Goal: Obtain resource: Download file/media

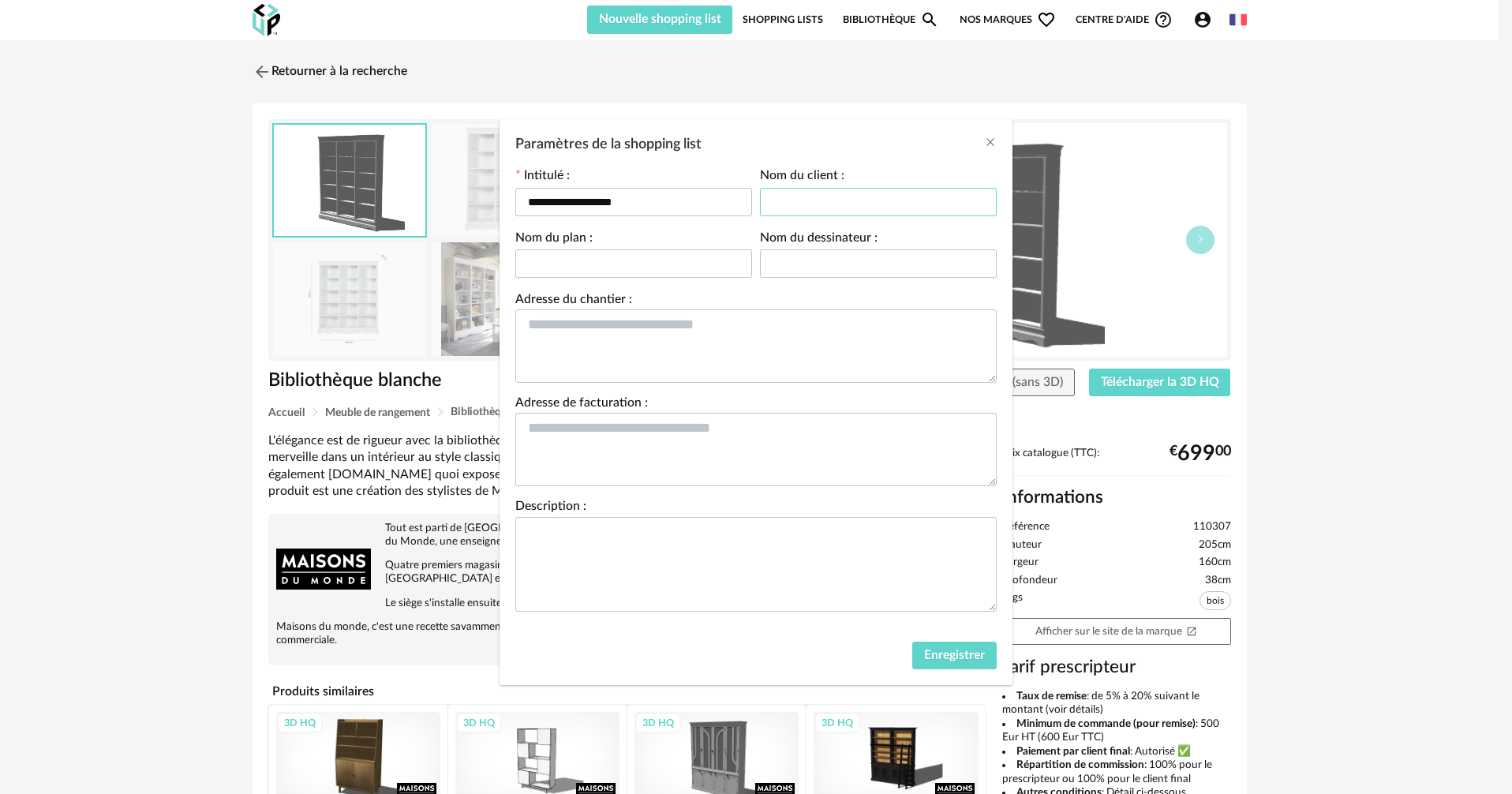
click at [856, 199] on input "Paramètres de la shopping list" at bounding box center [878, 202] width 237 height 29
type input "******"
click at [846, 262] on input "Paramètres de la shopping list" at bounding box center [878, 264] width 237 height 29
type input "*********"
click at [973, 655] on span "Enregistrer" at bounding box center [954, 655] width 60 height 13
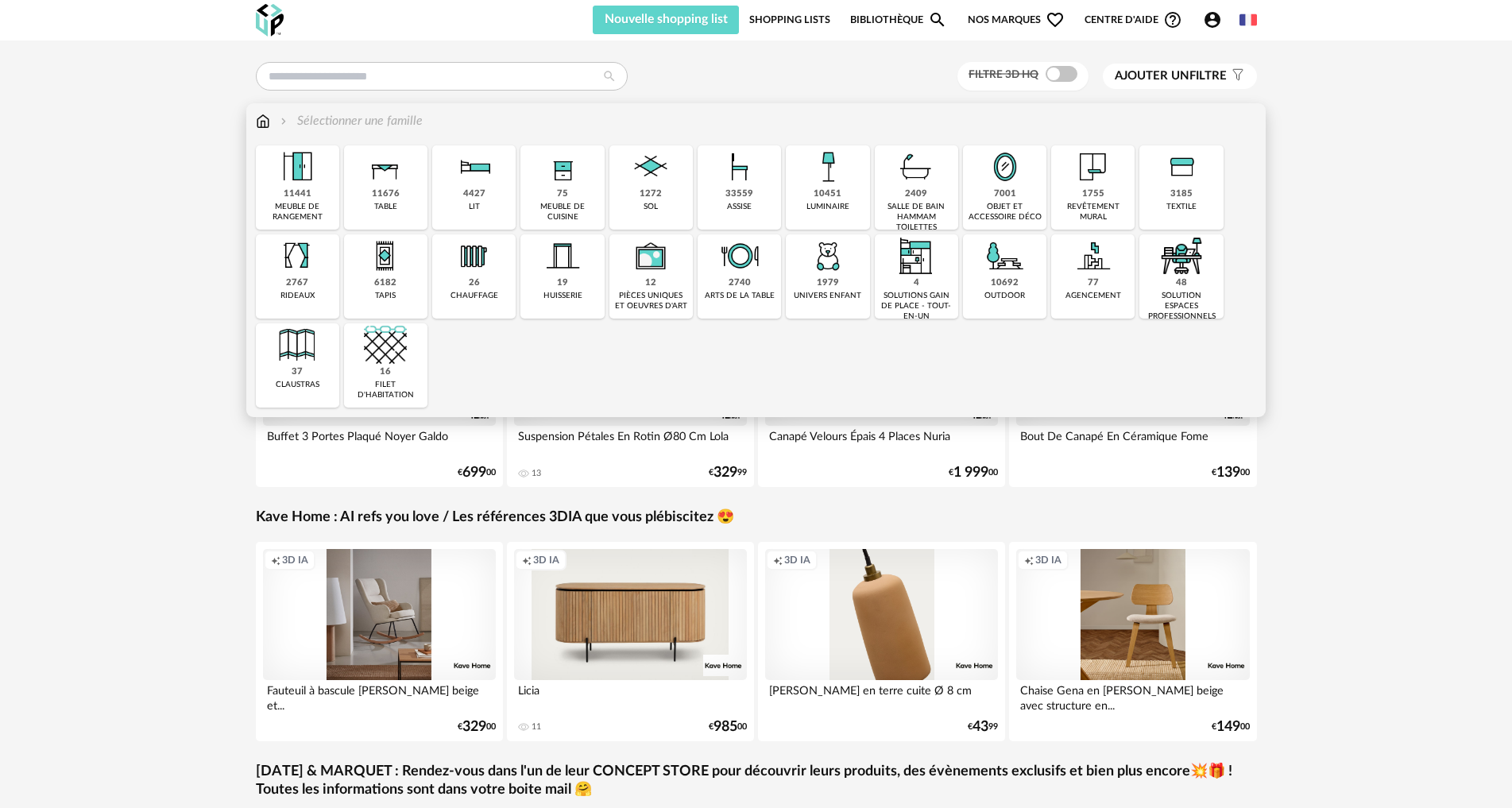
click at [282, 198] on div "11441 meuble de rangement" at bounding box center [298, 187] width 83 height 84
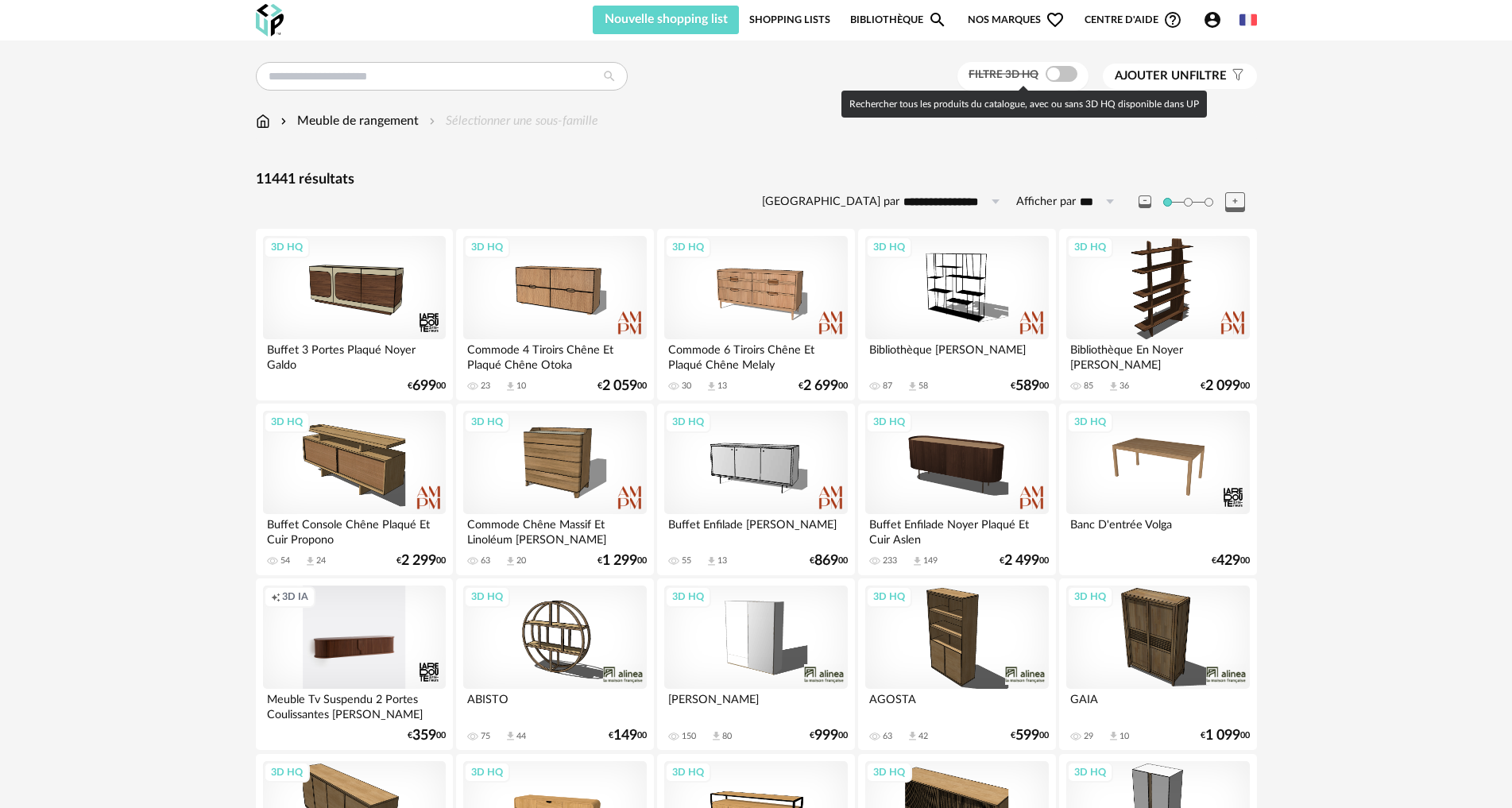
click at [1068, 74] on span at bounding box center [1062, 74] width 32 height 16
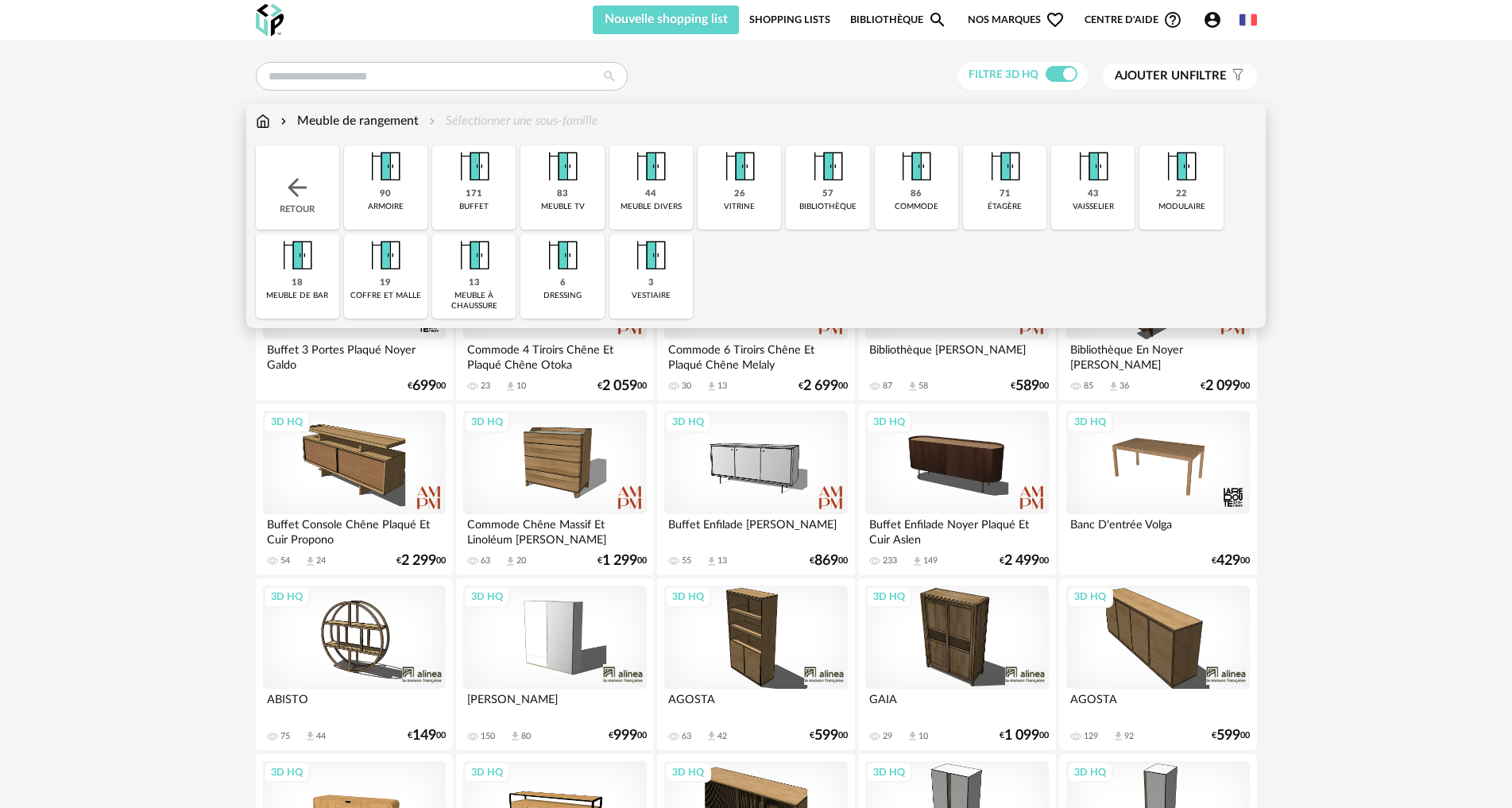
click at [834, 185] on img at bounding box center [828, 167] width 43 height 43
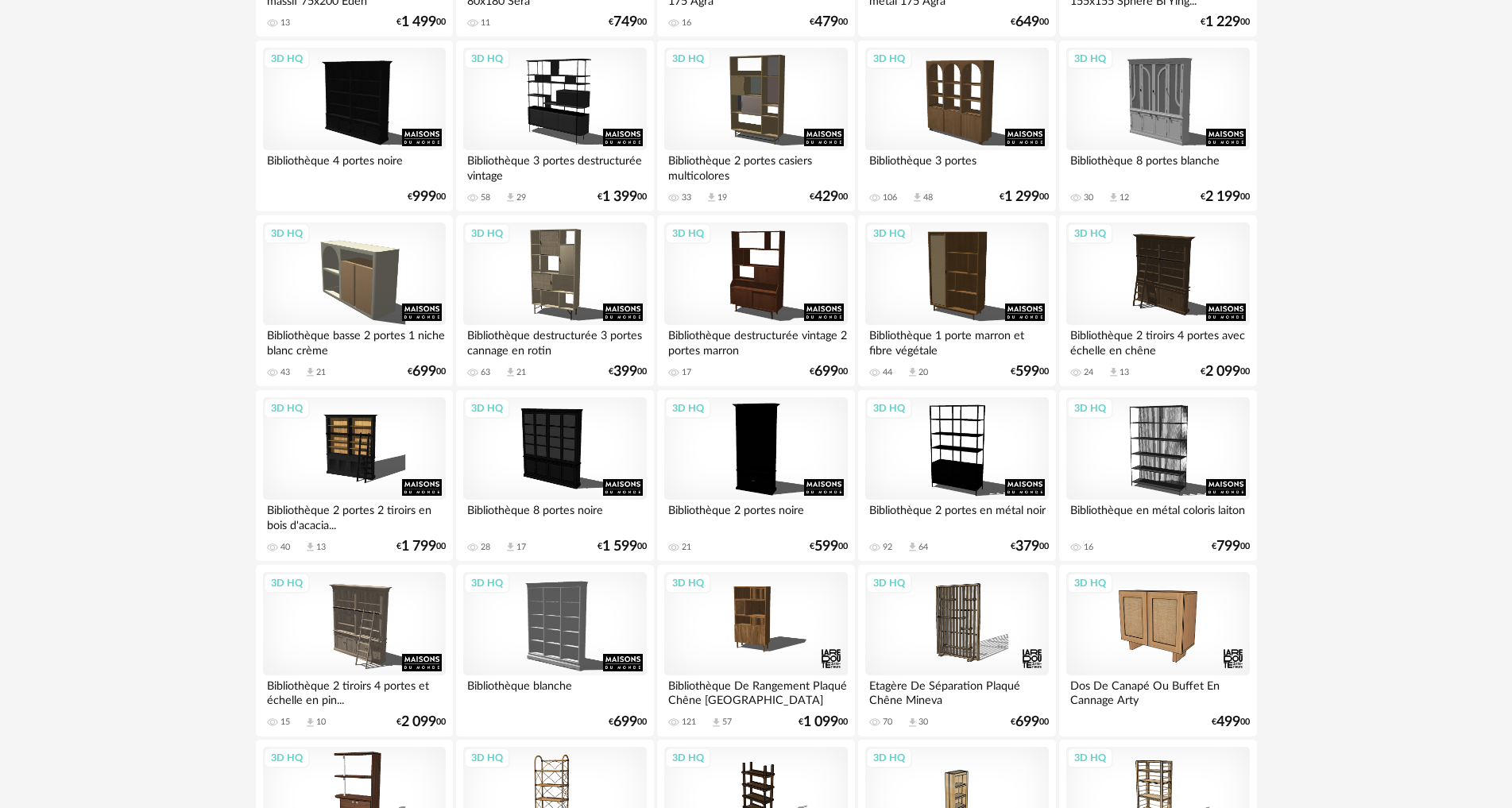
scroll to position [927, 0]
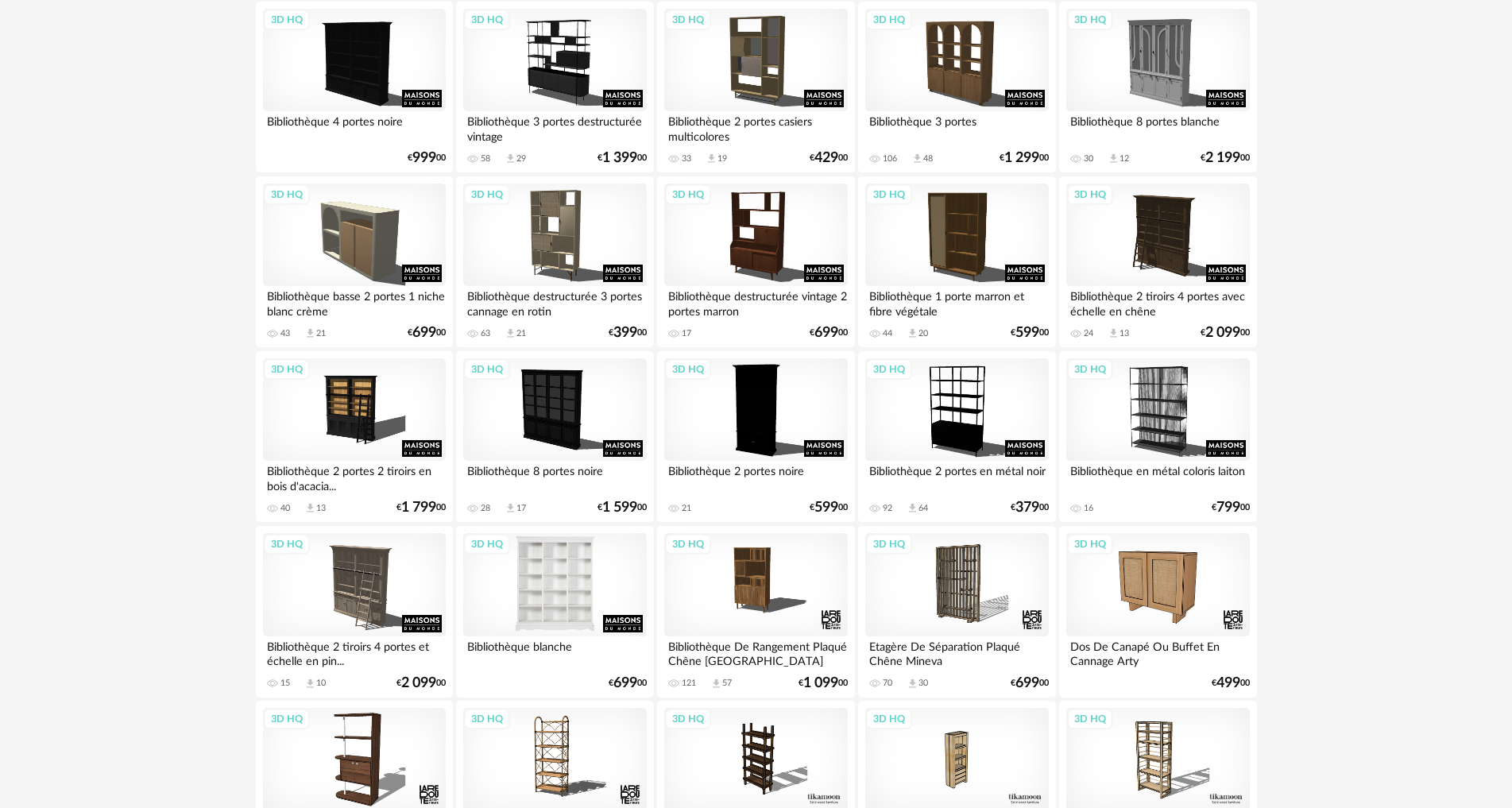
click at [558, 578] on div "3D HQ" at bounding box center [554, 584] width 182 height 103
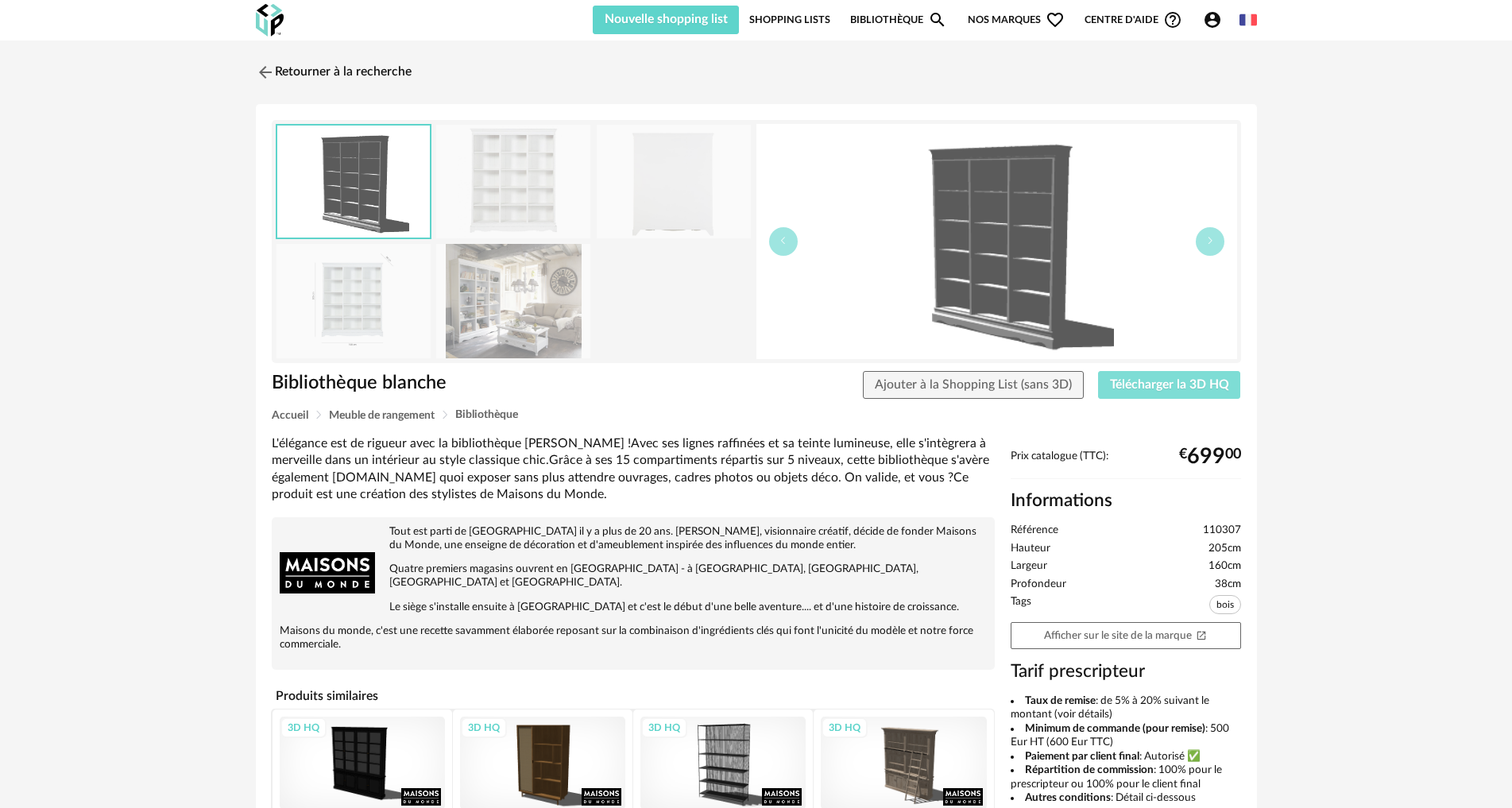
click at [1182, 382] on span "Télécharger la 3D HQ" at bounding box center [1169, 385] width 119 height 13
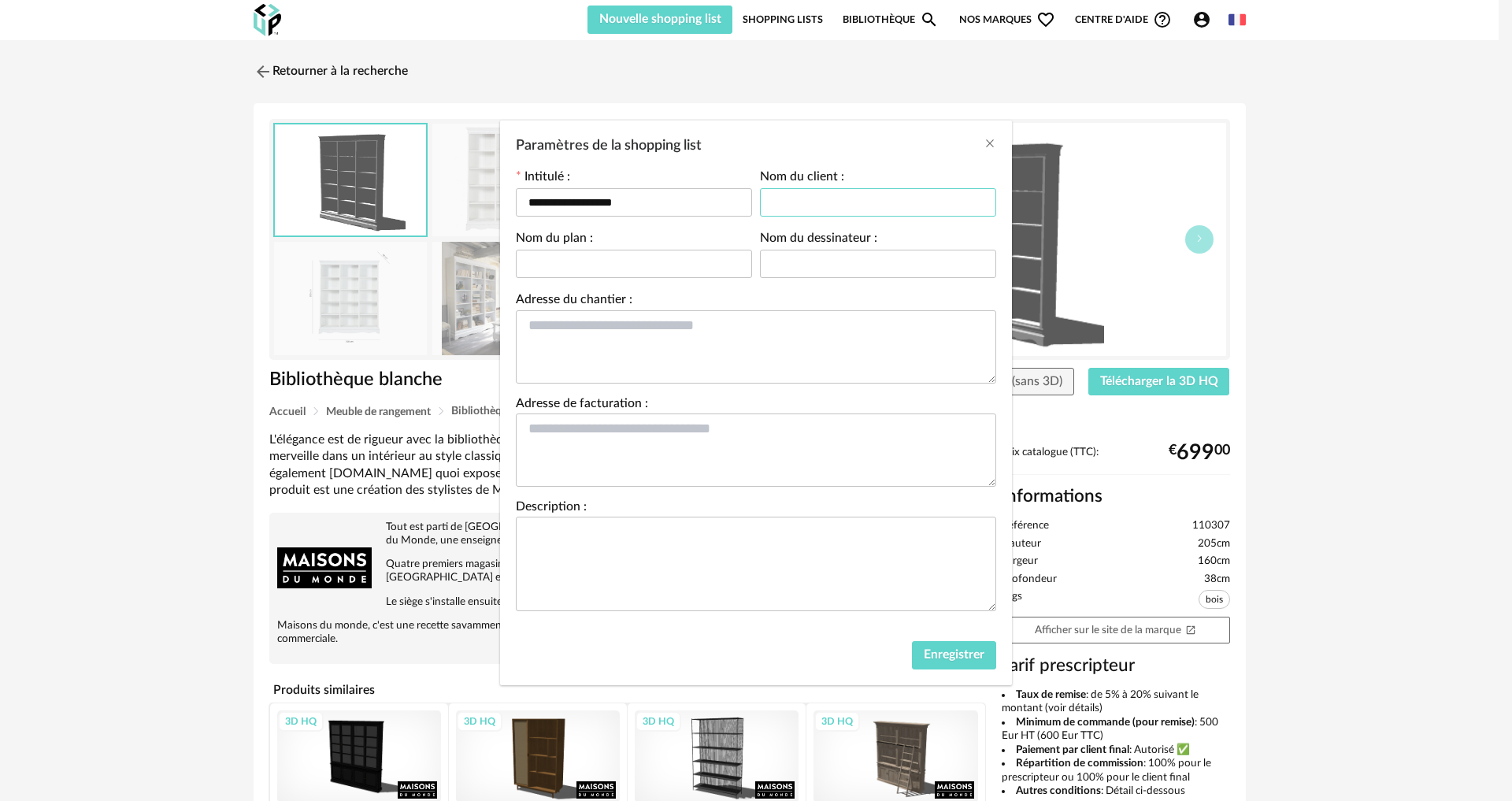
click at [848, 205] on input "Paramètres de la shopping list" at bounding box center [878, 202] width 236 height 29
type input "******"
click at [826, 262] on input "Paramètres de la shopping list" at bounding box center [878, 264] width 236 height 29
type input "*********"
click at [956, 663] on button "Enregistrer" at bounding box center [954, 655] width 84 height 29
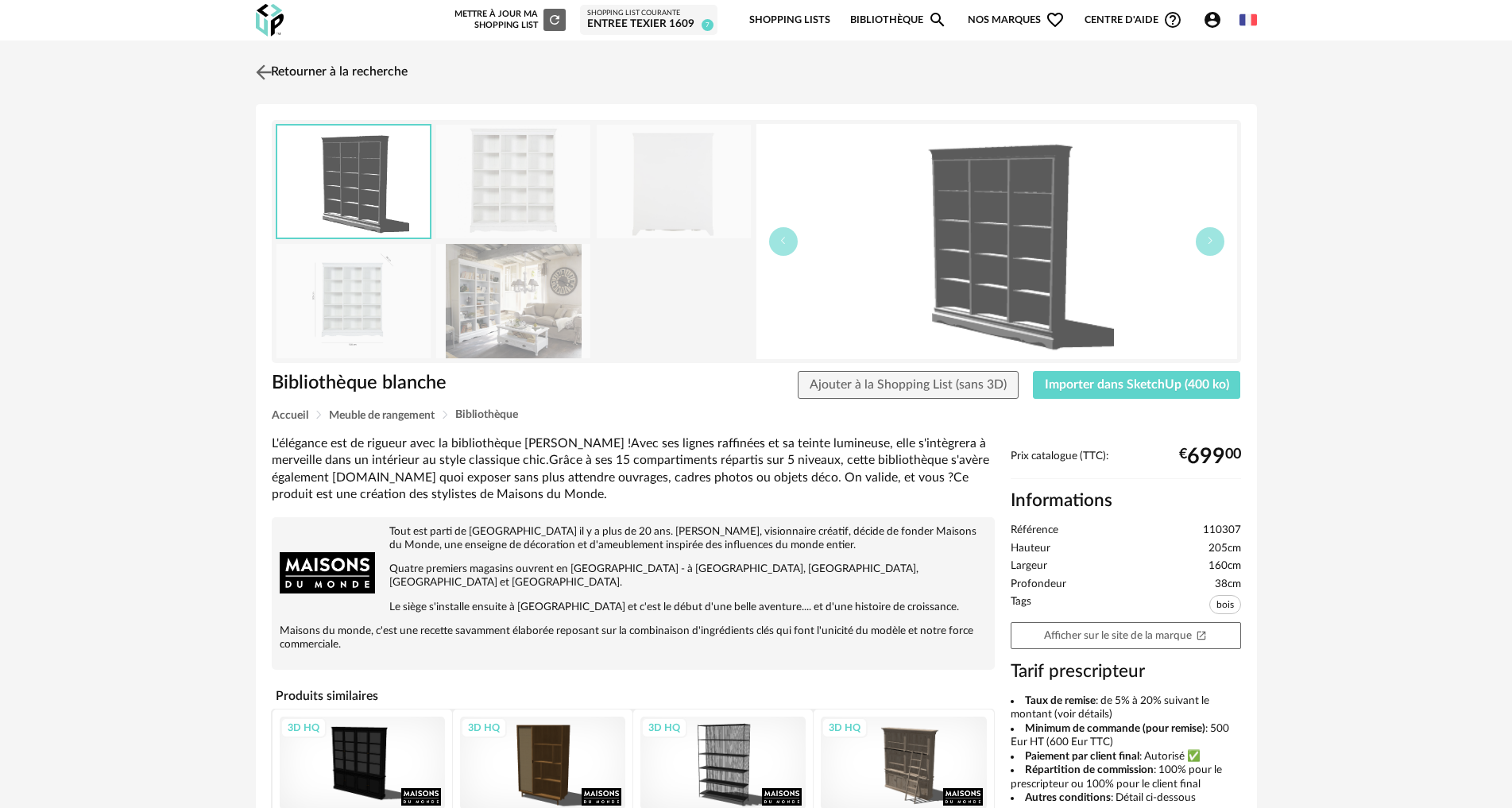
click at [290, 74] on link "Retourner à la recherche" at bounding box center [330, 73] width 156 height 35
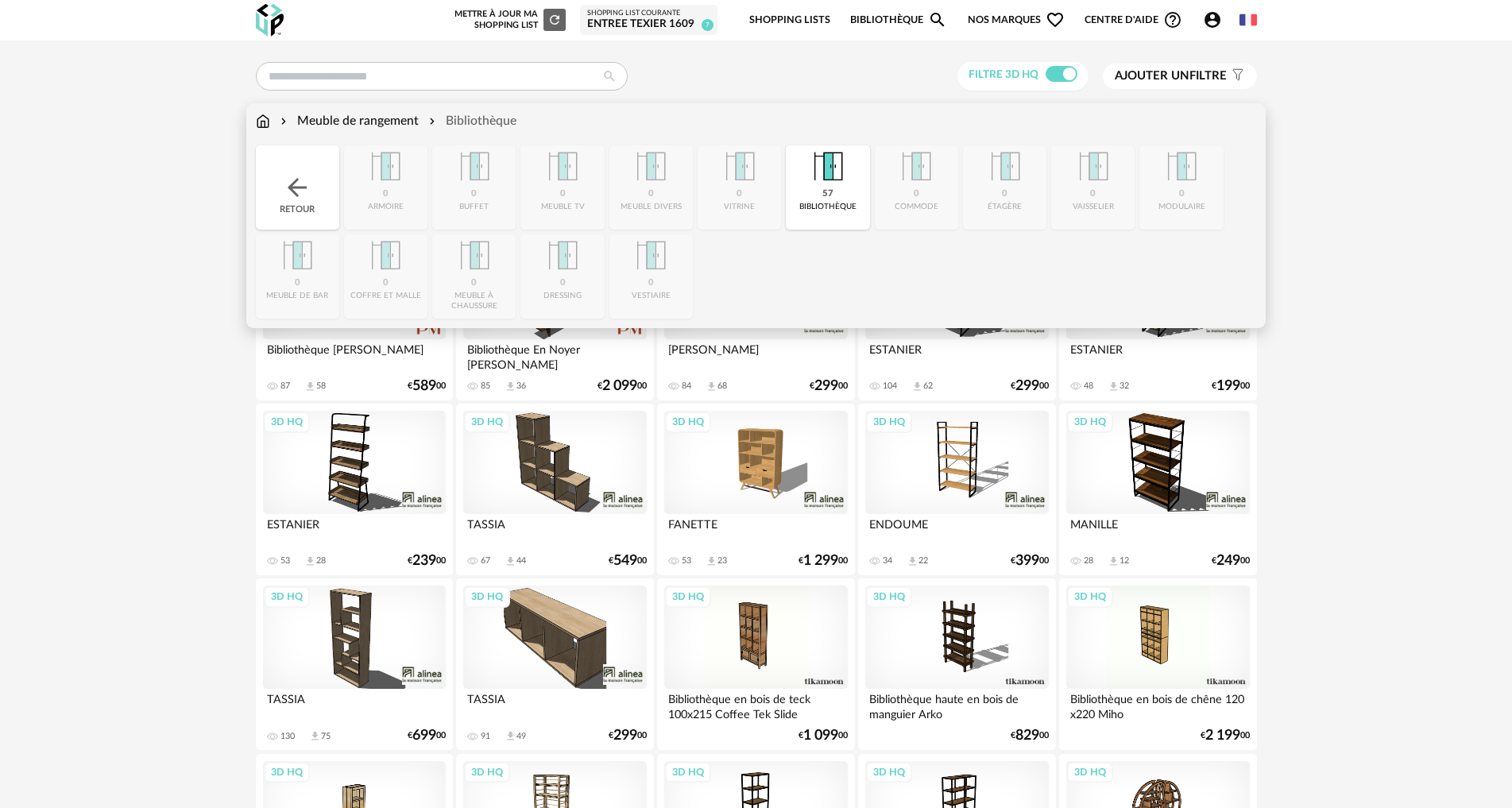
click at [357, 117] on div "Meuble de rangement" at bounding box center [348, 121] width 142 height 18
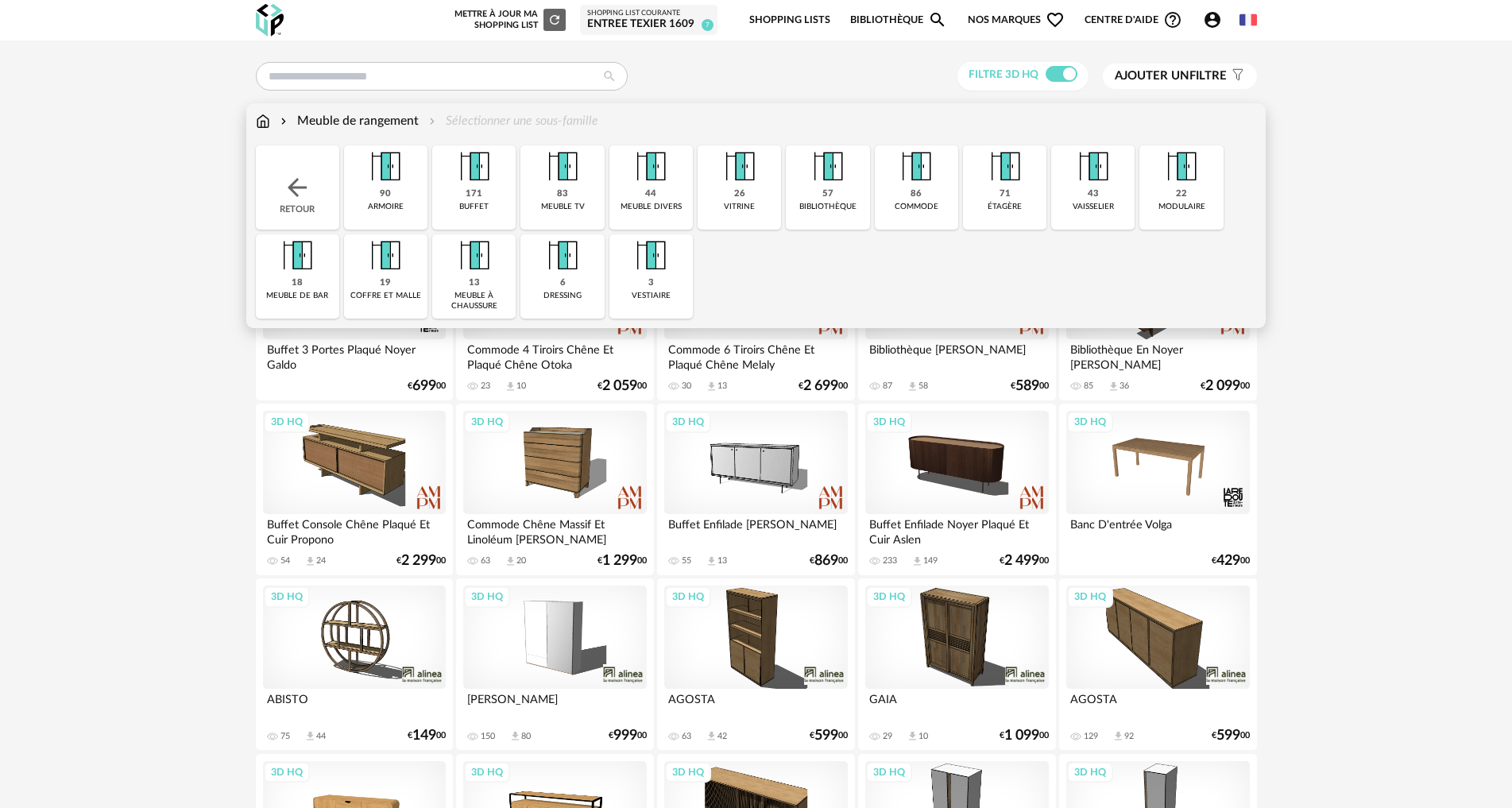
click at [479, 166] on img at bounding box center [474, 167] width 43 height 43
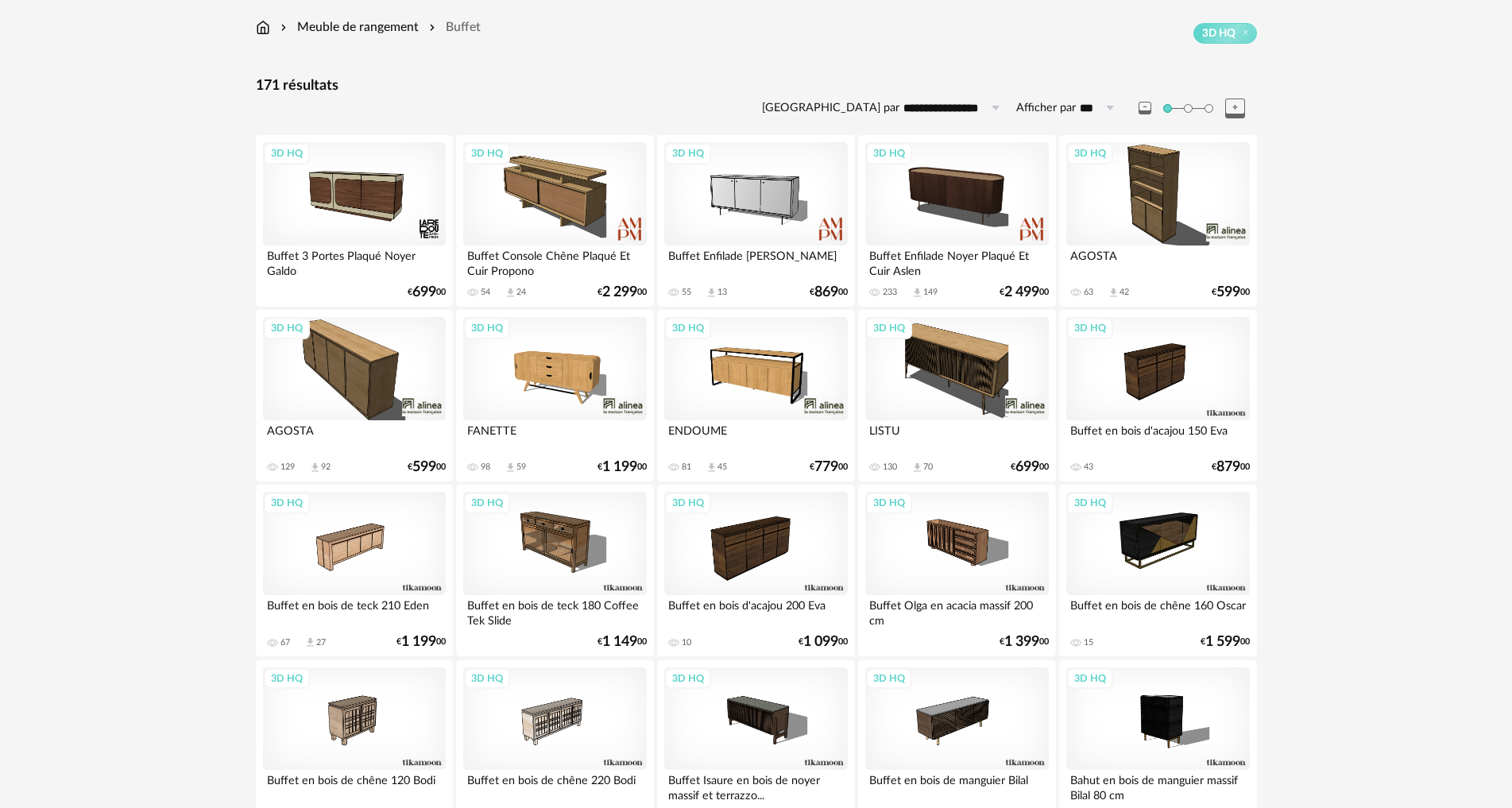
scroll to position [133, 0]
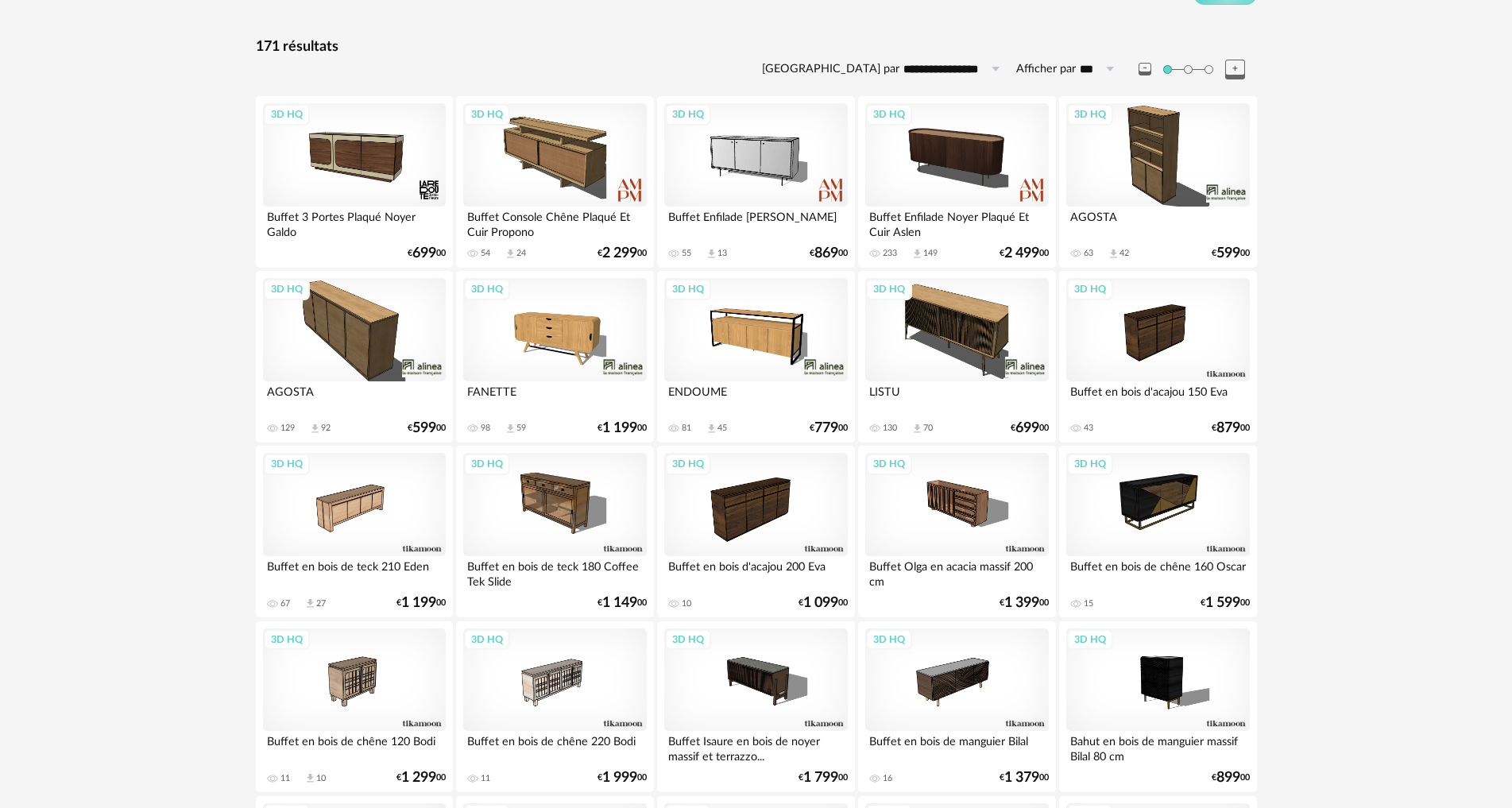
click at [367, 341] on div "3D HQ" at bounding box center [354, 330] width 182 height 103
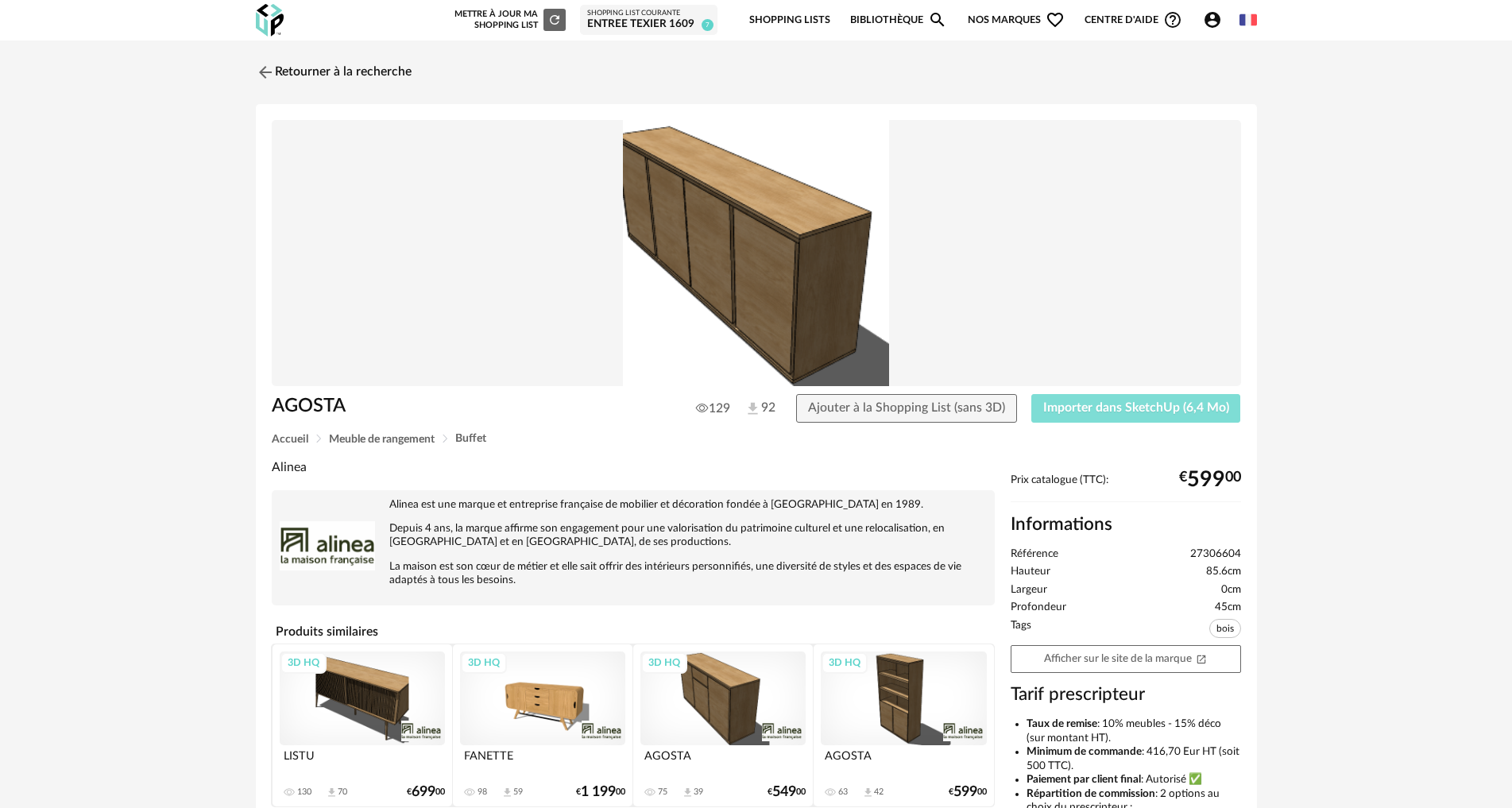
click at [1133, 413] on span "Importer dans SketchUp (6,4 Mo)" at bounding box center [1136, 408] width 186 height 13
click at [282, 72] on link "Retourner à la recherche" at bounding box center [330, 73] width 156 height 35
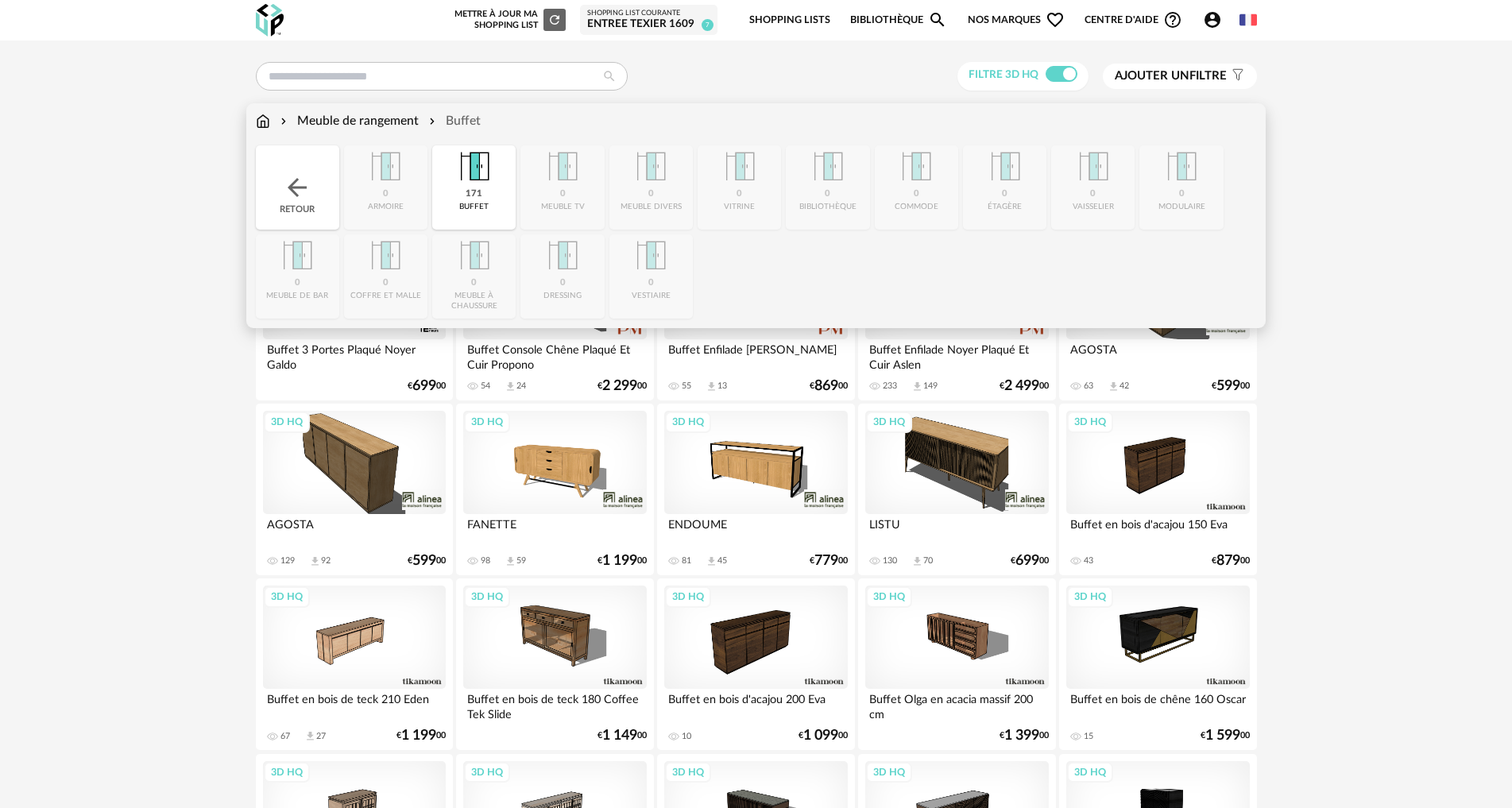
click at [355, 116] on div "Meuble de rangement" at bounding box center [348, 121] width 142 height 18
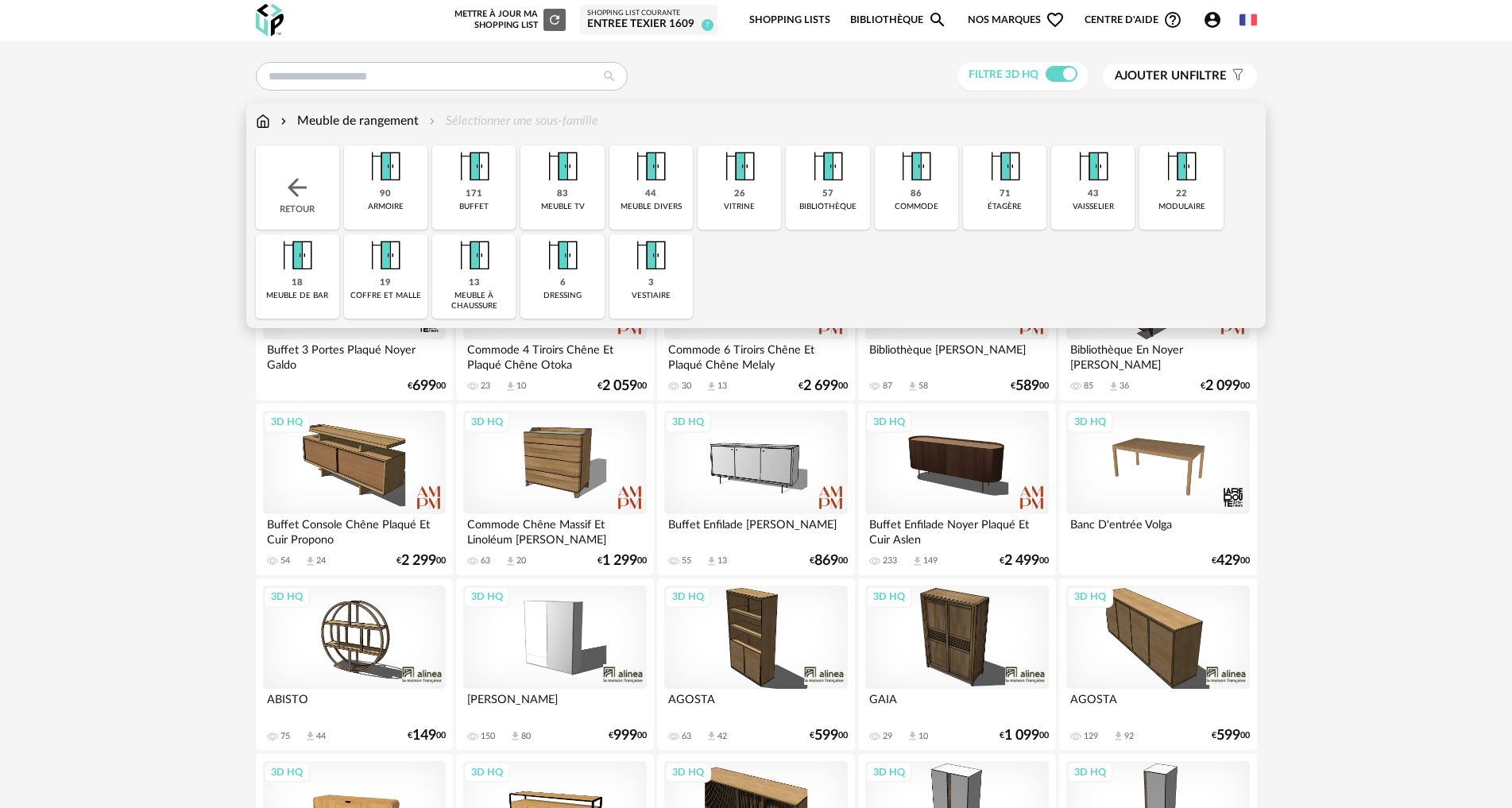
click at [266, 122] on img at bounding box center [263, 121] width 14 height 18
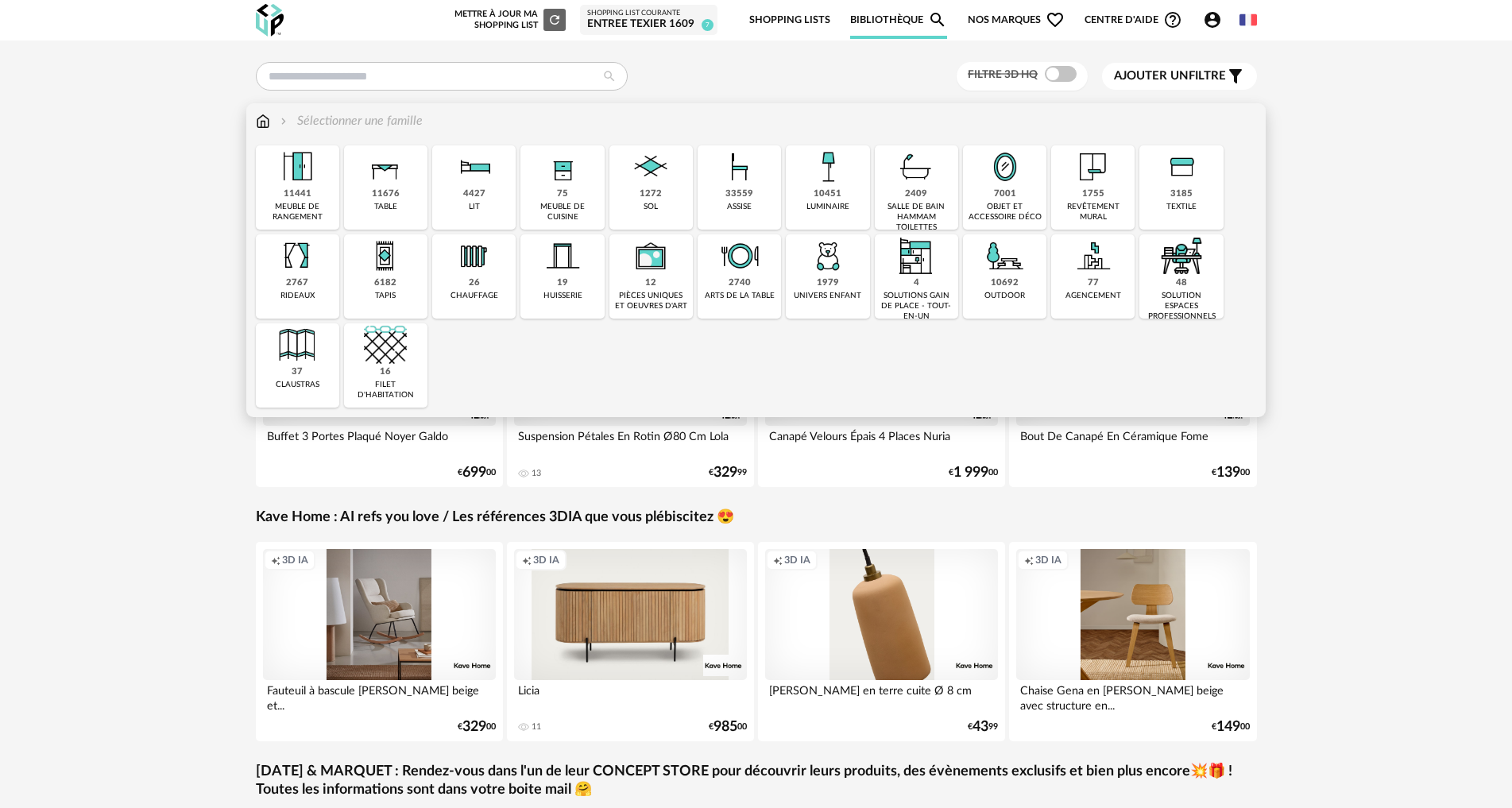
click at [738, 190] on div "33559" at bounding box center [739, 194] width 28 height 12
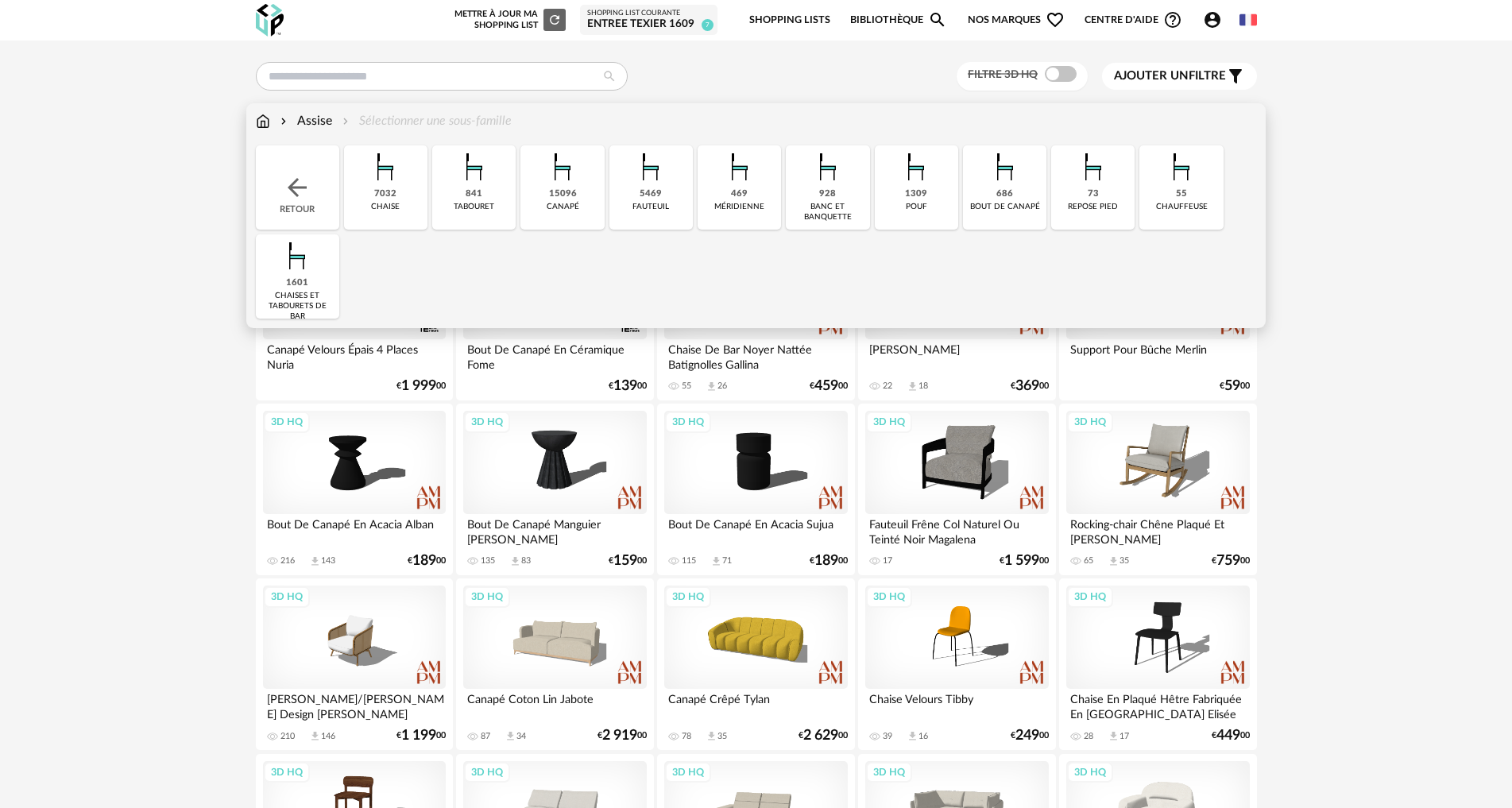
click at [570, 178] on img at bounding box center [562, 167] width 43 height 43
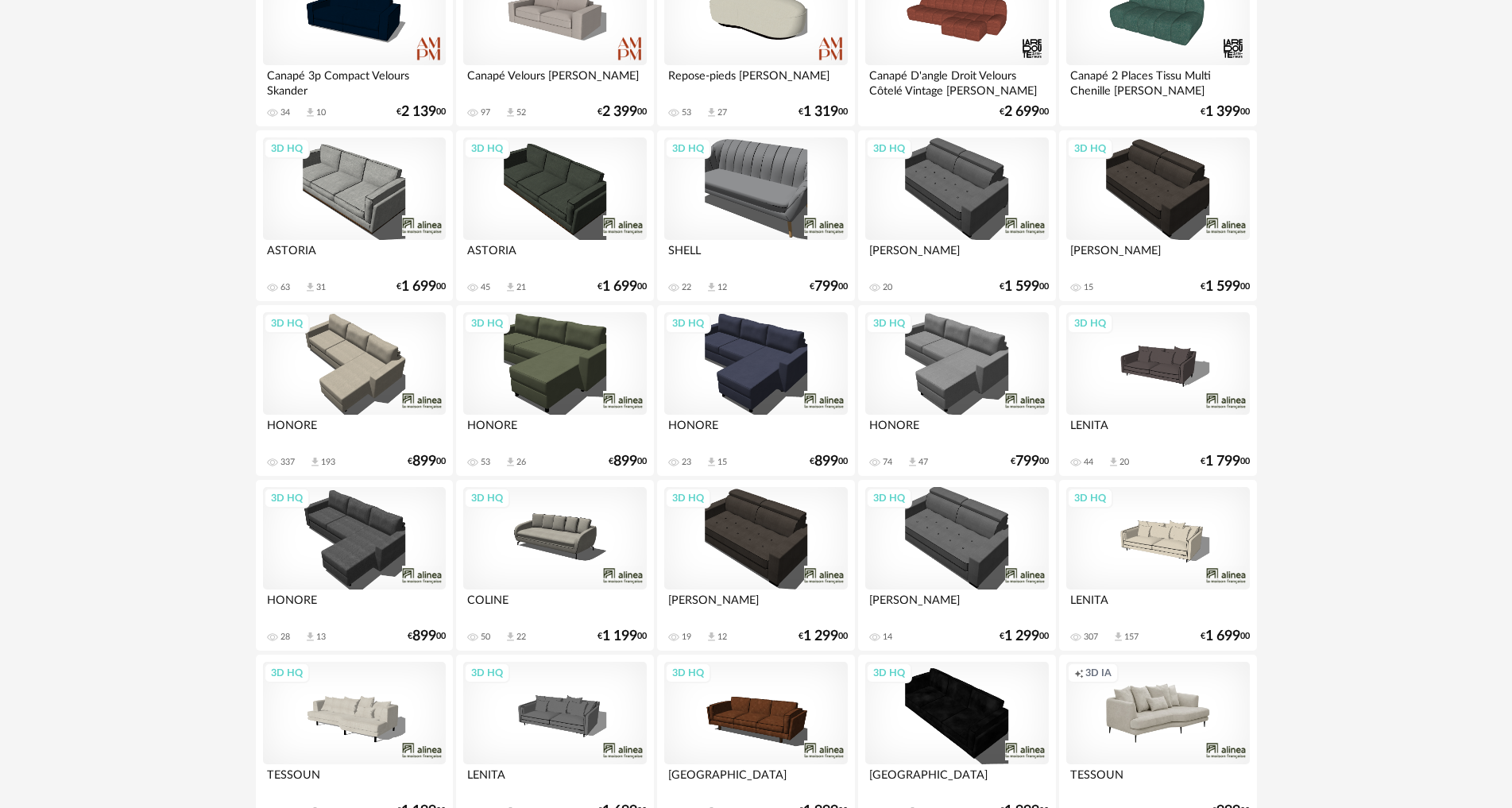
scroll to position [662, 0]
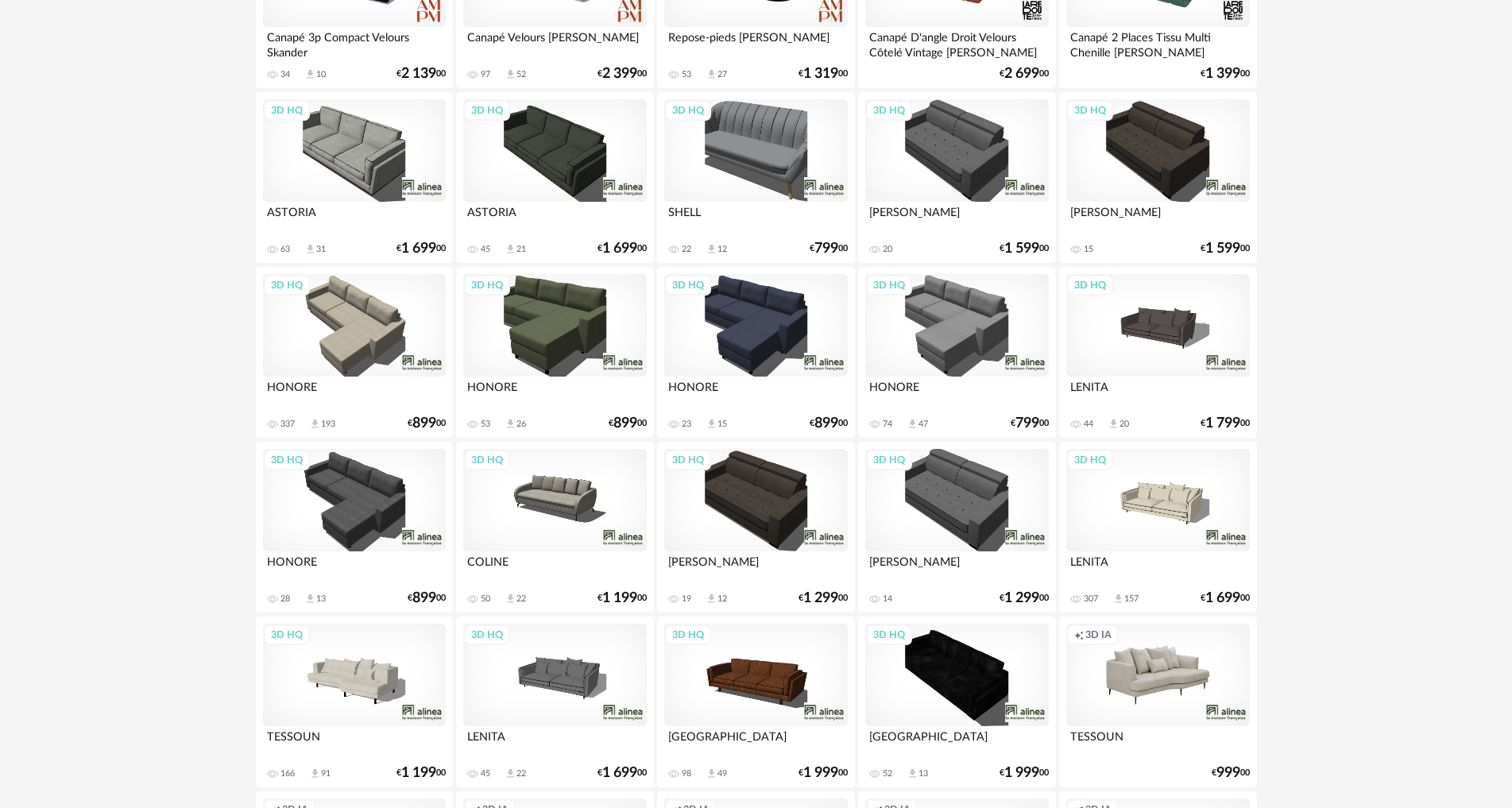
click at [354, 685] on div "3D HQ" at bounding box center [354, 675] width 182 height 103
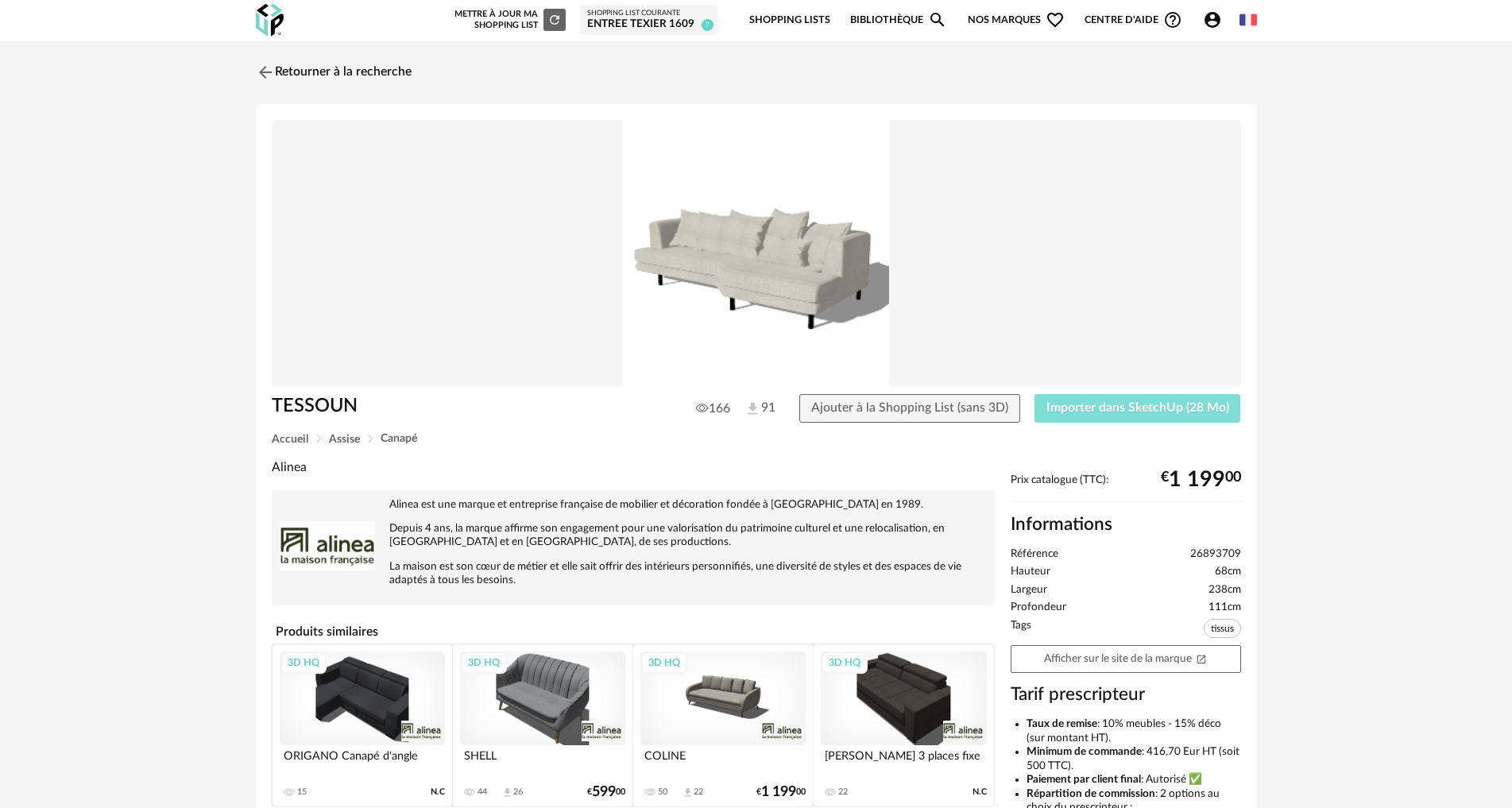
click at [1109, 410] on span "Importer dans SketchUp (28 Mo)" at bounding box center [1138, 408] width 182 height 13
click at [1116, 410] on span "Importer dans SketchUp (28 Mo)" at bounding box center [1138, 408] width 182 height 13
click at [263, 72] on img at bounding box center [263, 71] width 23 height 23
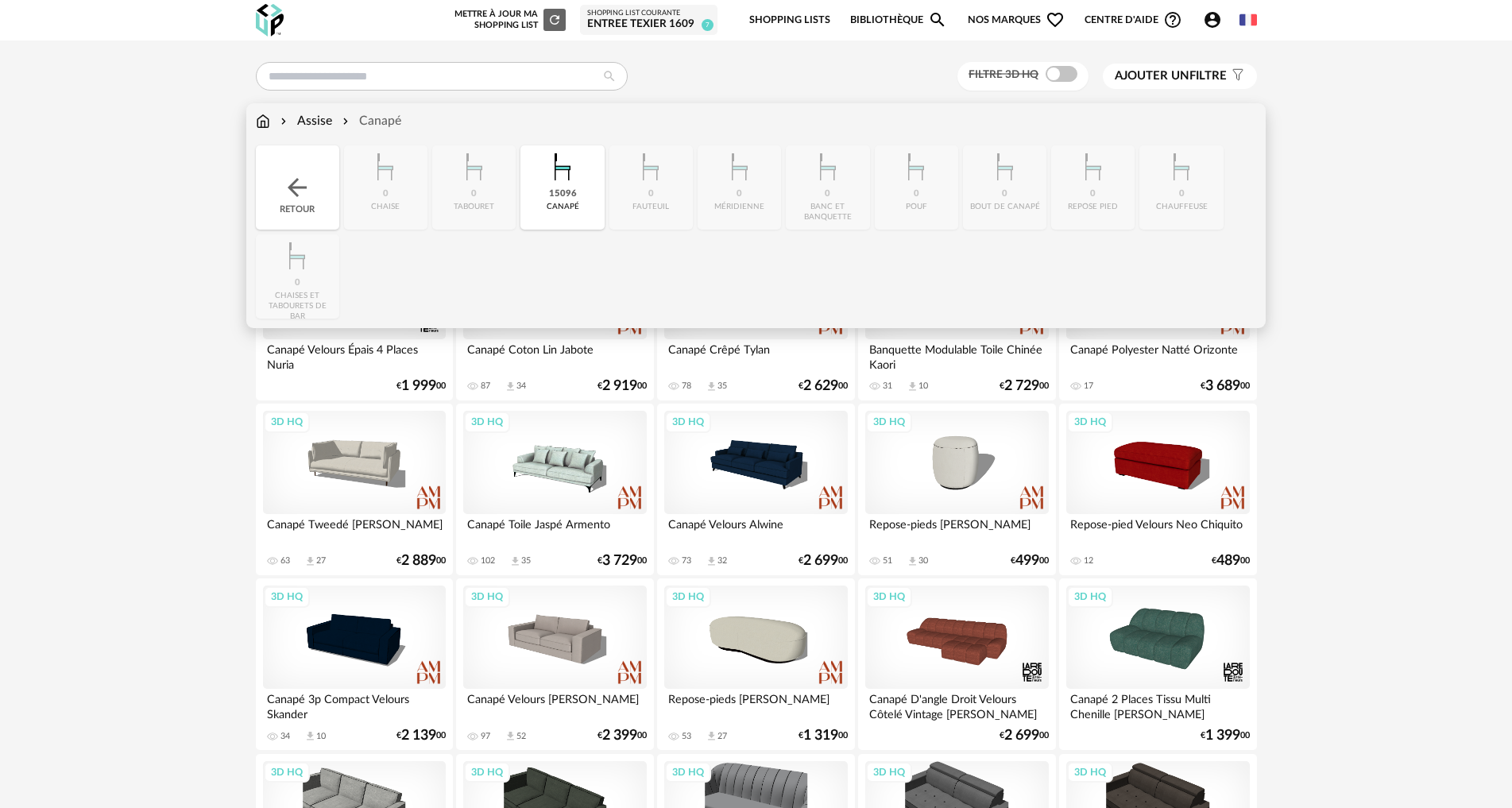
click at [260, 122] on img at bounding box center [263, 121] width 14 height 18
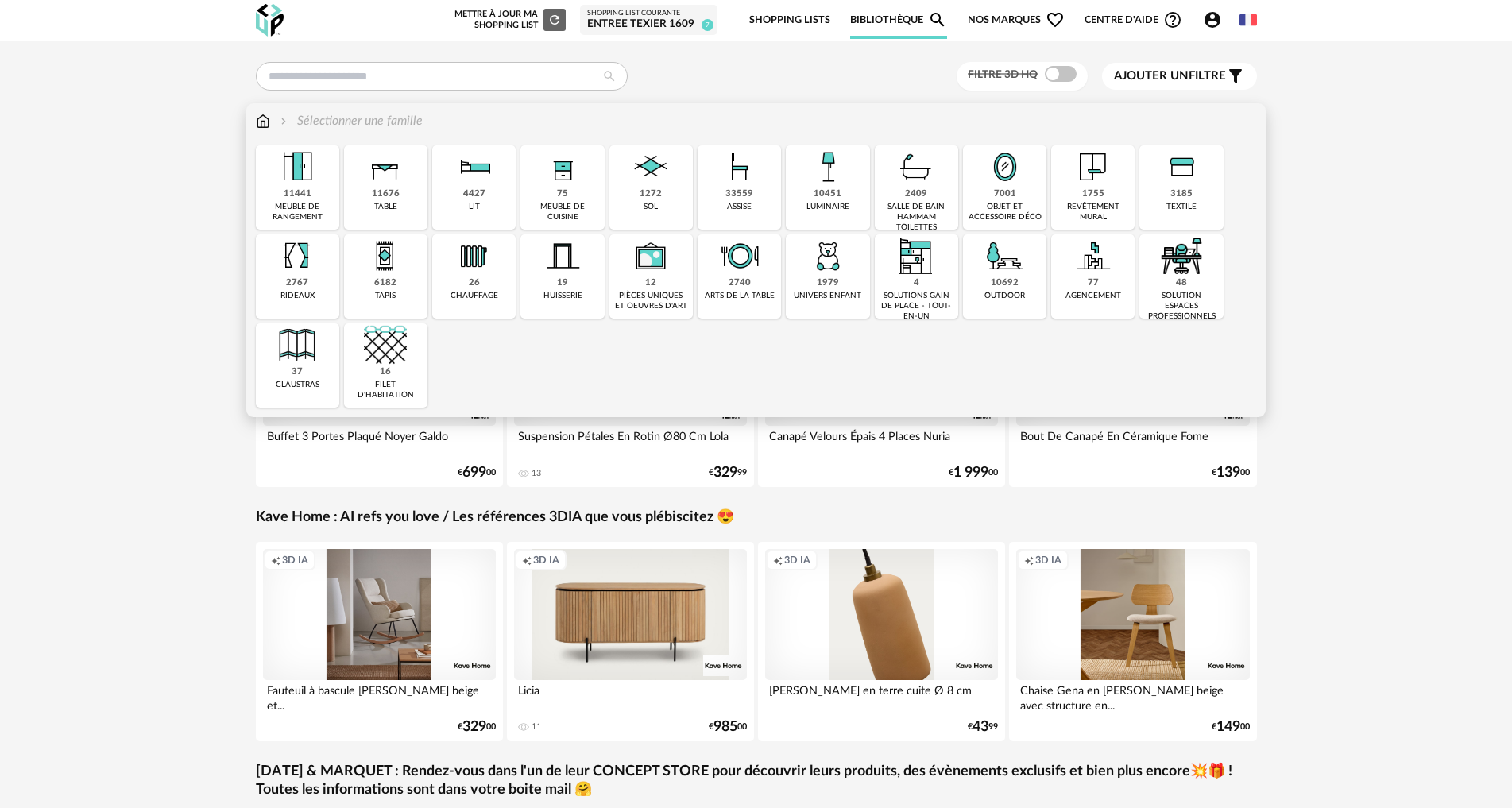
click at [294, 289] on div "2767" at bounding box center [298, 283] width 22 height 12
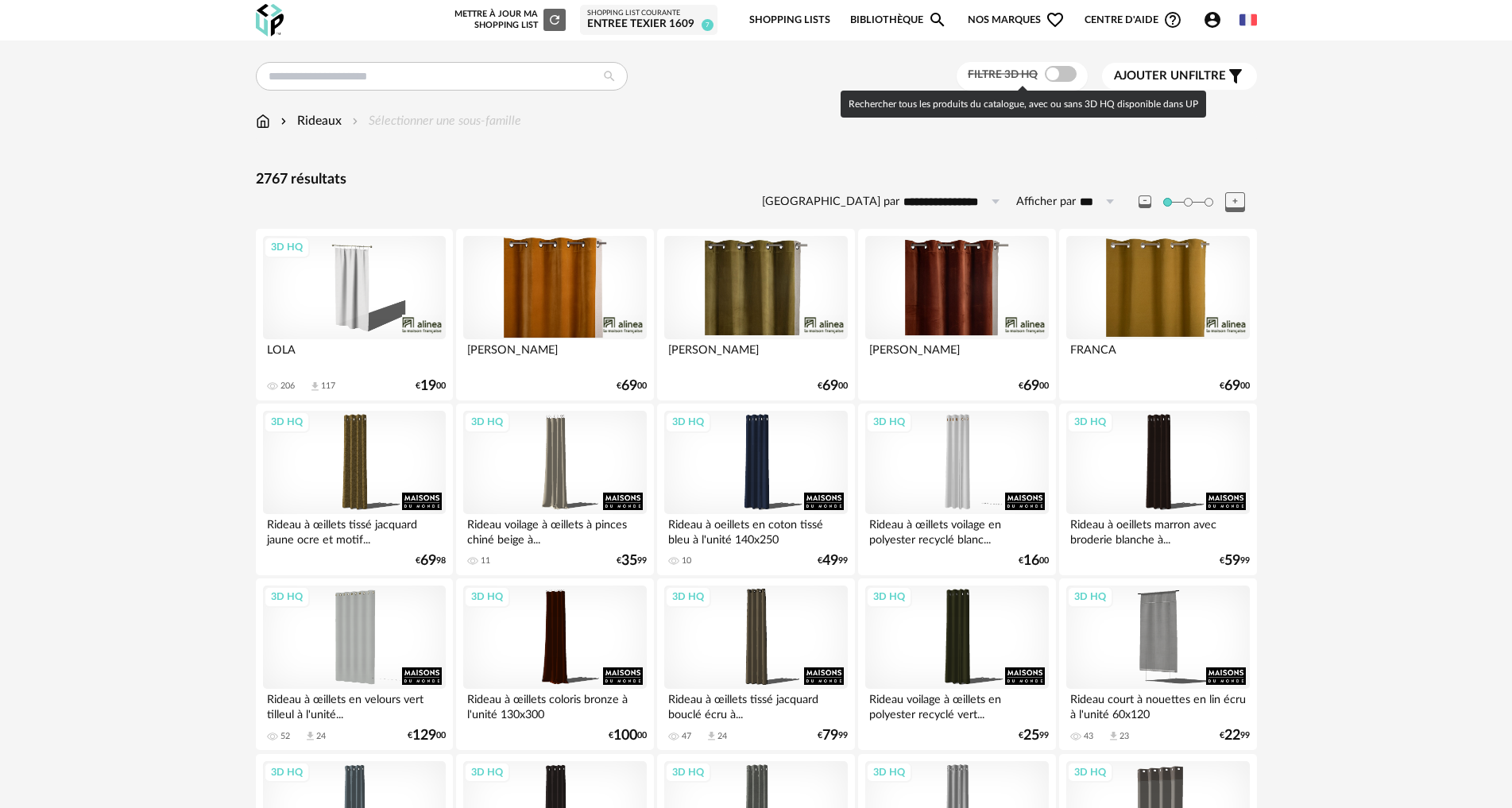
click at [1066, 70] on span at bounding box center [1061, 74] width 32 height 16
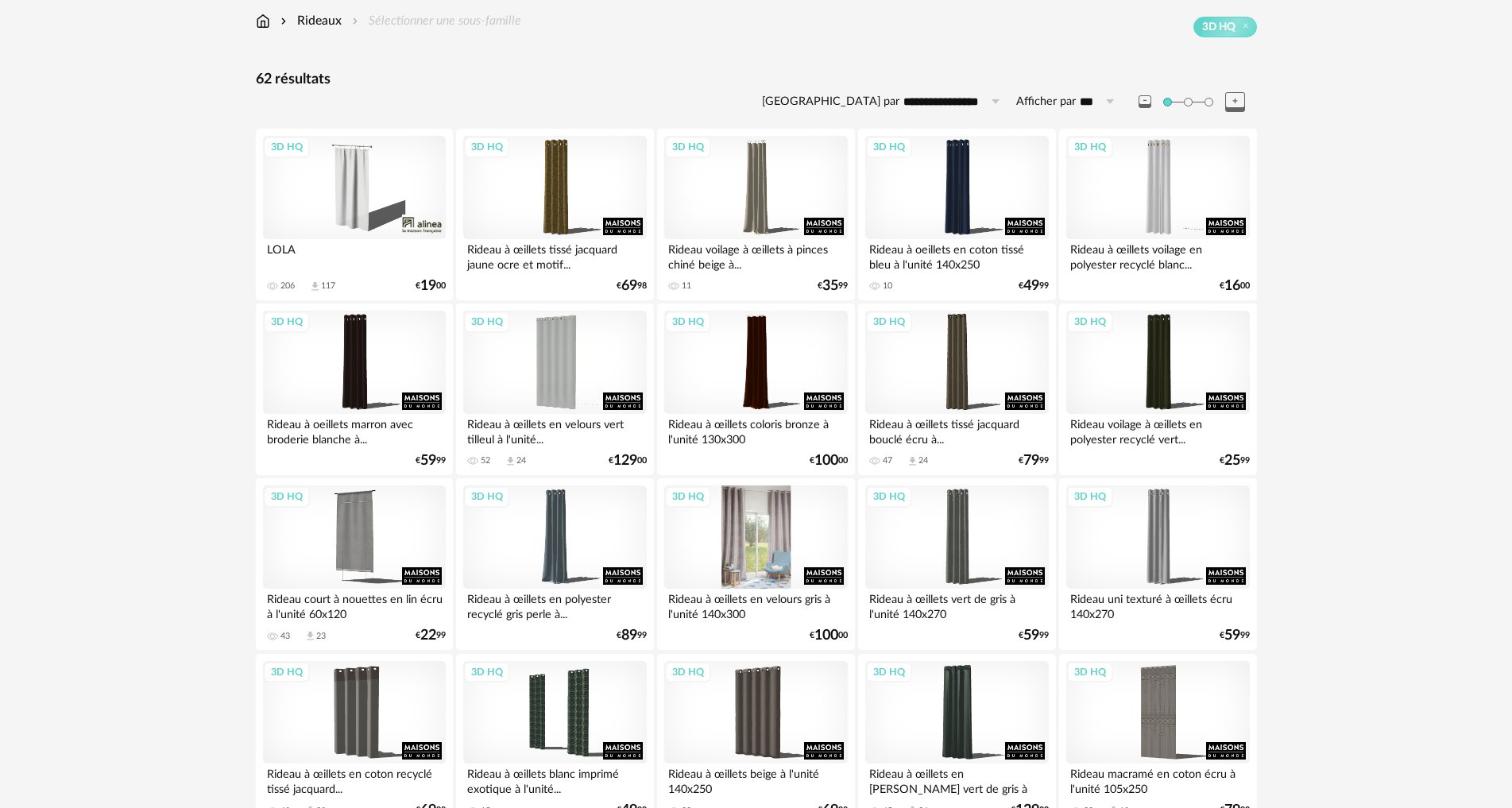
scroll to position [265, 0]
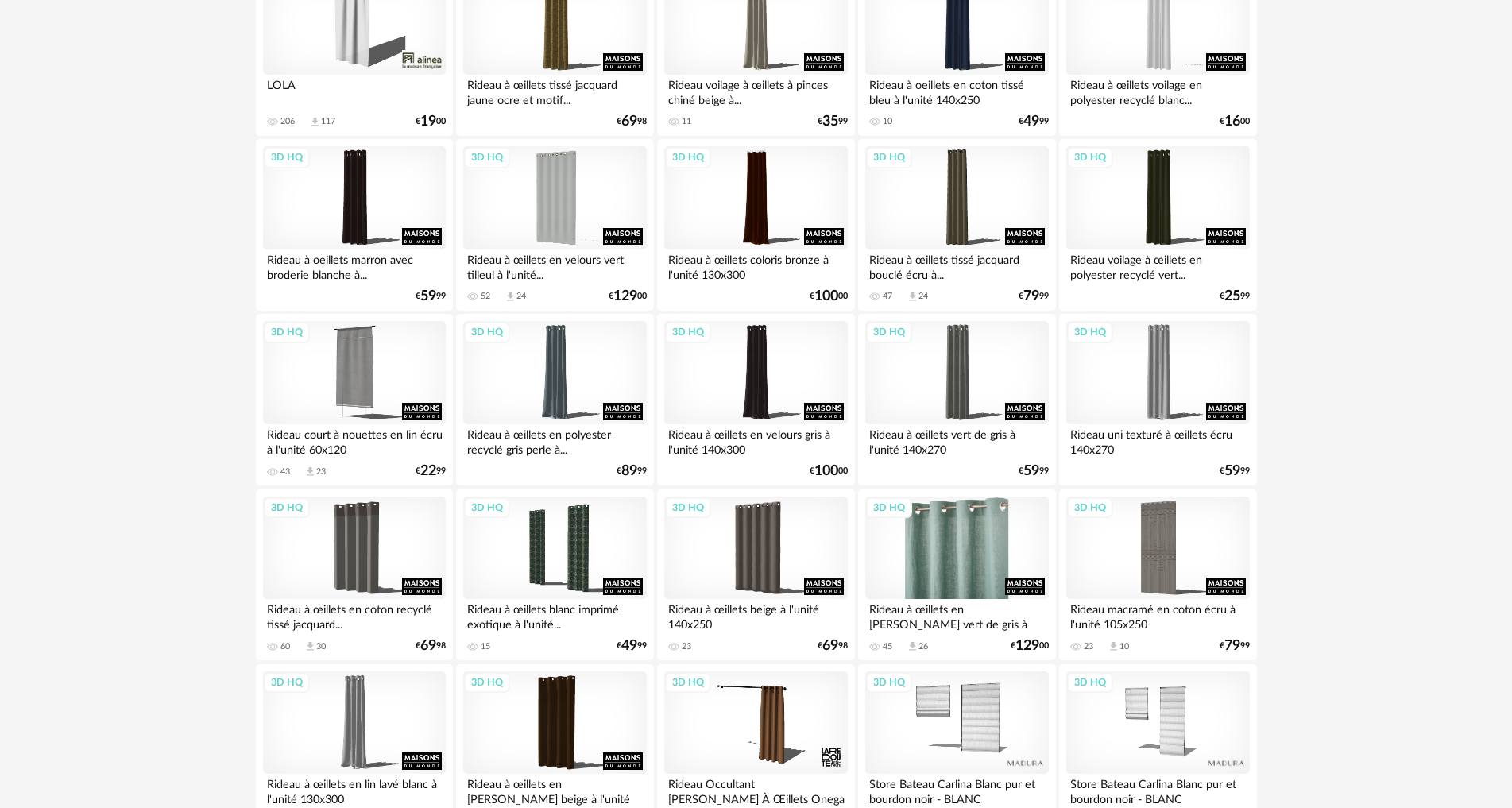
click at [975, 557] on div "3D HQ" at bounding box center [956, 548] width 182 height 103
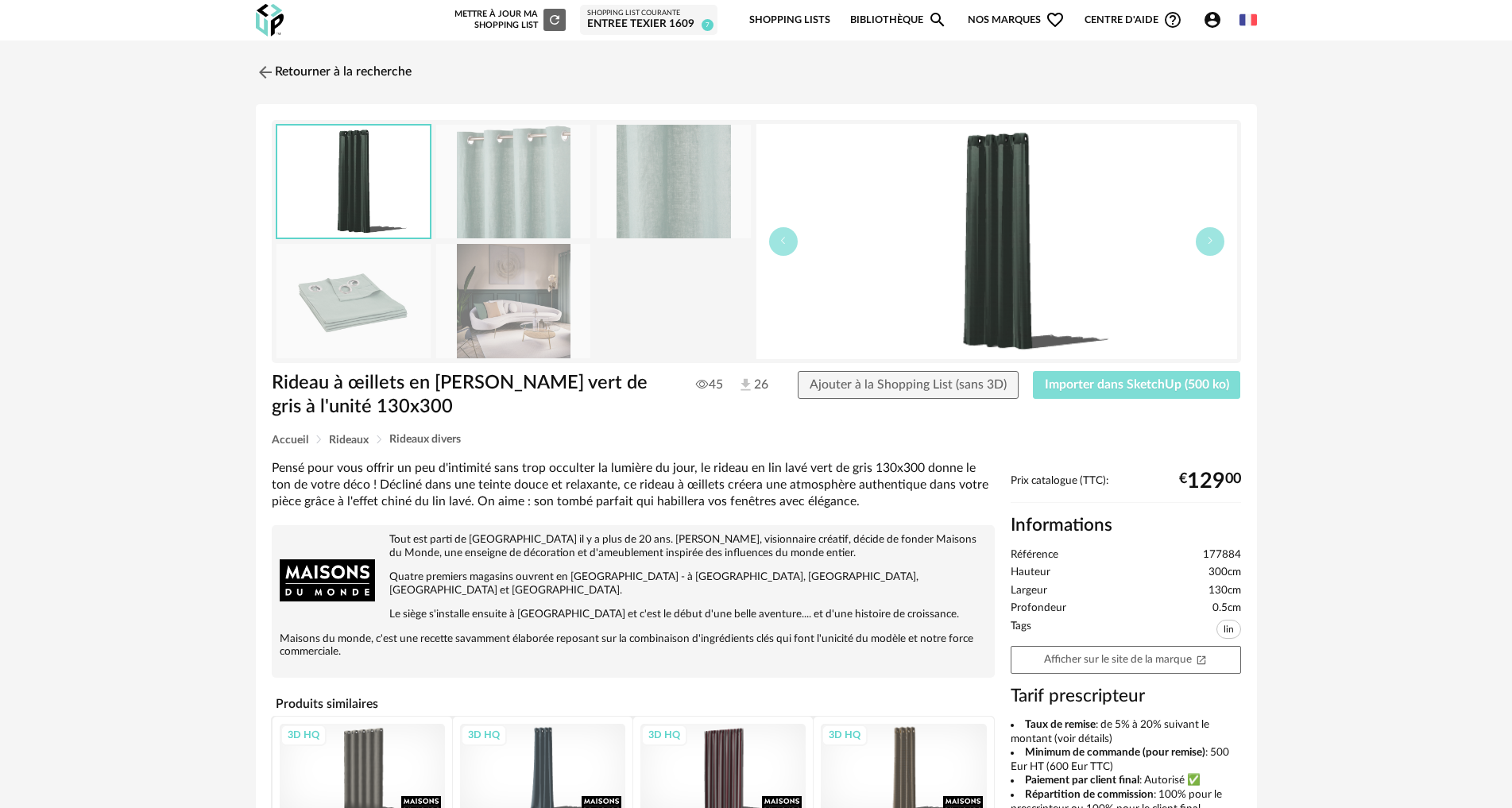
click at [1126, 386] on span "Importer dans SketchUp (500 ko)" at bounding box center [1137, 385] width 184 height 13
click at [264, 68] on img at bounding box center [263, 71] width 23 height 23
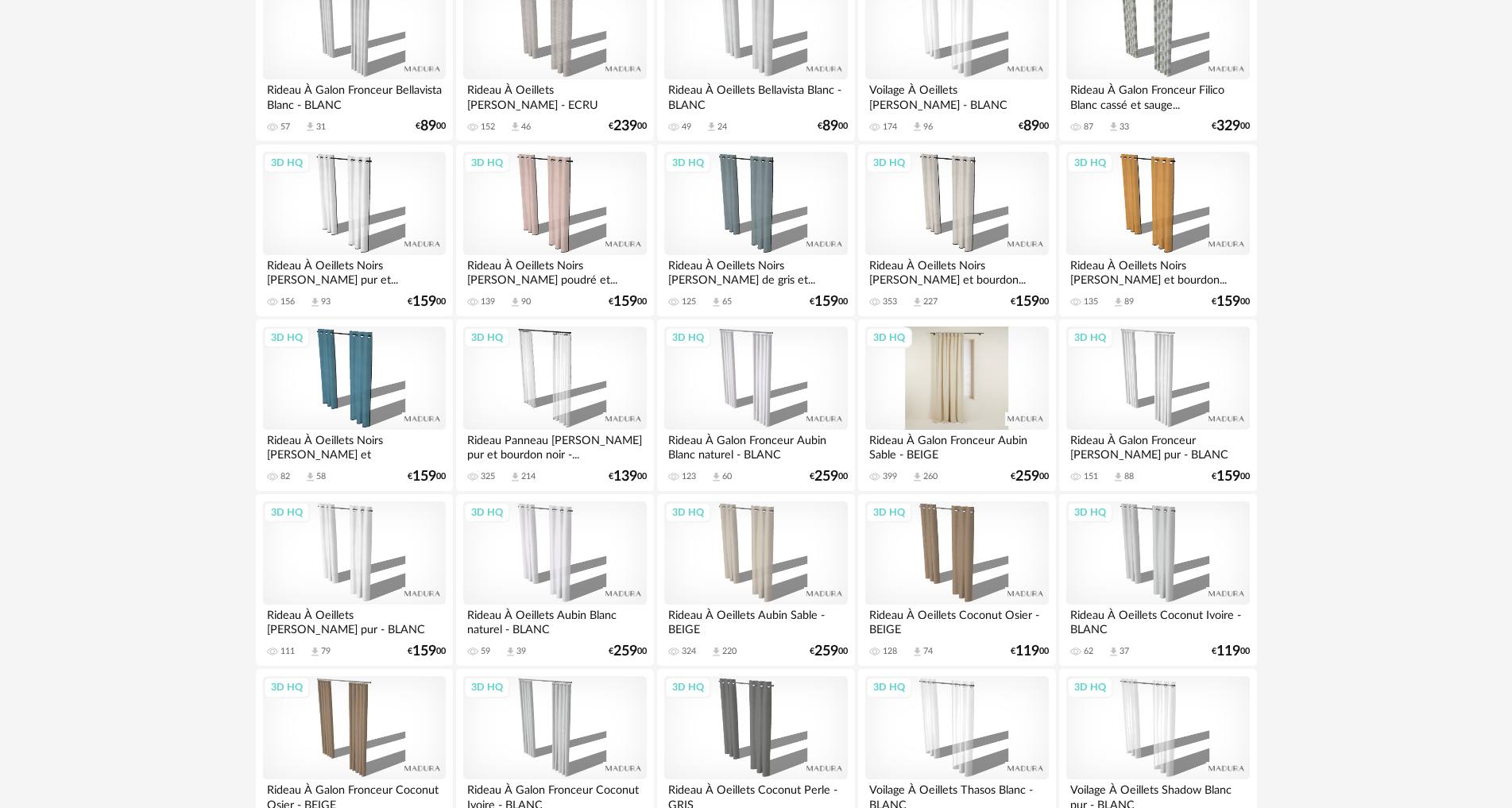
scroll to position [1324, 0]
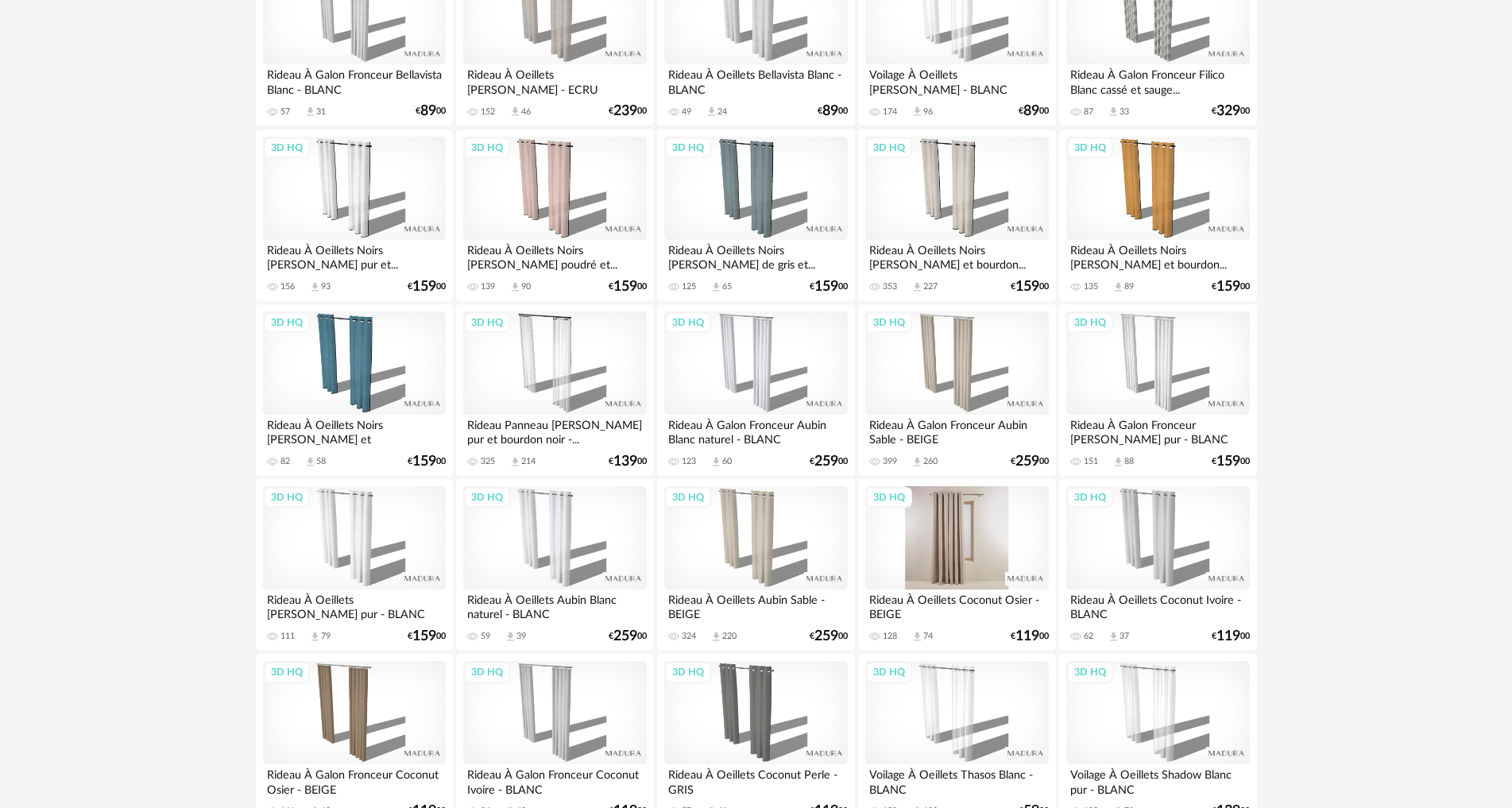
click at [971, 528] on div "3D HQ" at bounding box center [956, 538] width 182 height 103
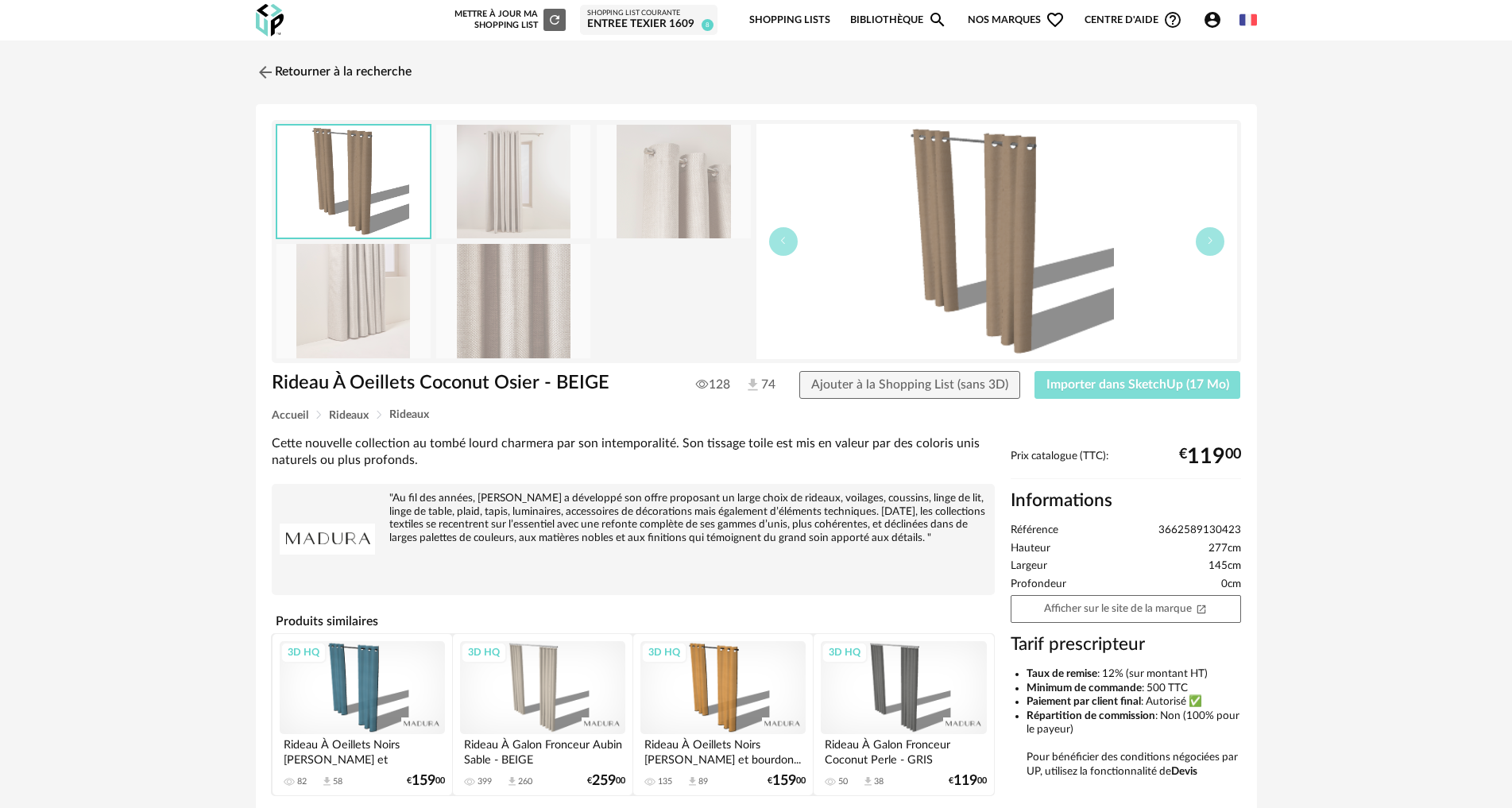
click at [1138, 389] on span "Importer dans SketchUp (17 Mo)" at bounding box center [1138, 385] width 182 height 13
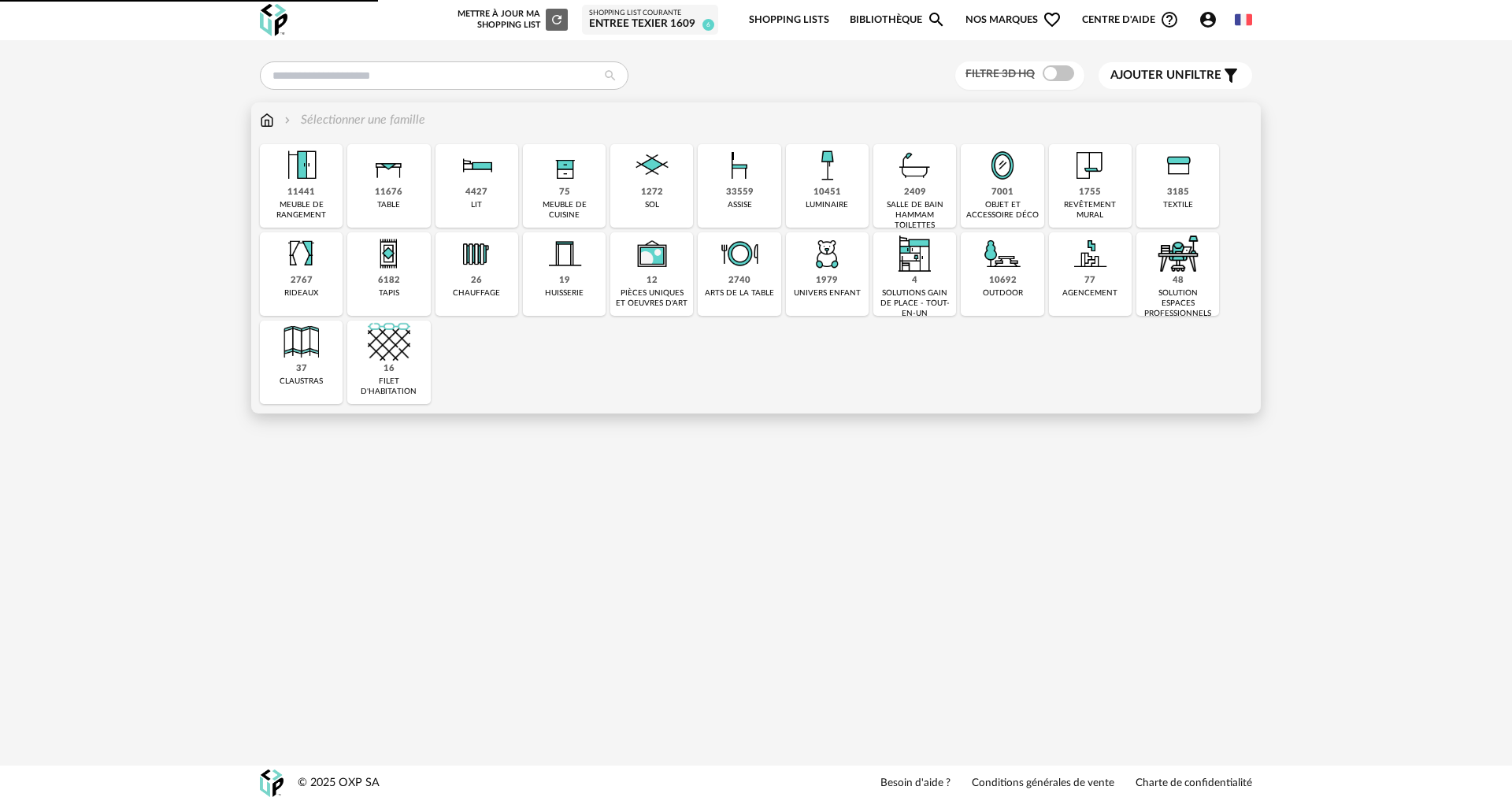
click at [307, 274] on img at bounding box center [302, 254] width 43 height 43
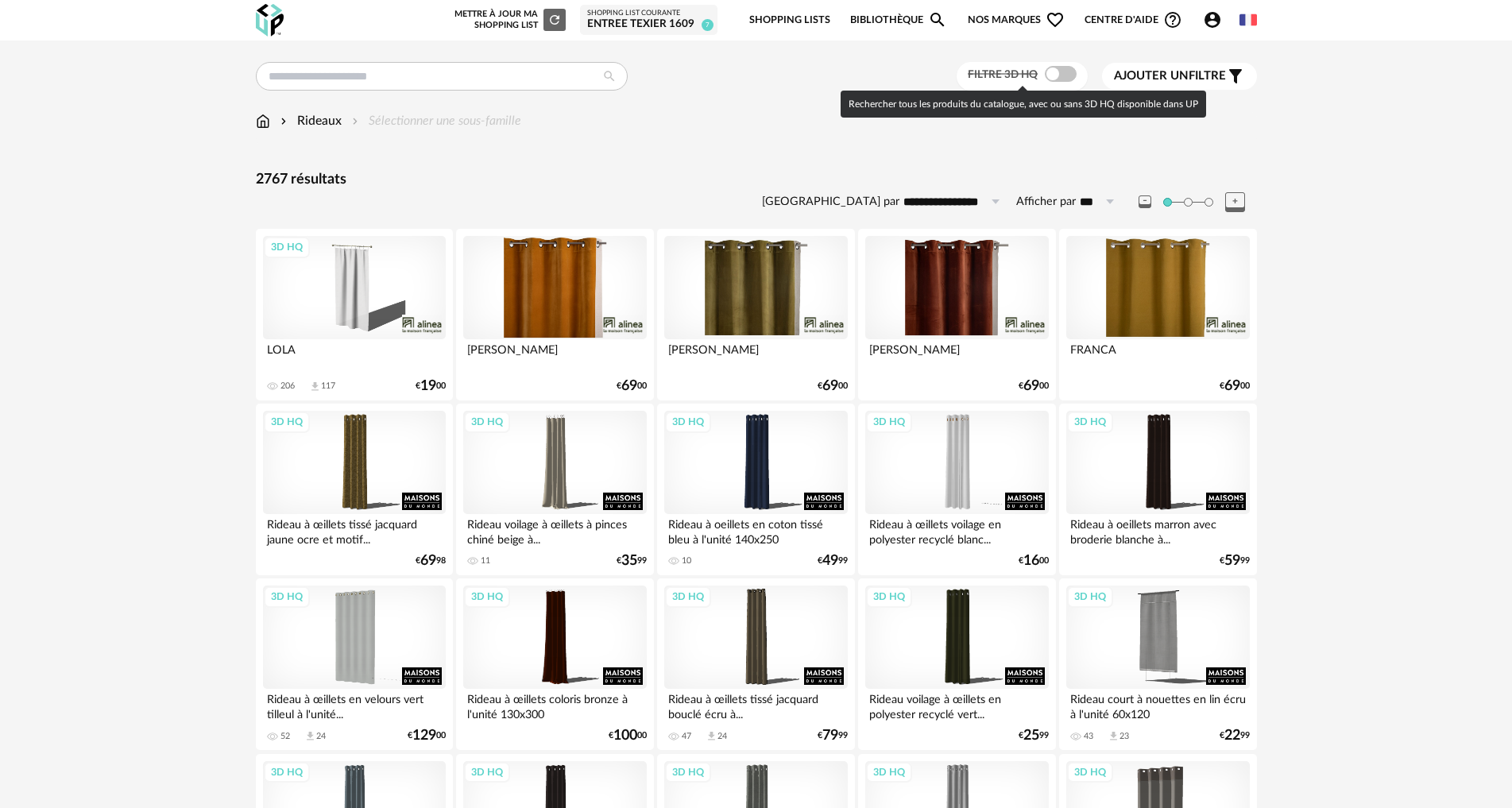
click at [1065, 72] on span at bounding box center [1061, 74] width 32 height 16
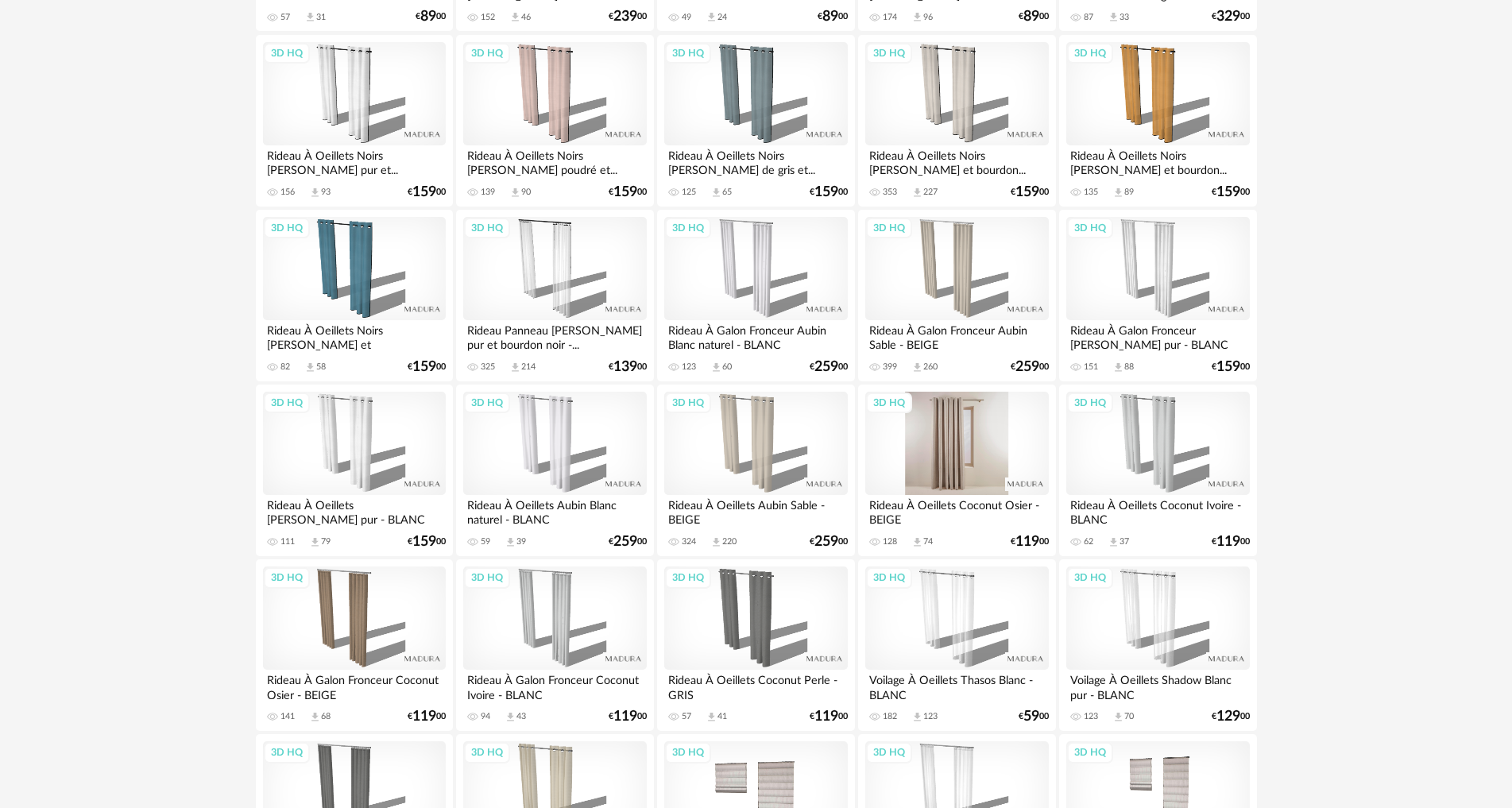
scroll to position [1456, 0]
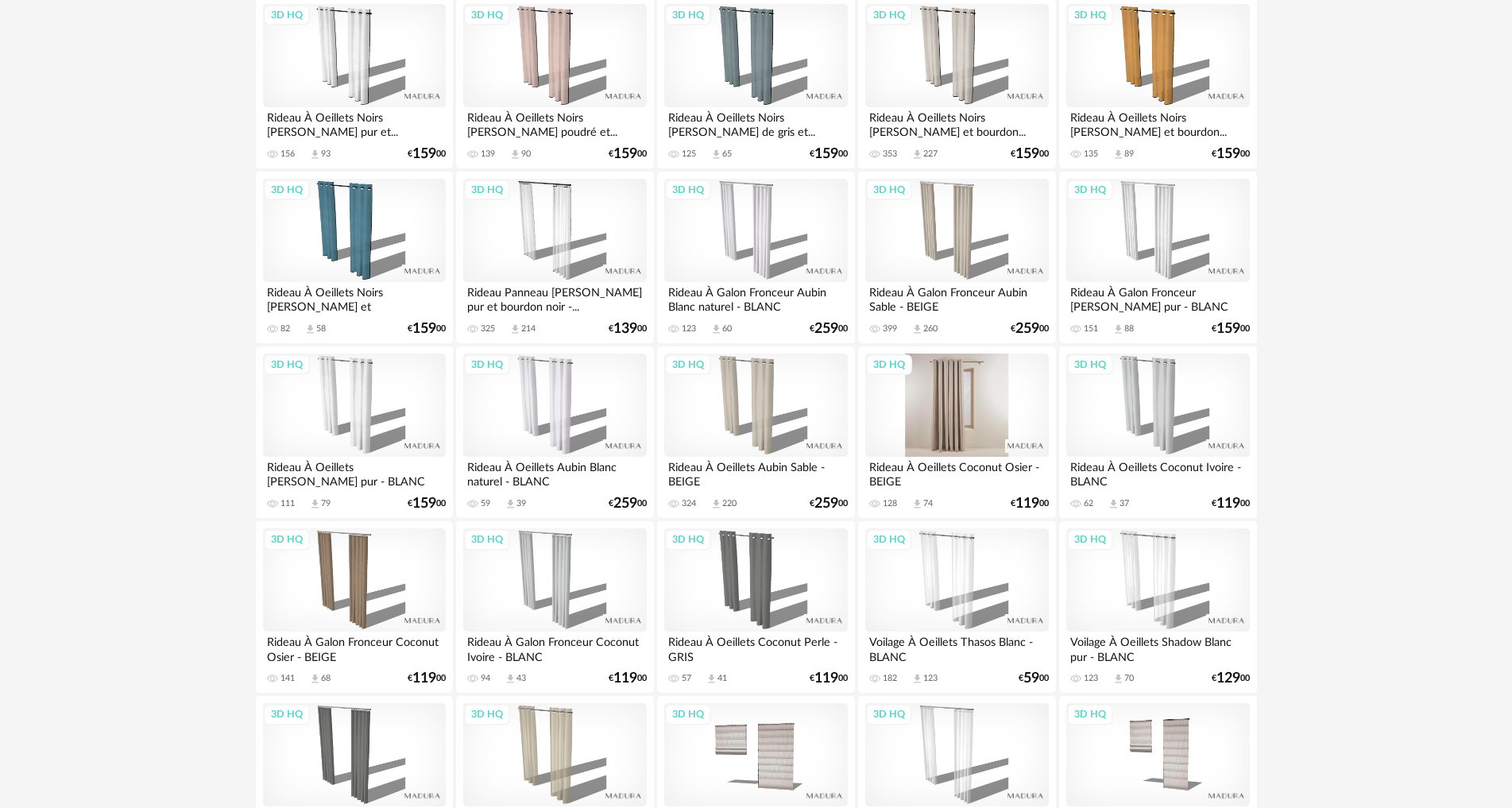
click at [953, 398] on div "3D HQ" at bounding box center [956, 405] width 182 height 103
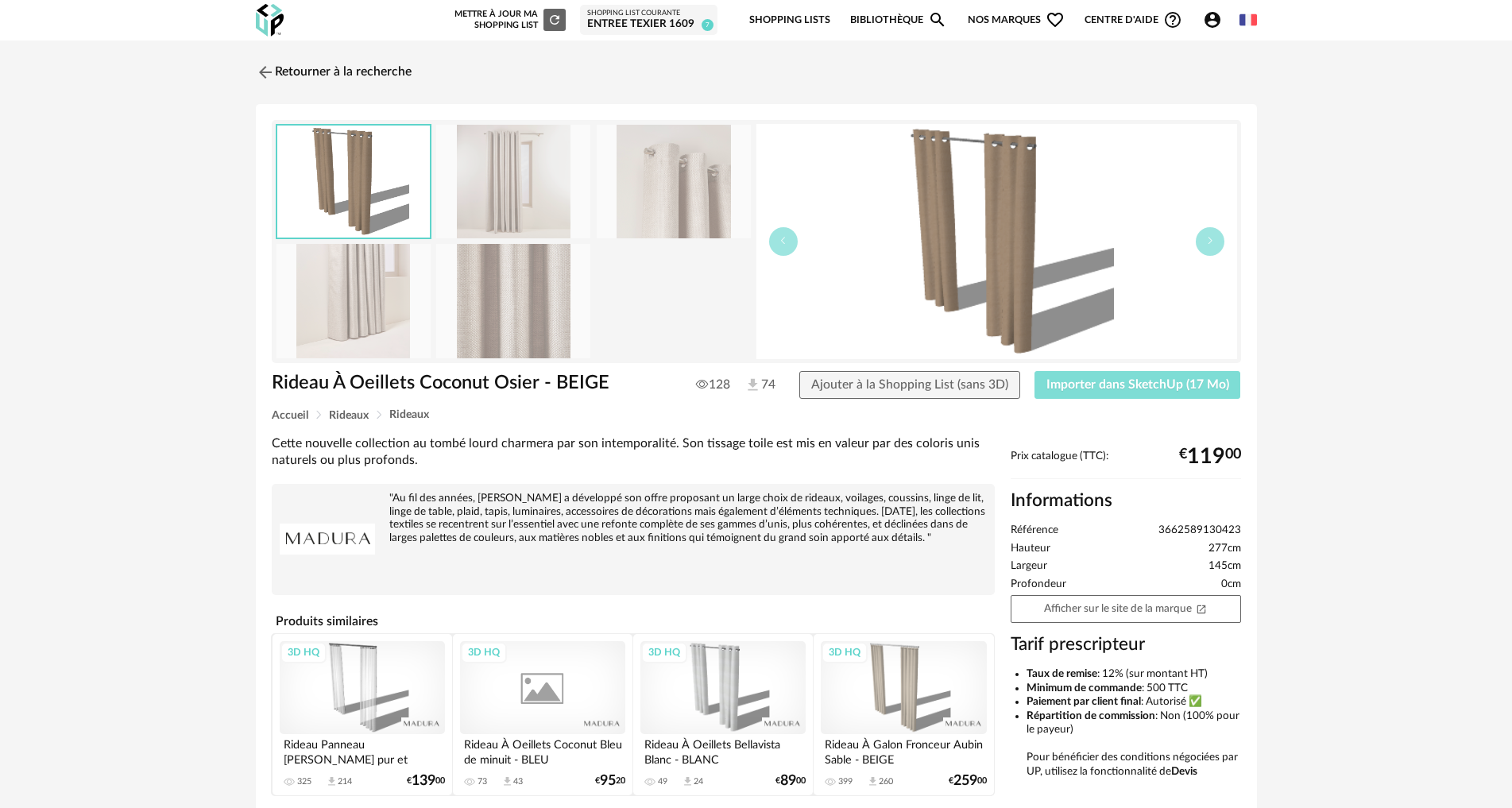
click at [1122, 386] on span "Importer dans SketchUp (17 Mo)" at bounding box center [1138, 385] width 182 height 13
click at [263, 74] on img at bounding box center [263, 71] width 23 height 23
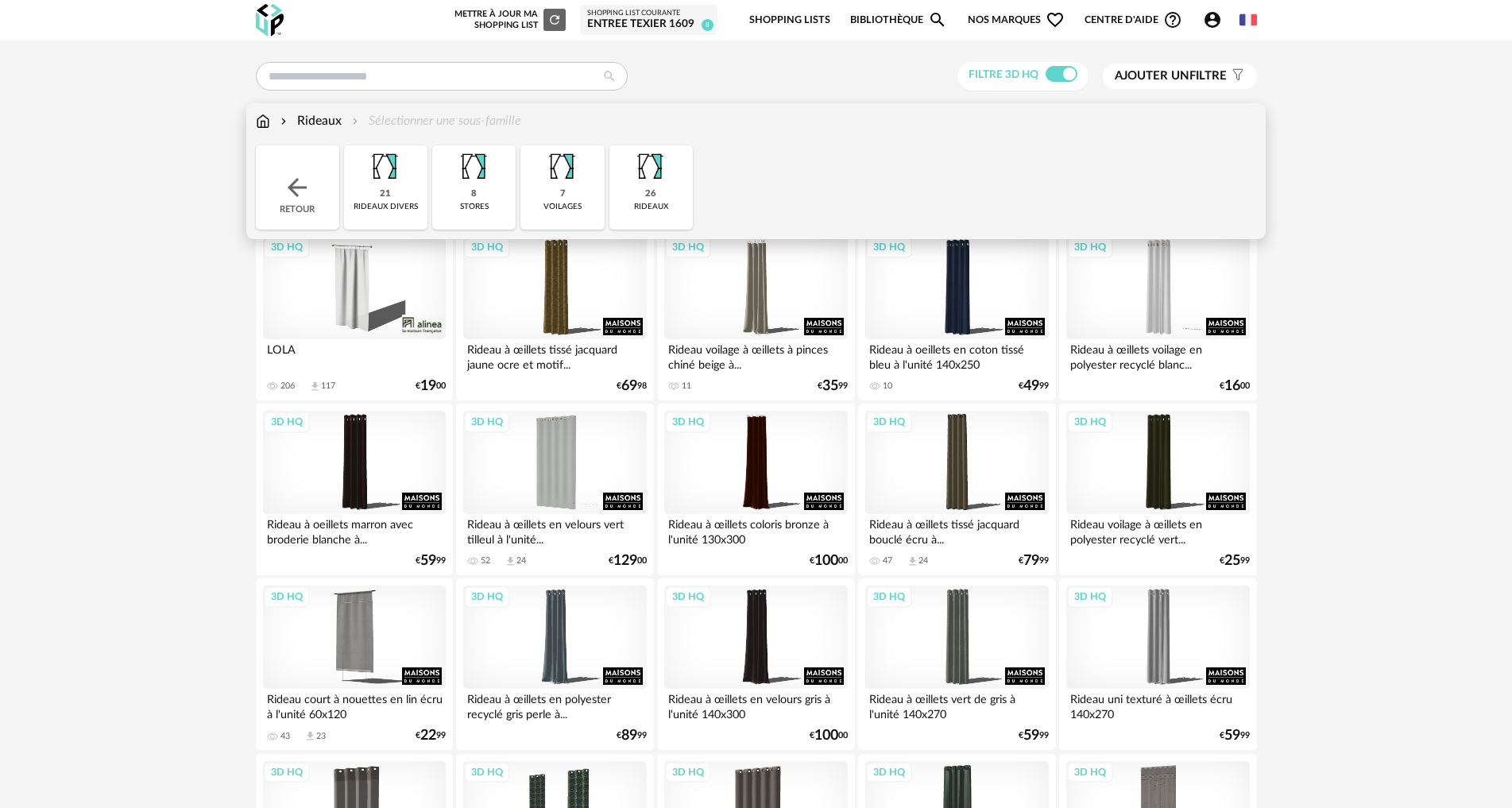
click at [263, 119] on img at bounding box center [263, 121] width 14 height 18
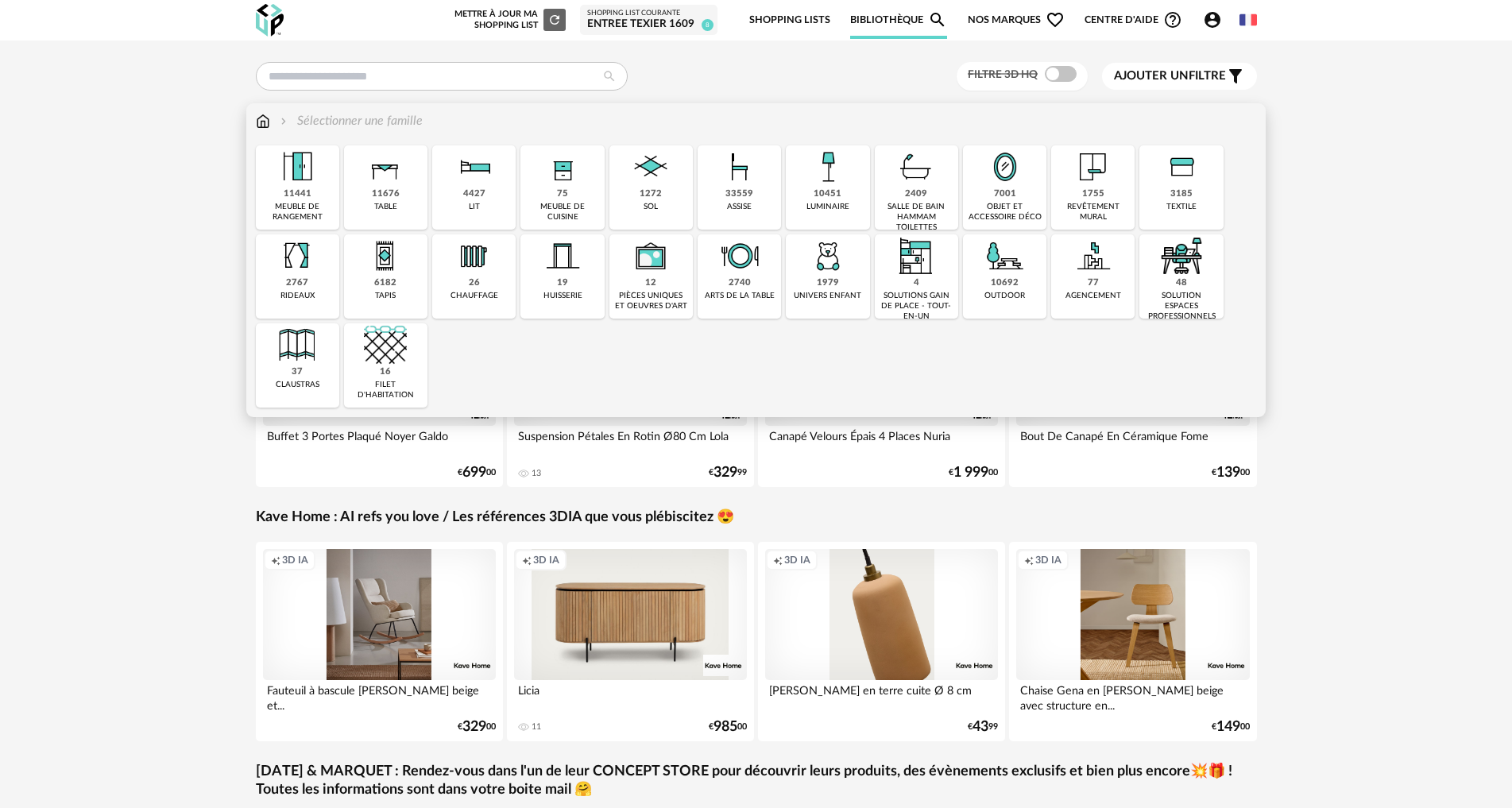
click at [822, 180] on img at bounding box center [828, 167] width 43 height 43
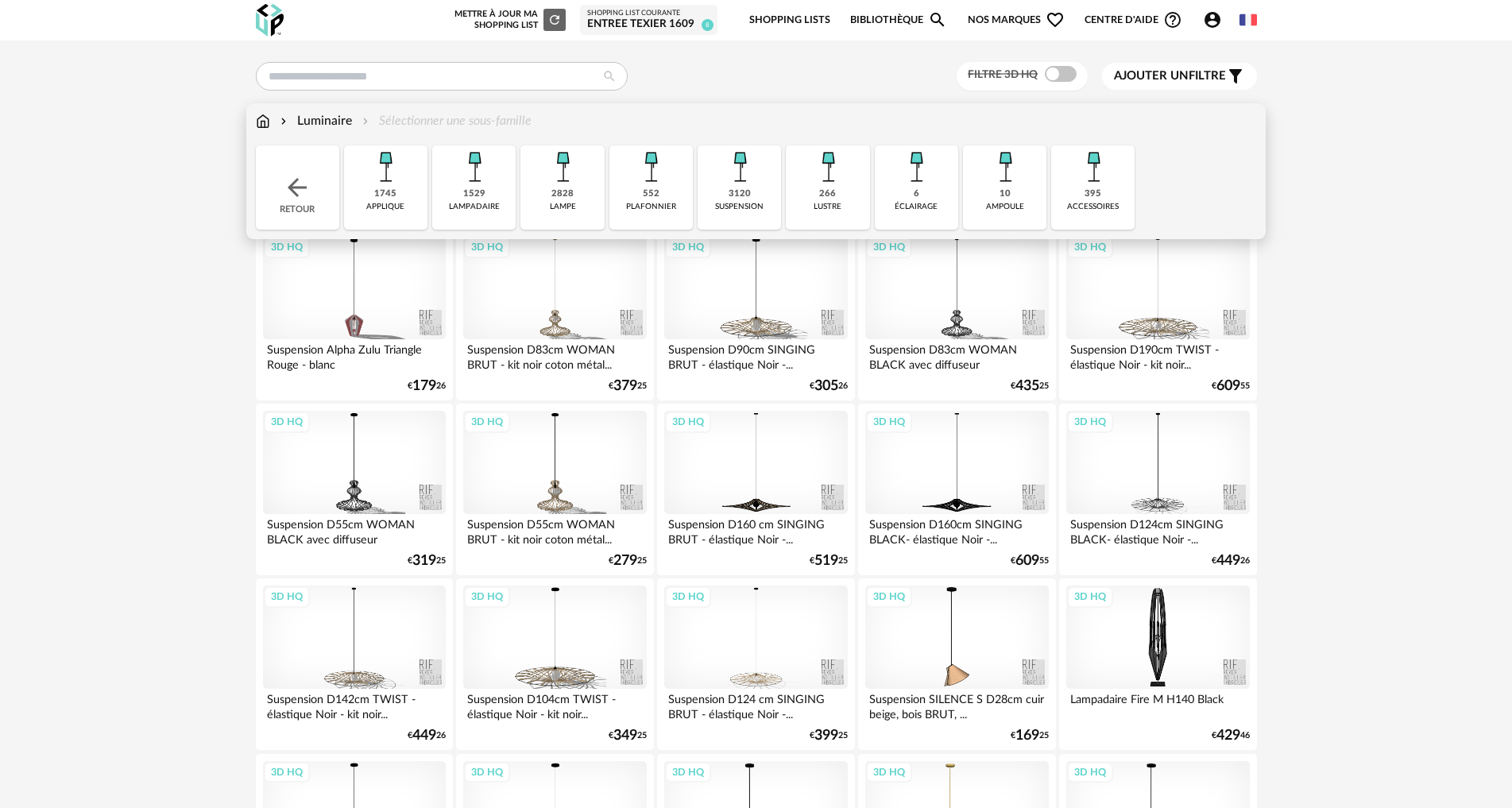
click at [658, 177] on img at bounding box center [651, 167] width 43 height 43
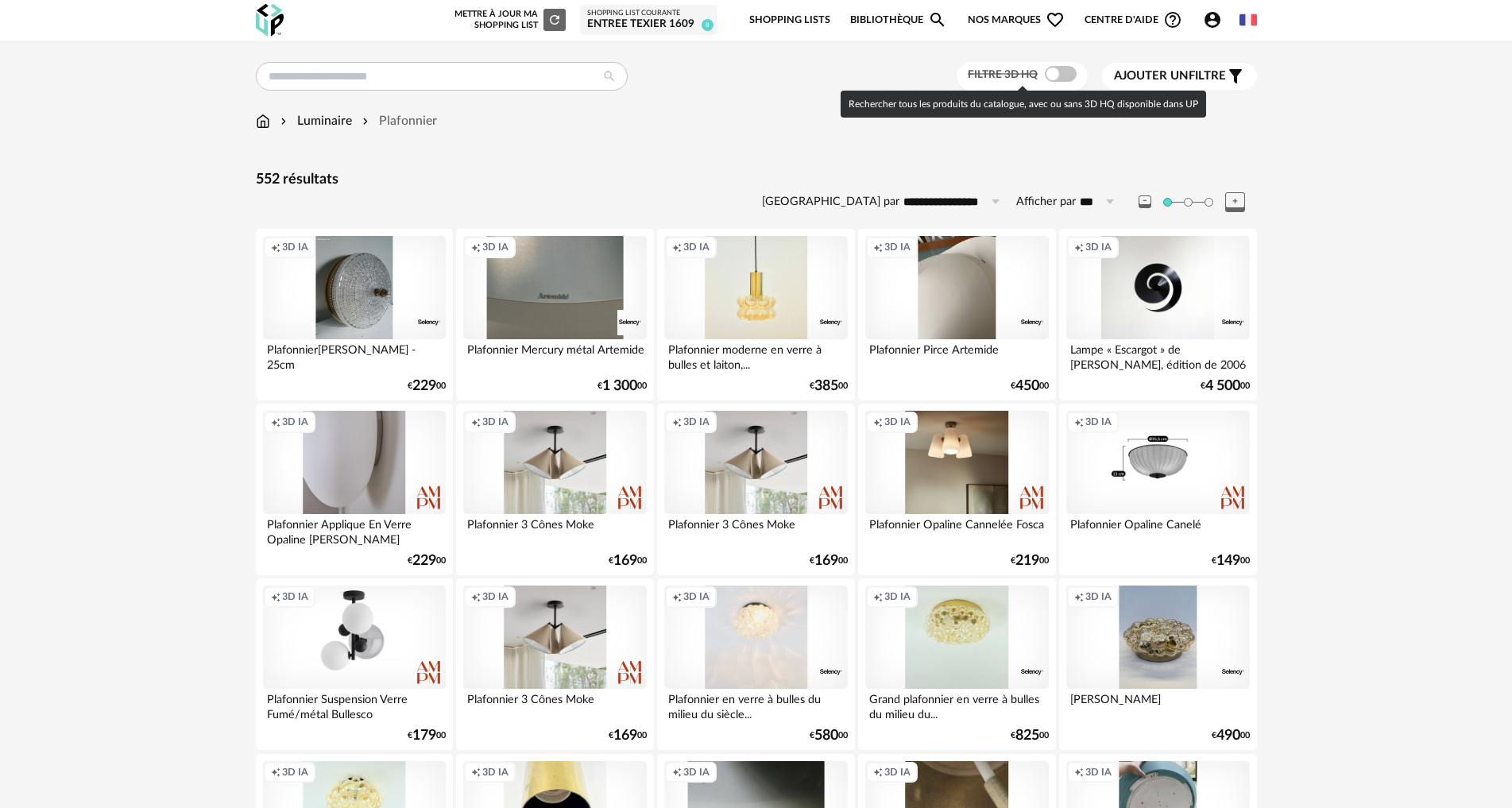
click at [1063, 73] on span at bounding box center [1061, 74] width 32 height 16
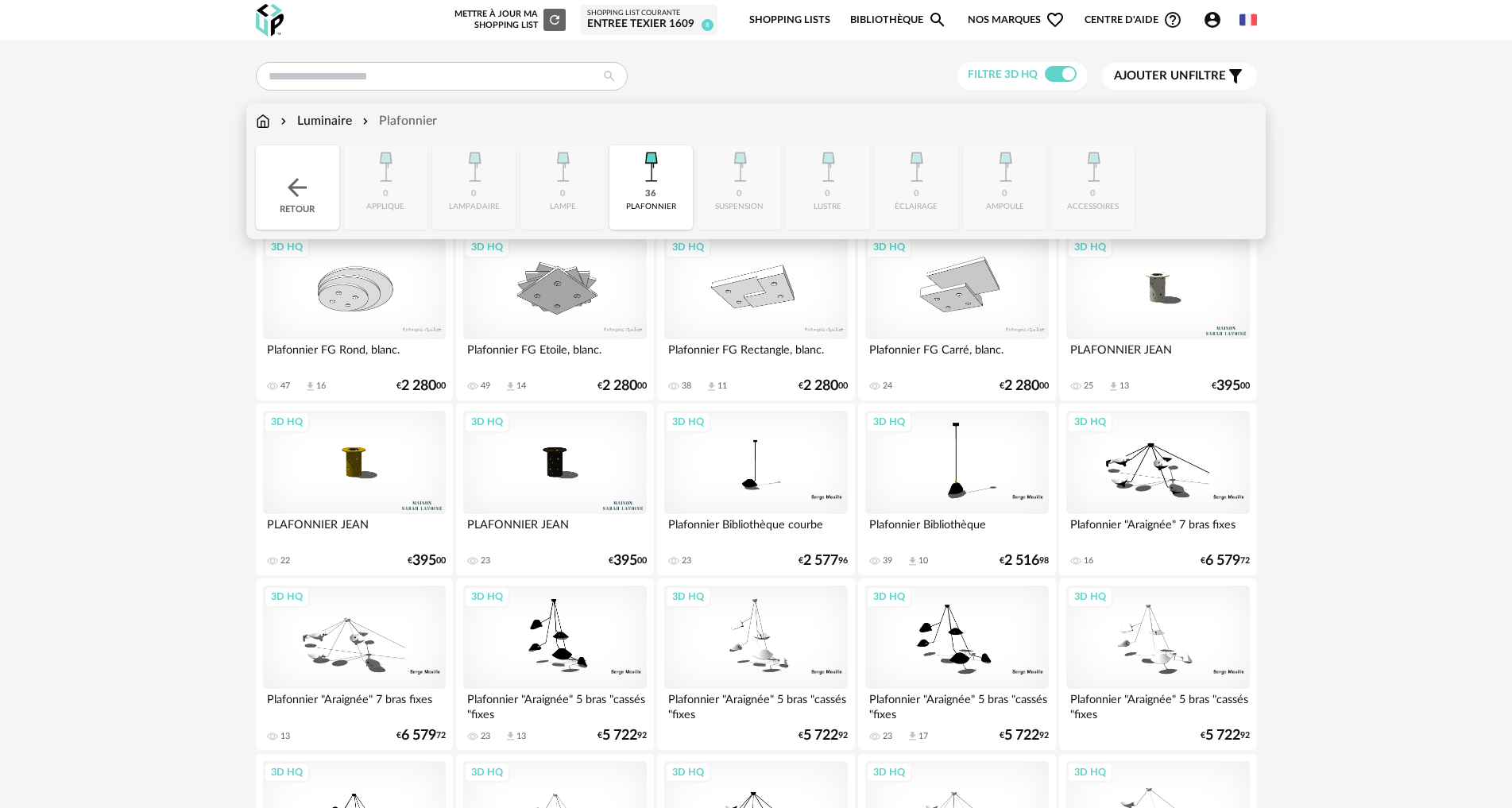
click at [331, 115] on div "Luminaire" at bounding box center [314, 121] width 74 height 18
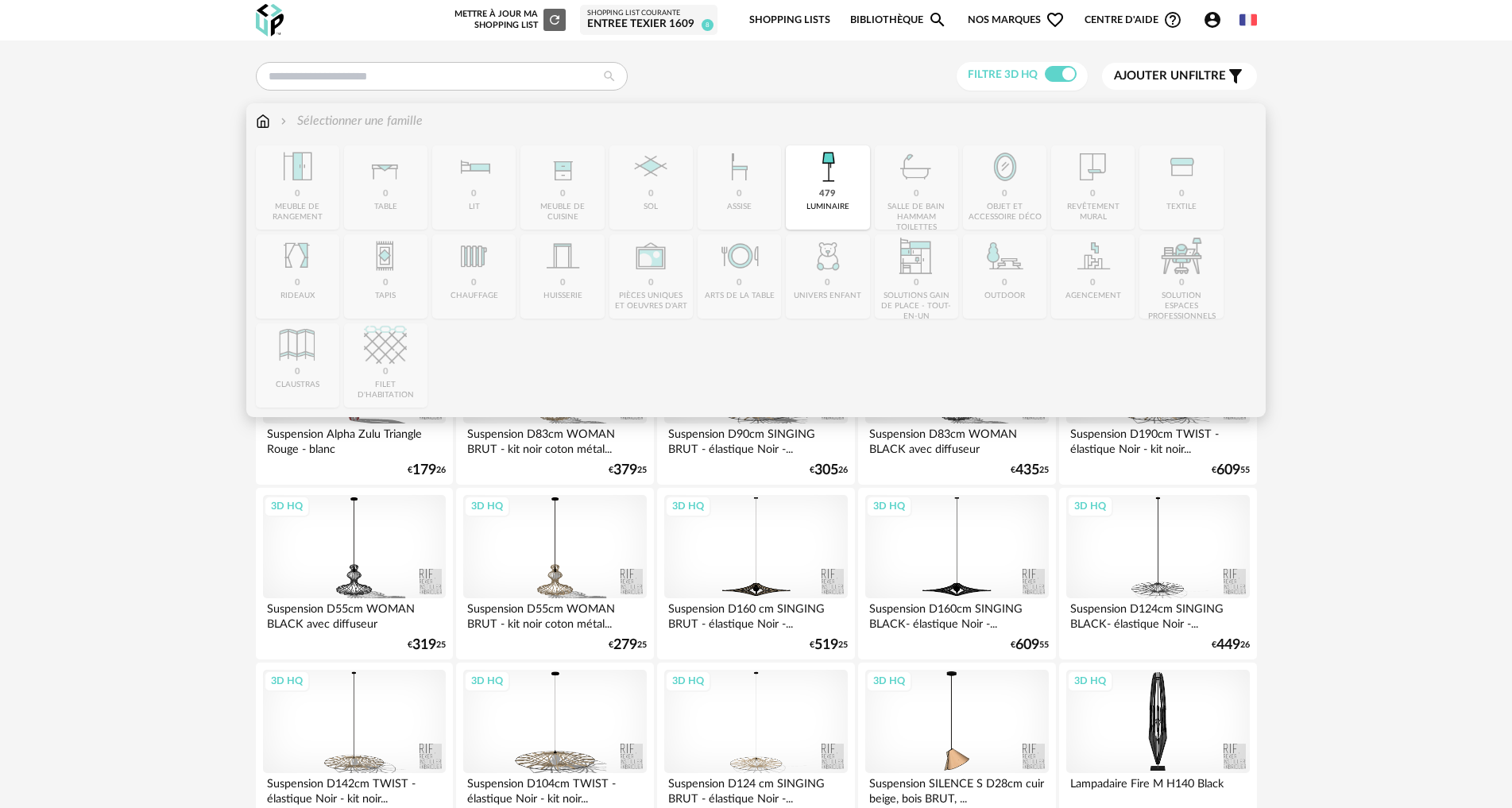
click at [820, 174] on img at bounding box center [828, 167] width 43 height 43
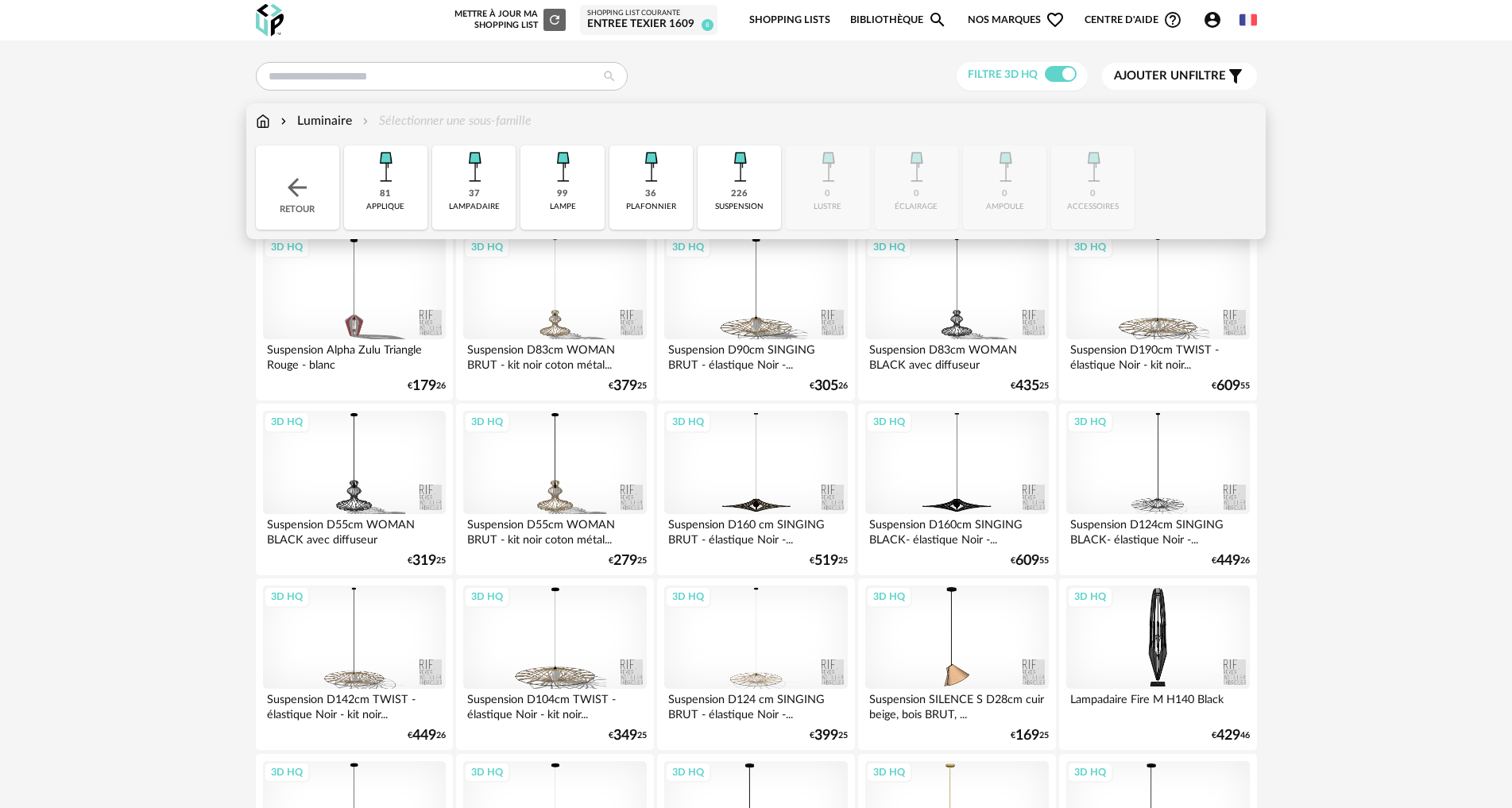
click at [734, 188] on div "226" at bounding box center [739, 194] width 17 height 12
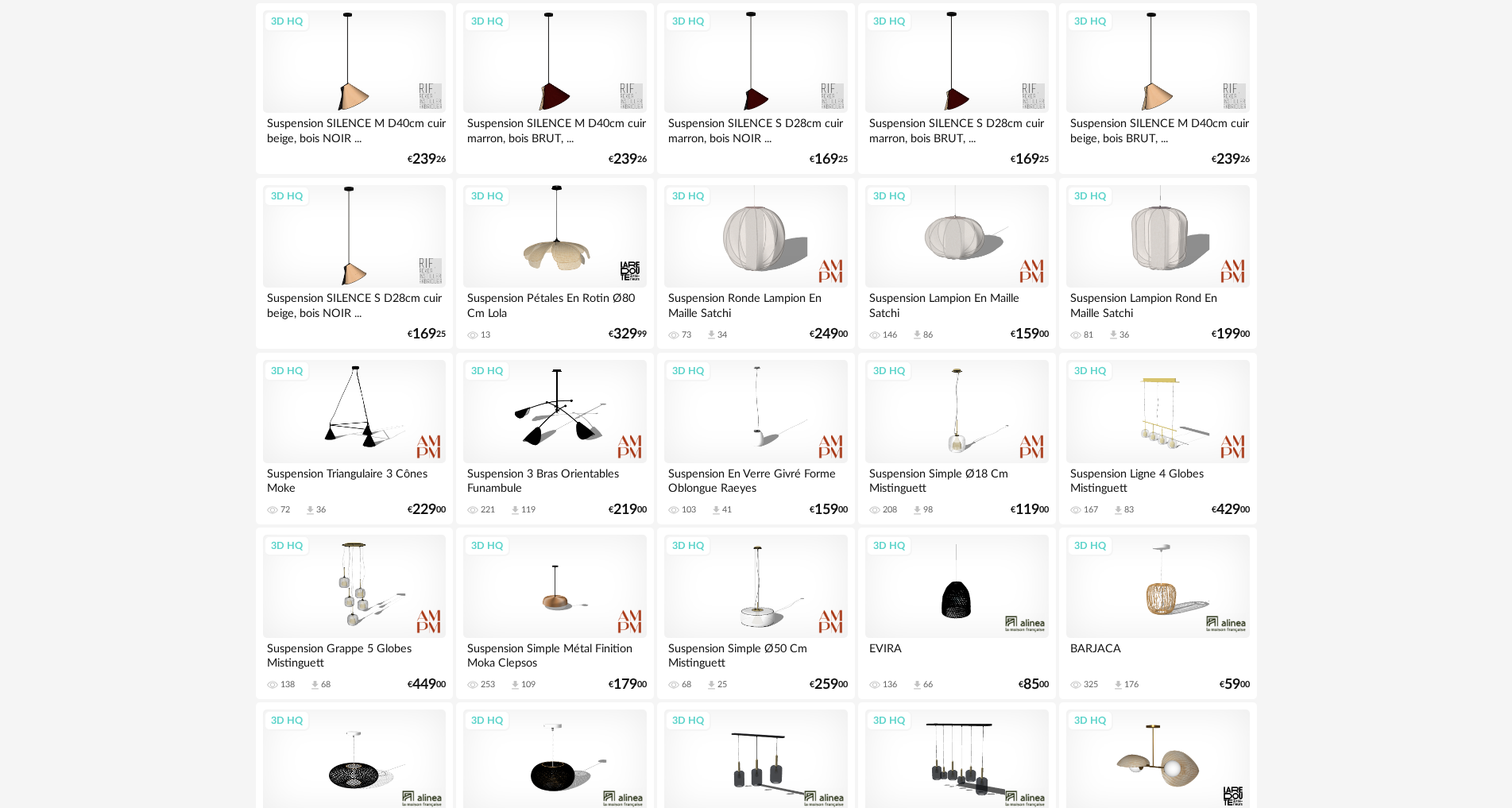
scroll to position [1059, 0]
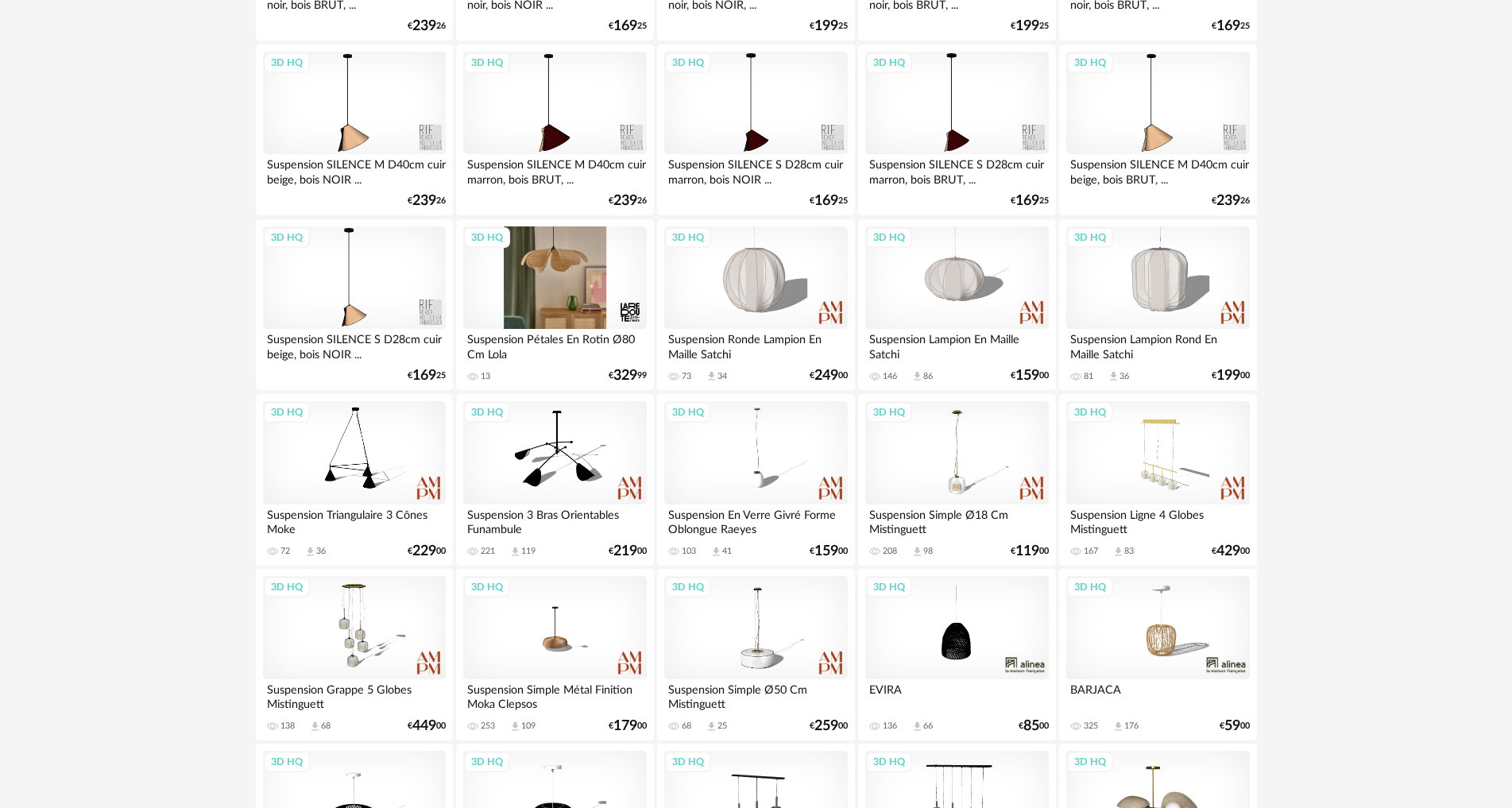
click at [550, 279] on div "3D HQ" at bounding box center [554, 278] width 182 height 103
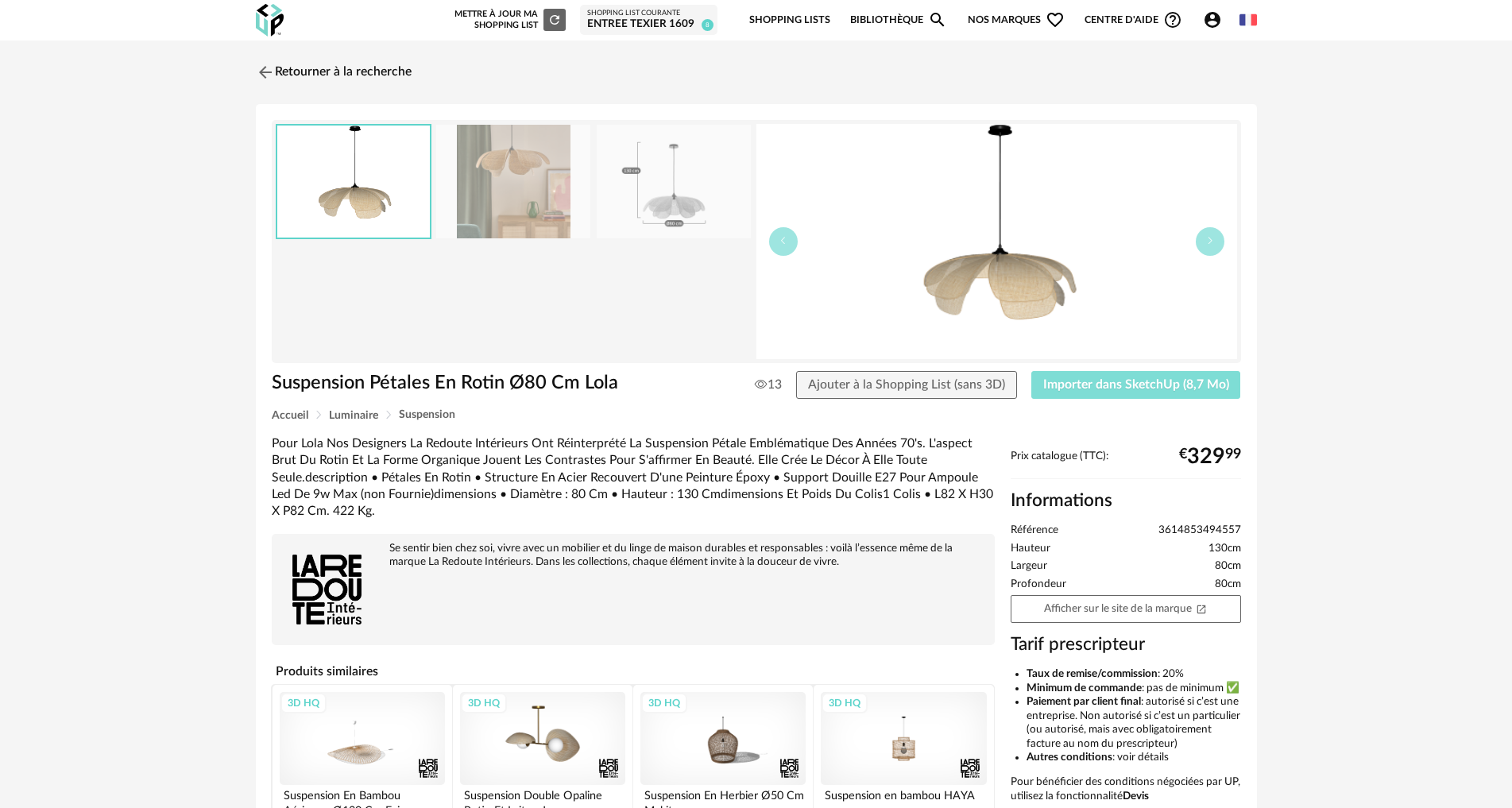
click at [1136, 391] on button "Importer dans SketchUp (8,7 Mo)" at bounding box center [1136, 386] width 210 height 29
click at [1112, 388] on span "Importer dans SketchUp (8,7 Mo)" at bounding box center [1136, 385] width 186 height 13
click at [1130, 386] on span "Importer dans SketchUp (8,7 Mo)" at bounding box center [1136, 385] width 186 height 13
click at [268, 70] on img at bounding box center [263, 71] width 23 height 23
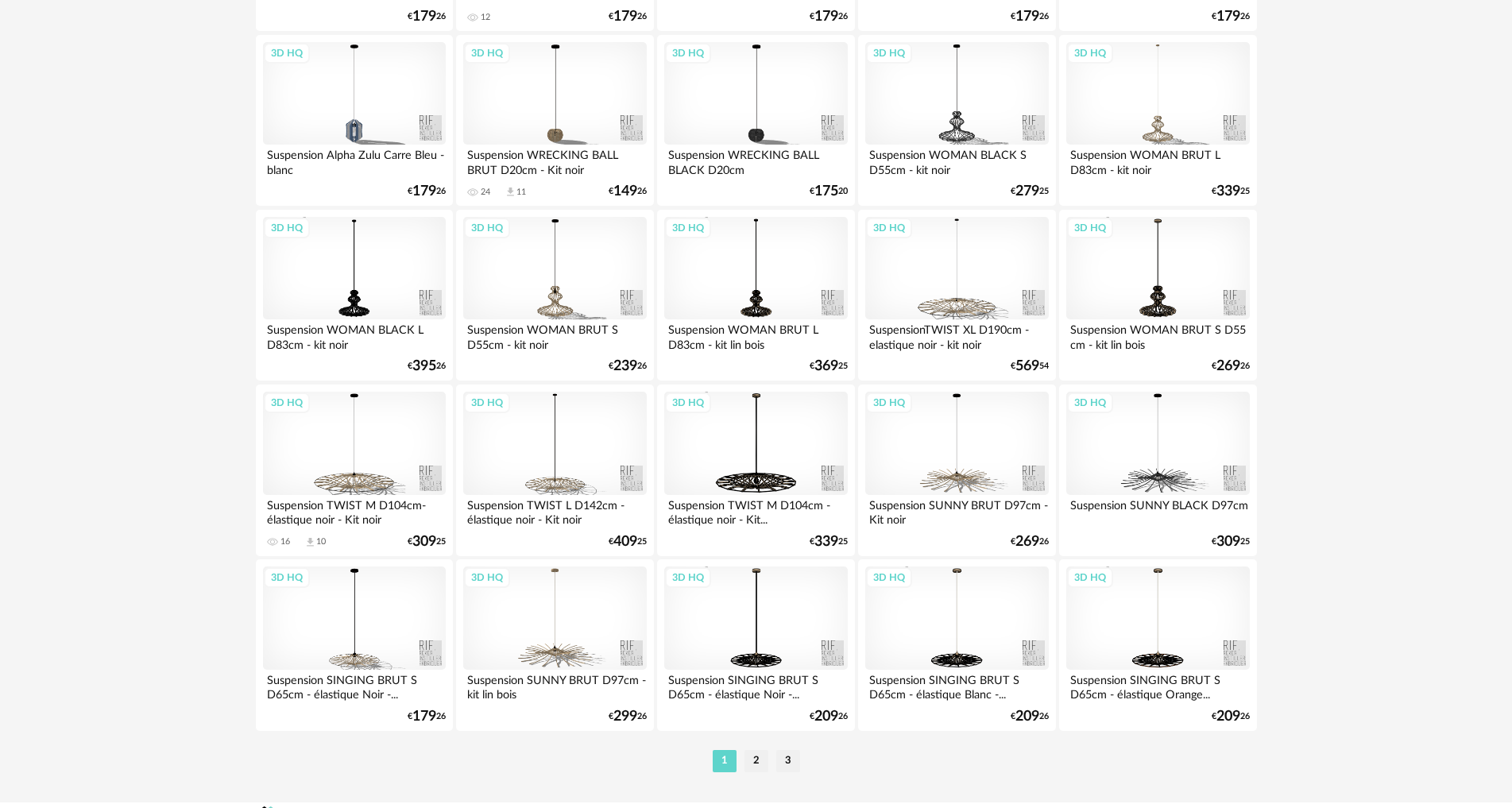
scroll to position [3022, 0]
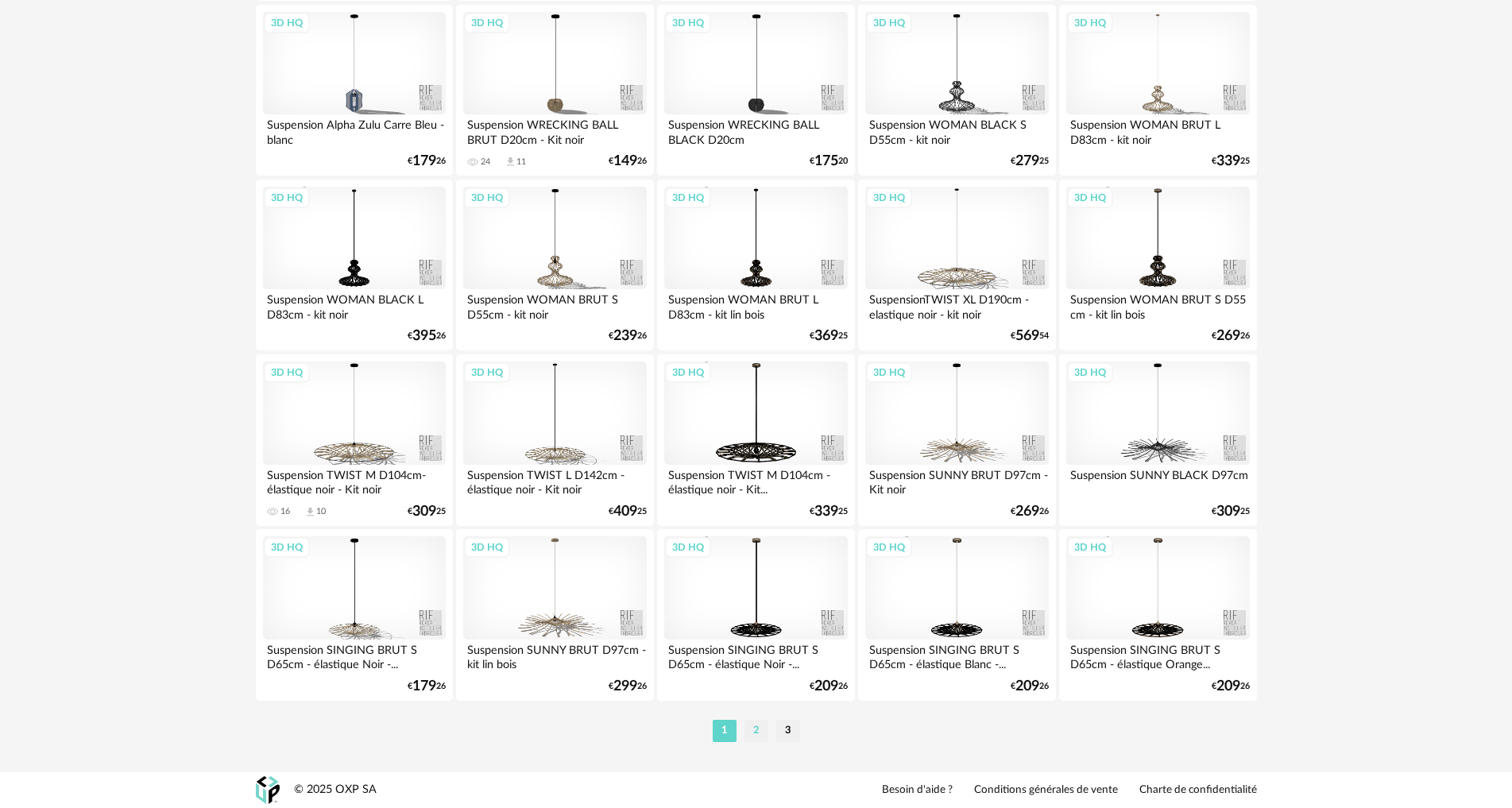
click at [756, 730] on li "2" at bounding box center [757, 731] width 24 height 22
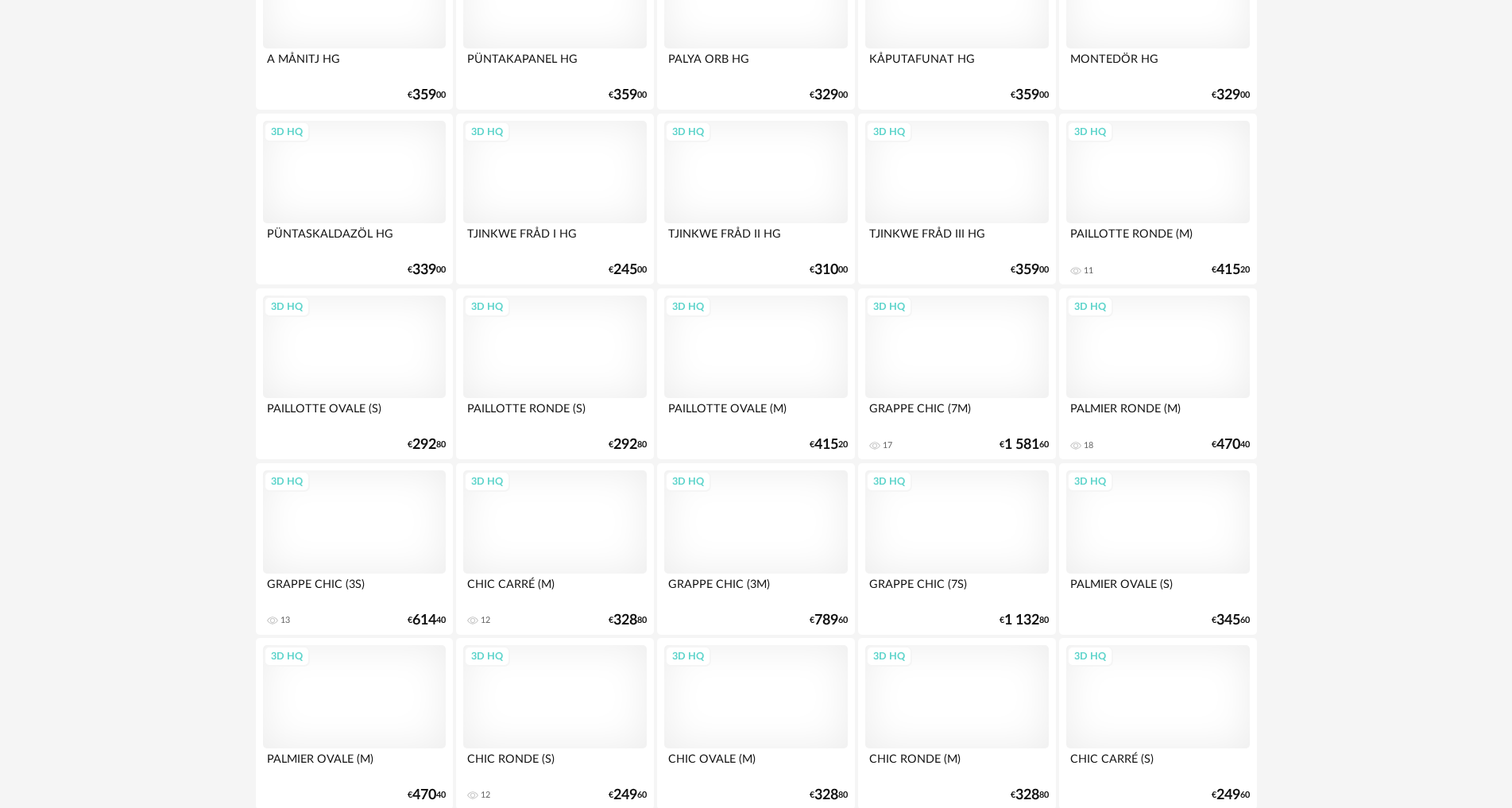
scroll to position [3022, 0]
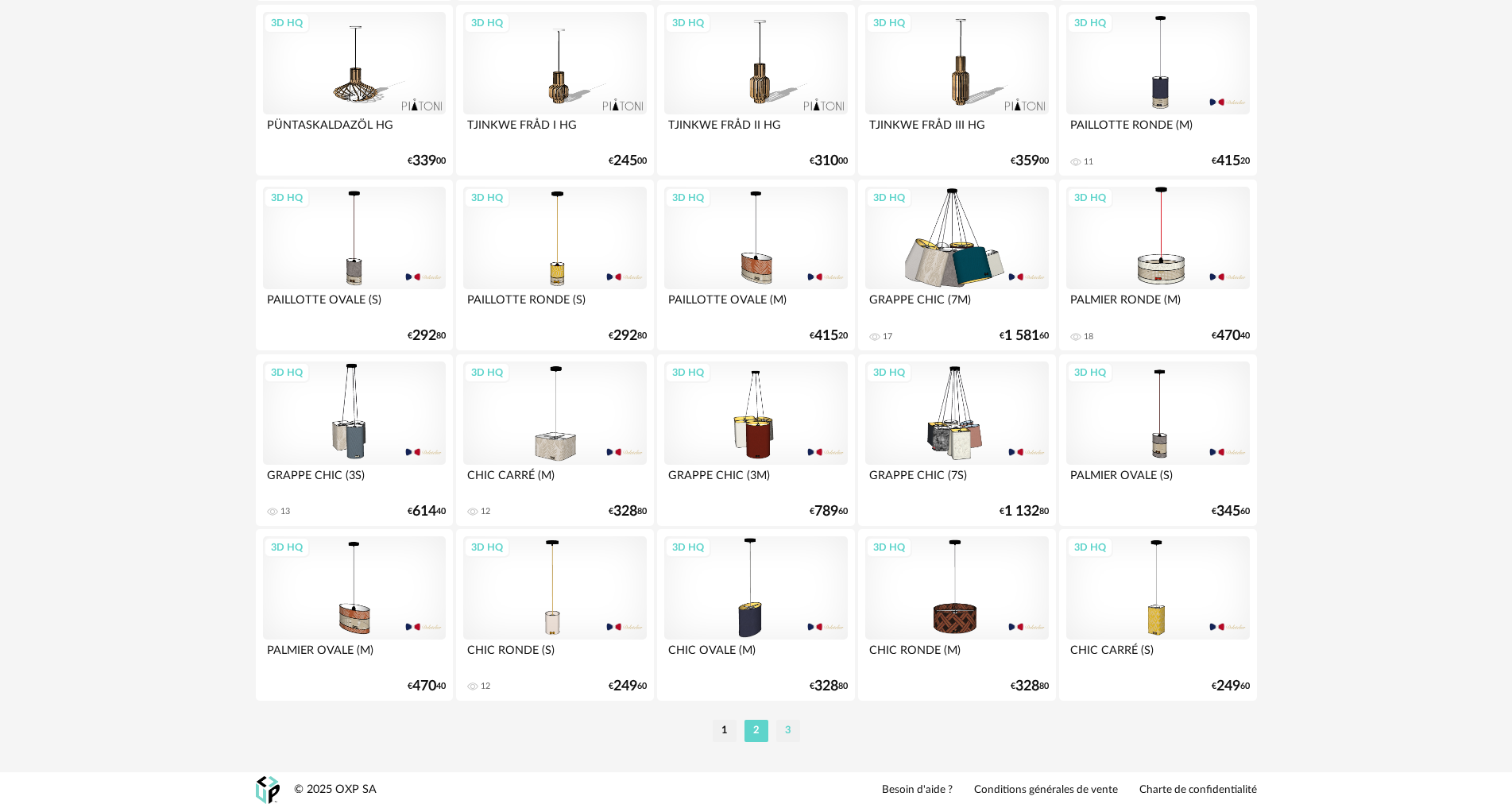
click at [782, 731] on li "3" at bounding box center [788, 731] width 24 height 22
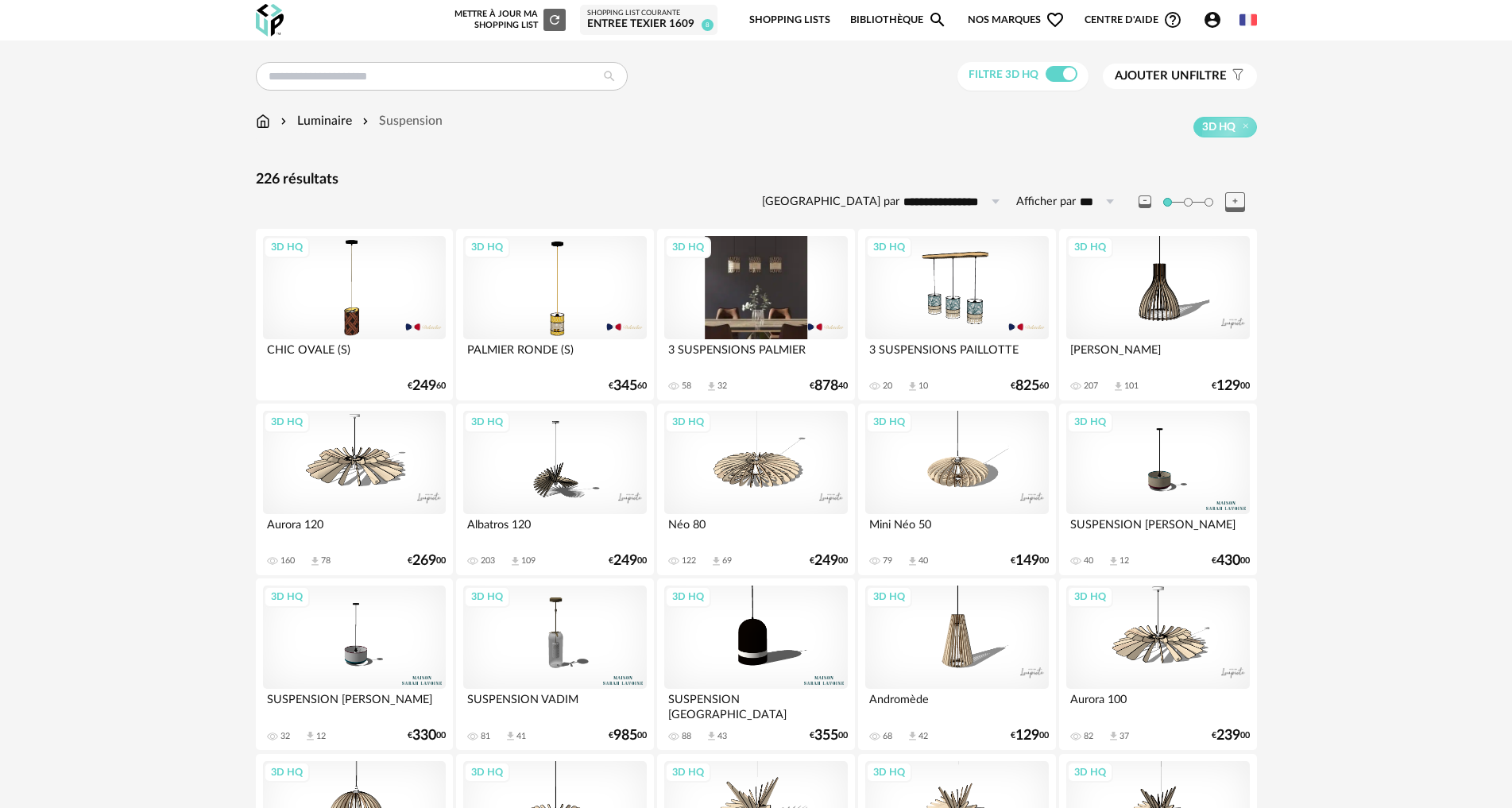
click at [743, 306] on div "3D HQ" at bounding box center [755, 287] width 182 height 103
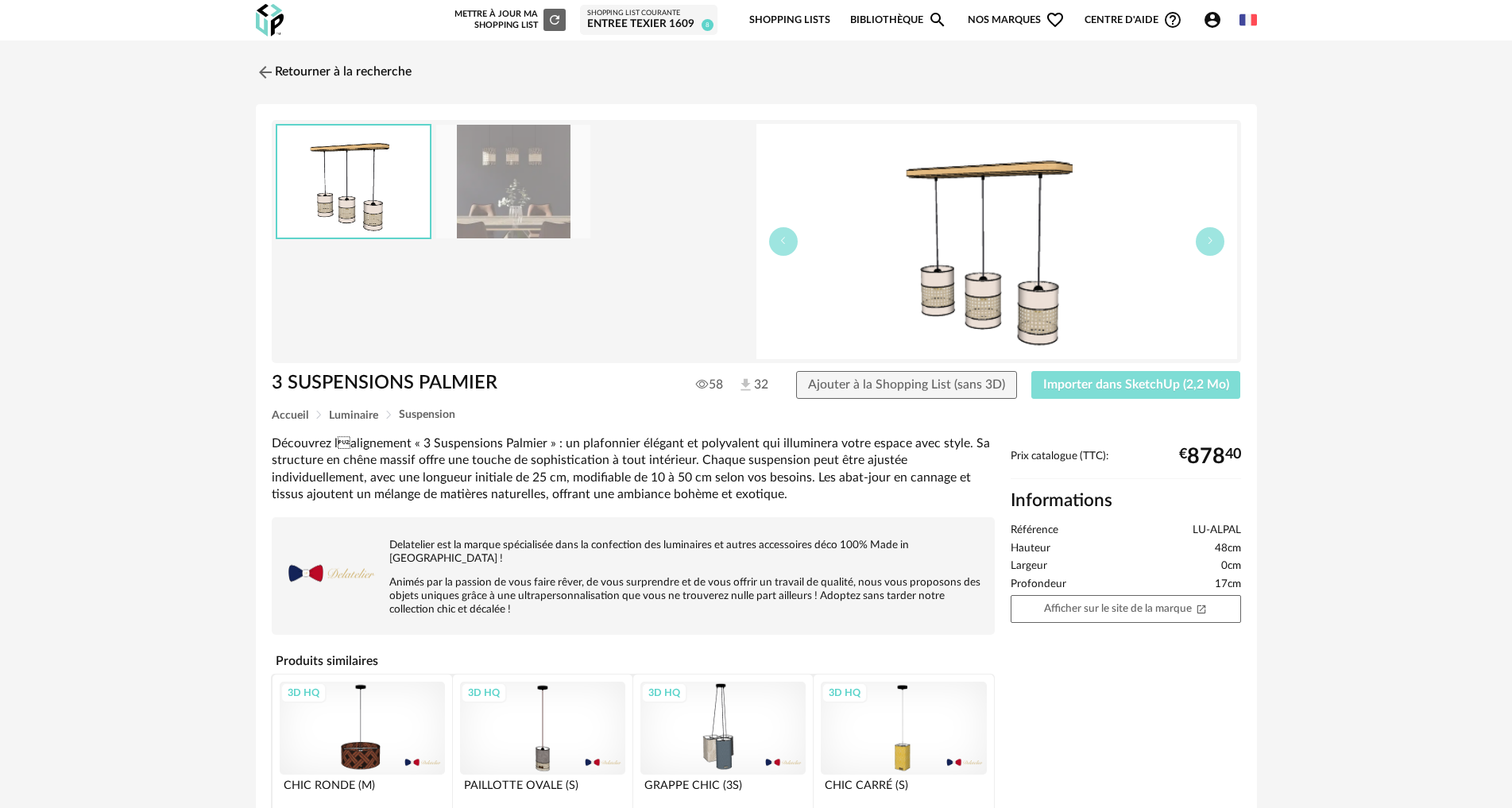
click at [1138, 389] on span "Importer dans SketchUp (2,2 Mo)" at bounding box center [1136, 385] width 186 height 13
click at [266, 69] on img at bounding box center [263, 71] width 23 height 23
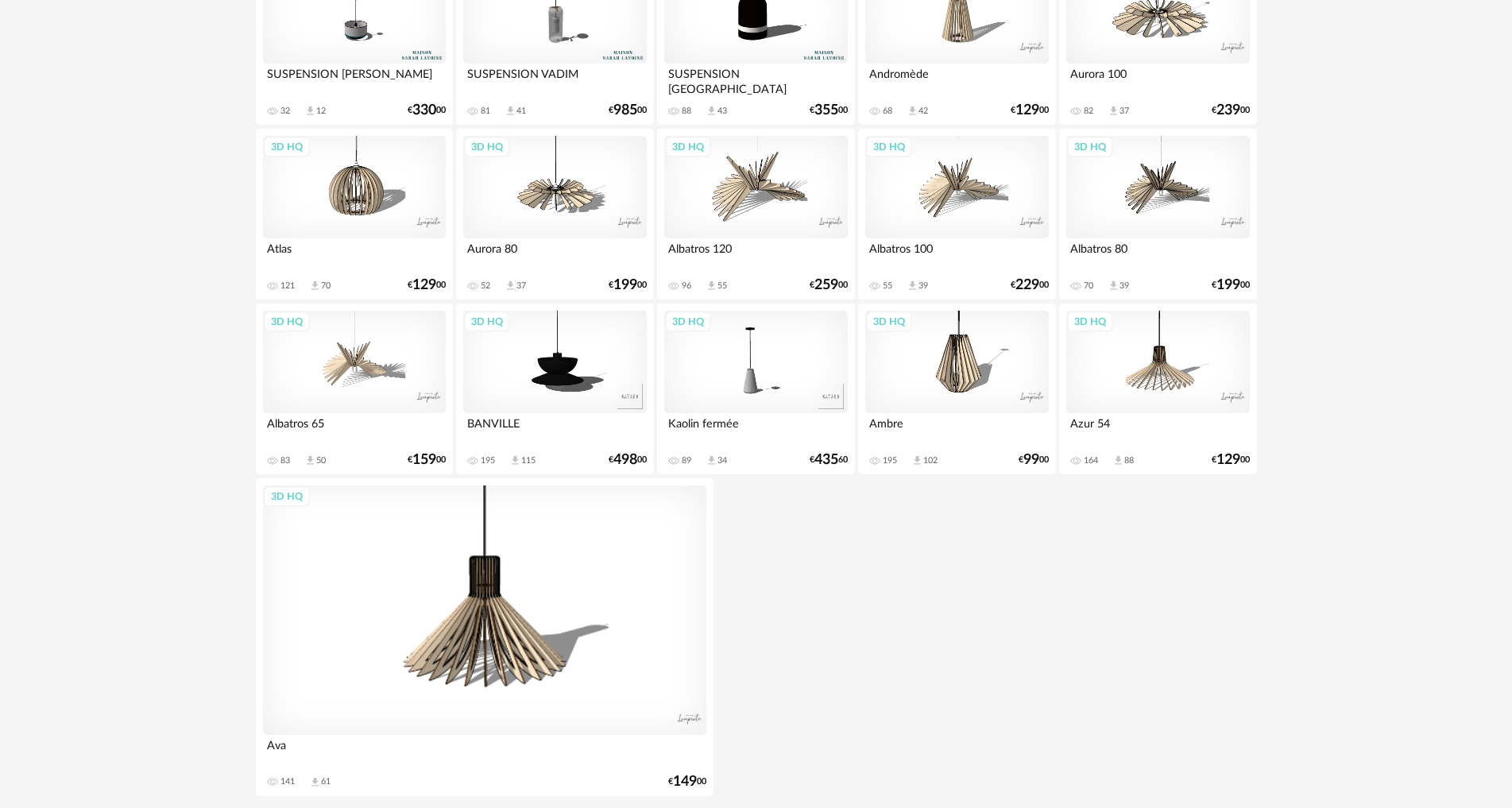
scroll to position [721, 0]
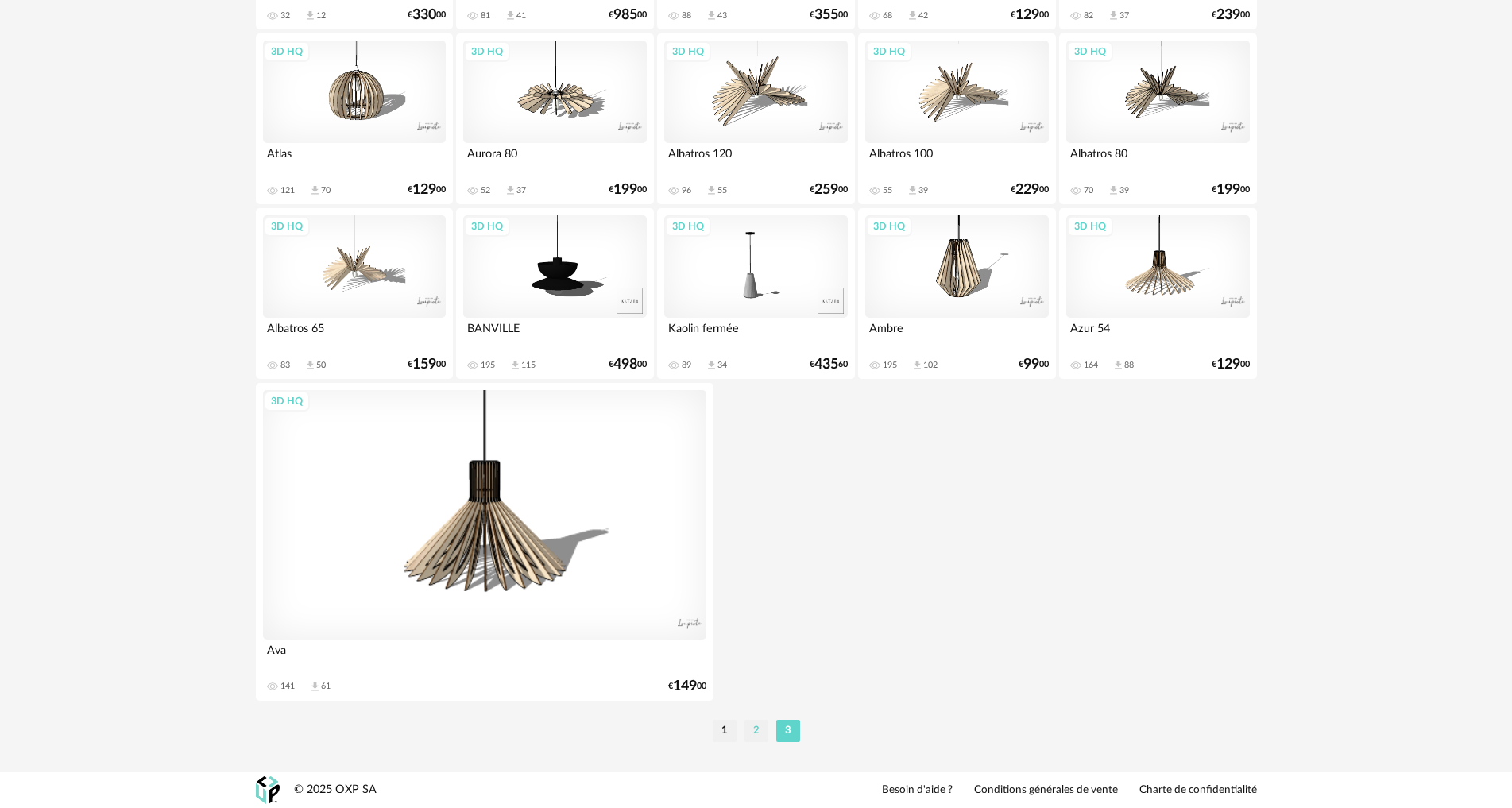
click at [757, 731] on li "2" at bounding box center [757, 731] width 24 height 22
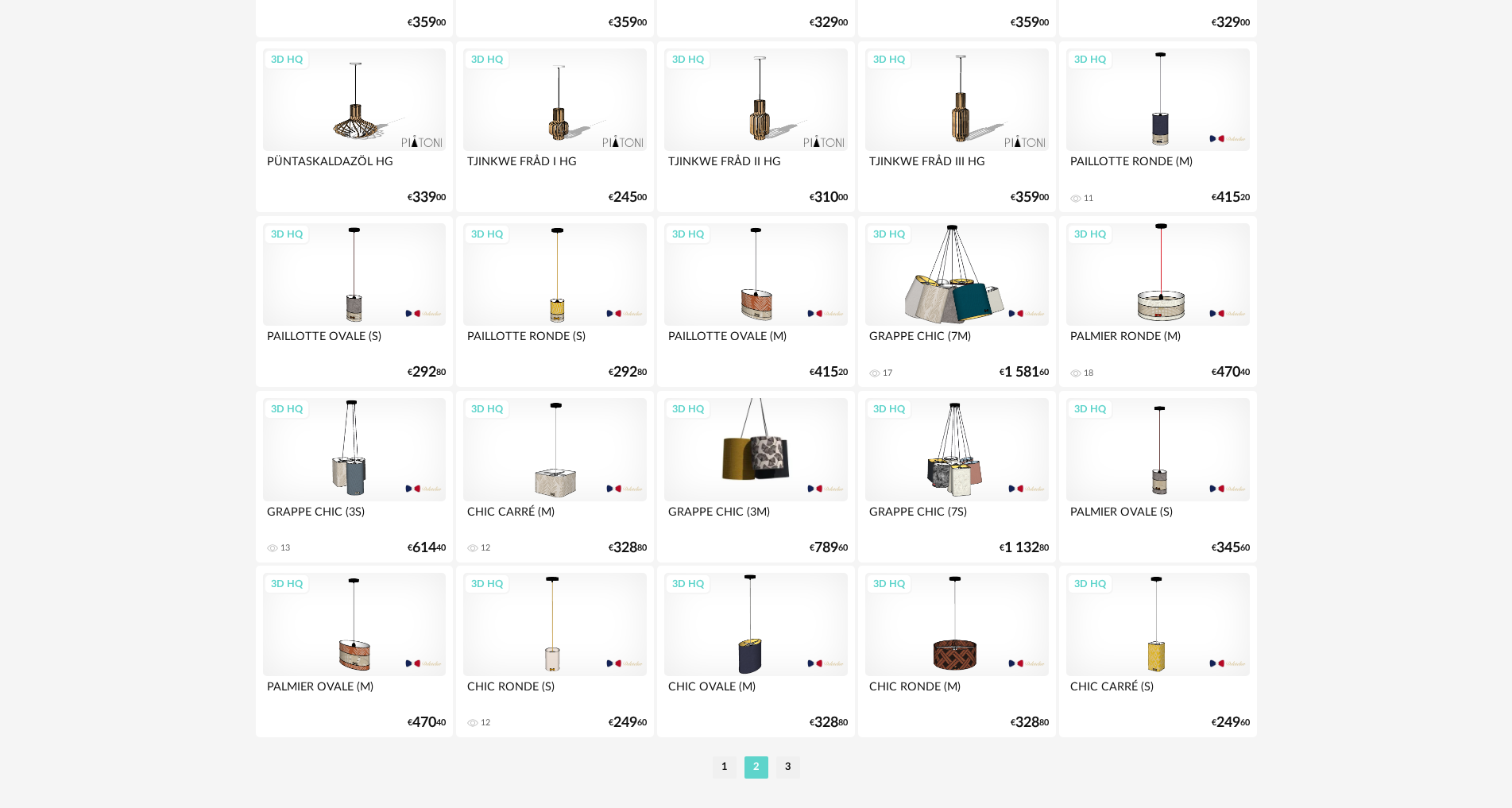
scroll to position [3022, 0]
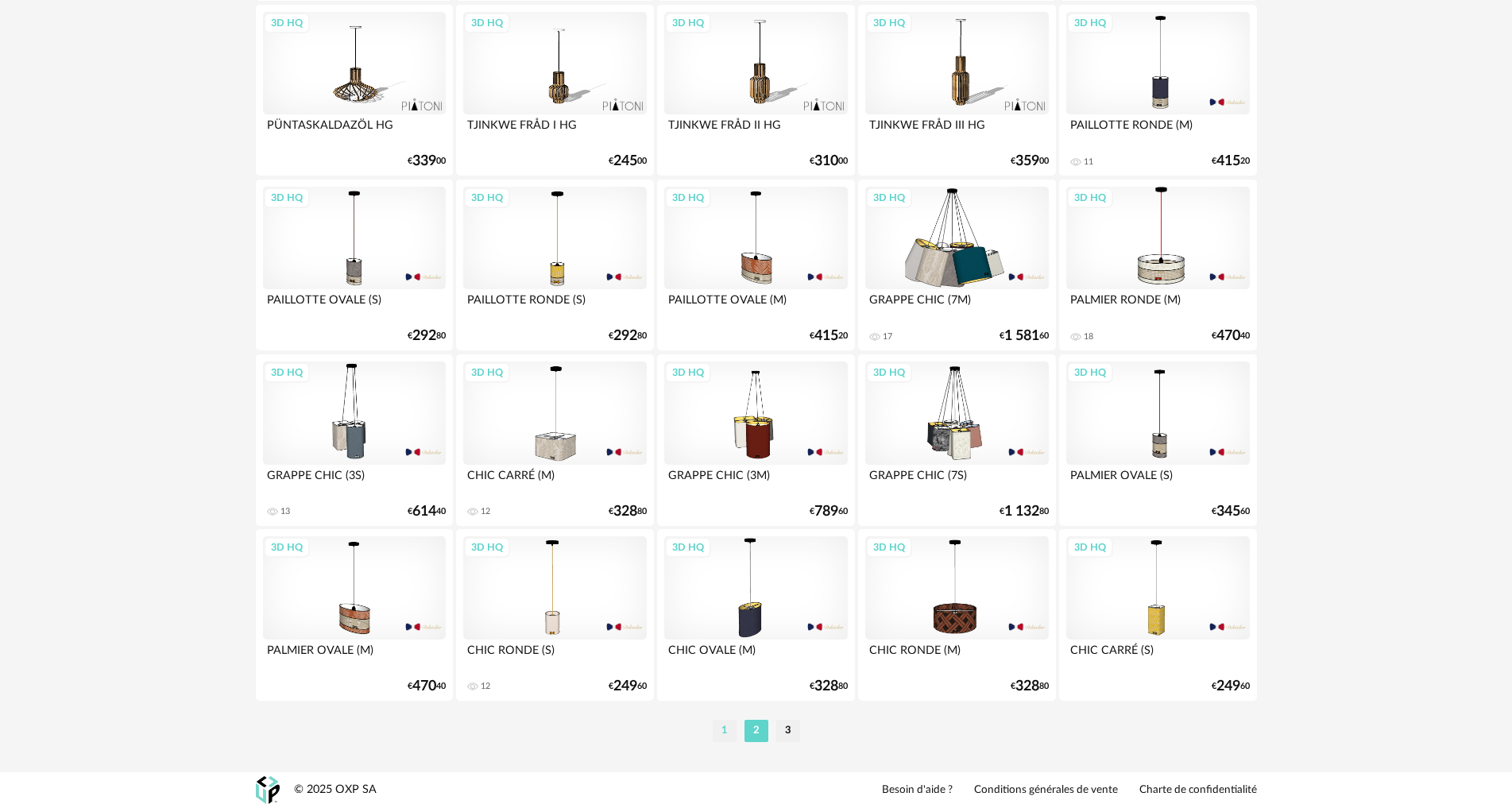
click at [722, 731] on li "1" at bounding box center [725, 731] width 24 height 22
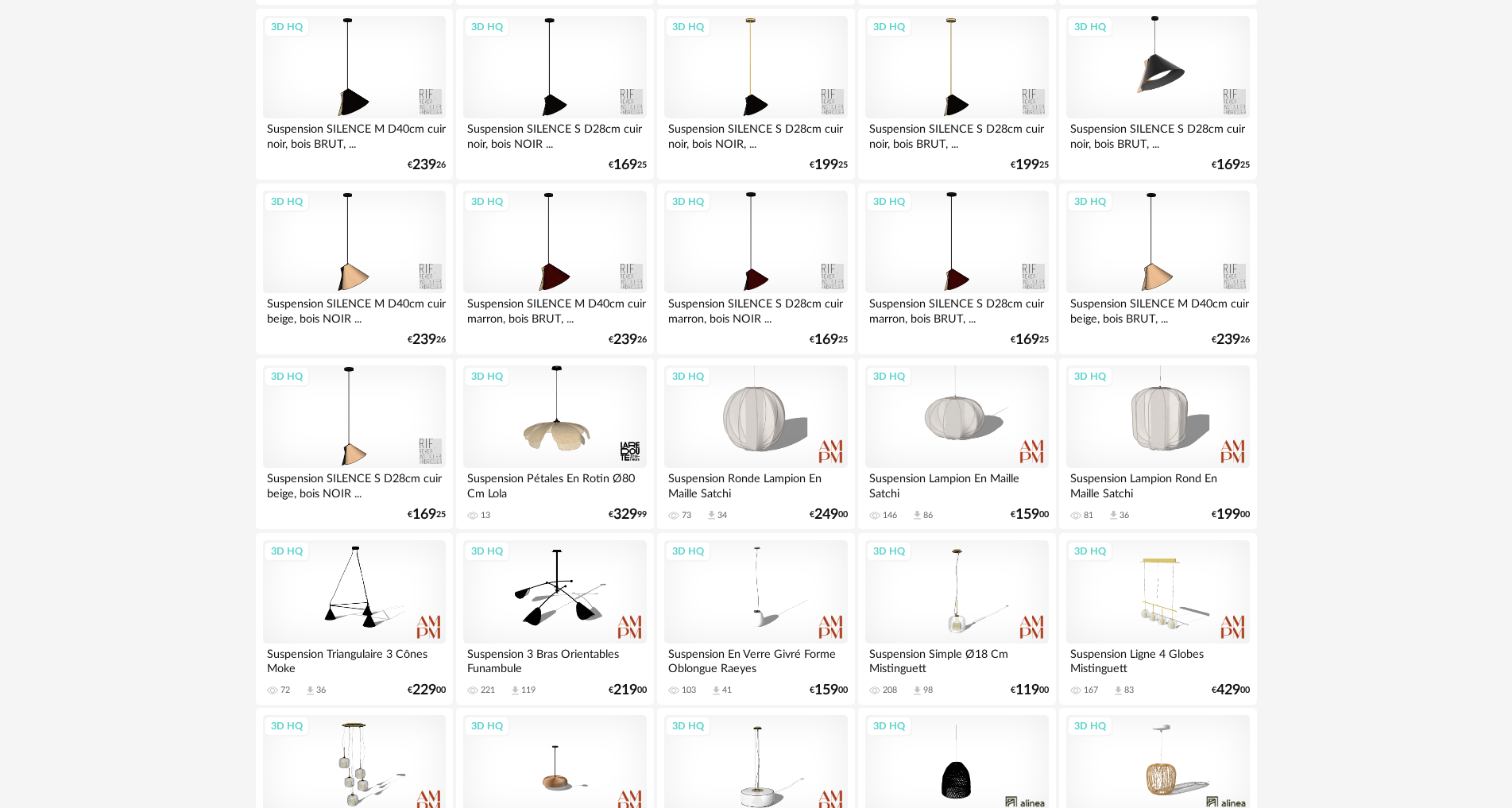
scroll to position [927, 0]
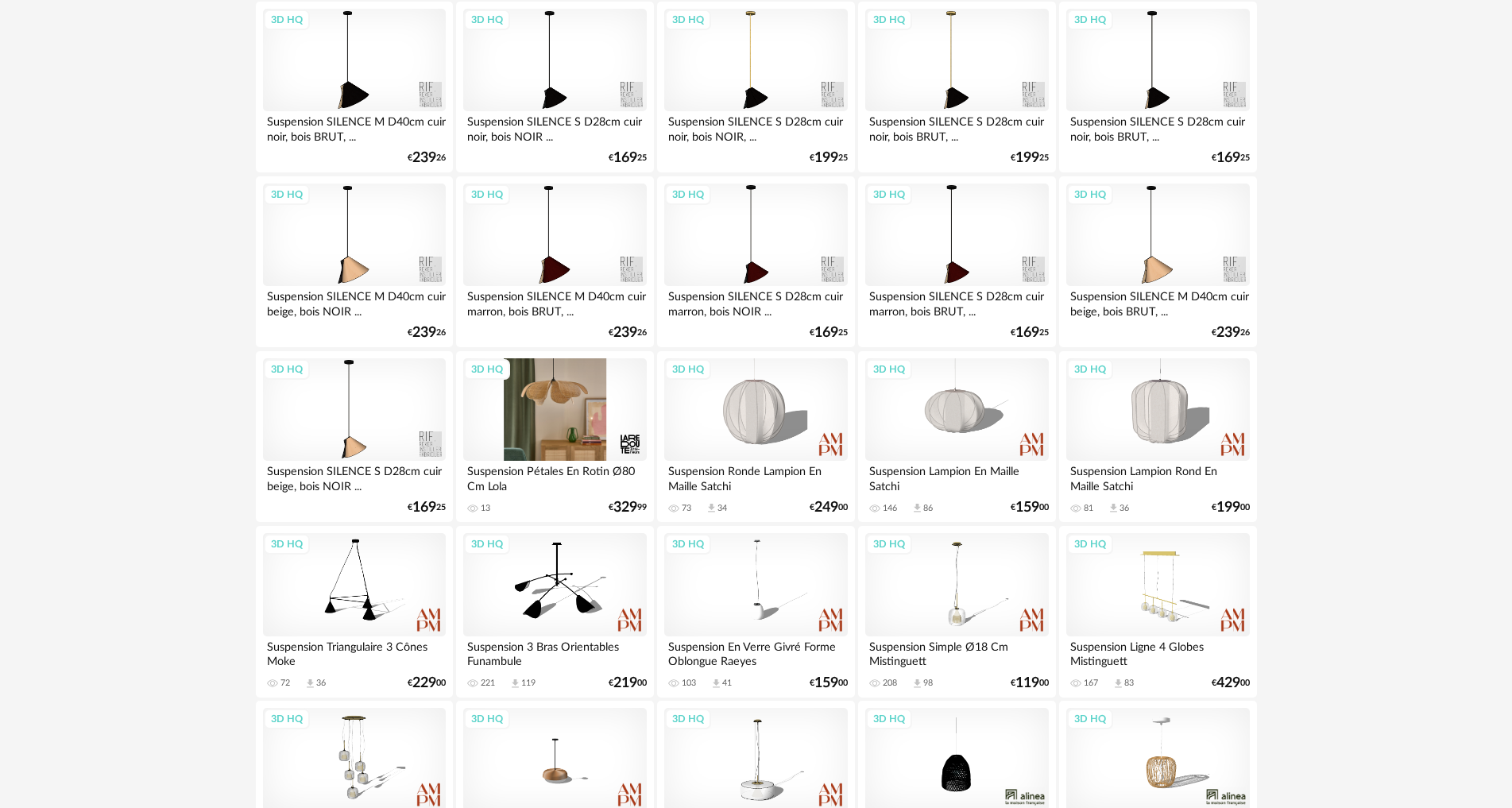
click at [557, 406] on div "3D HQ" at bounding box center [554, 410] width 182 height 103
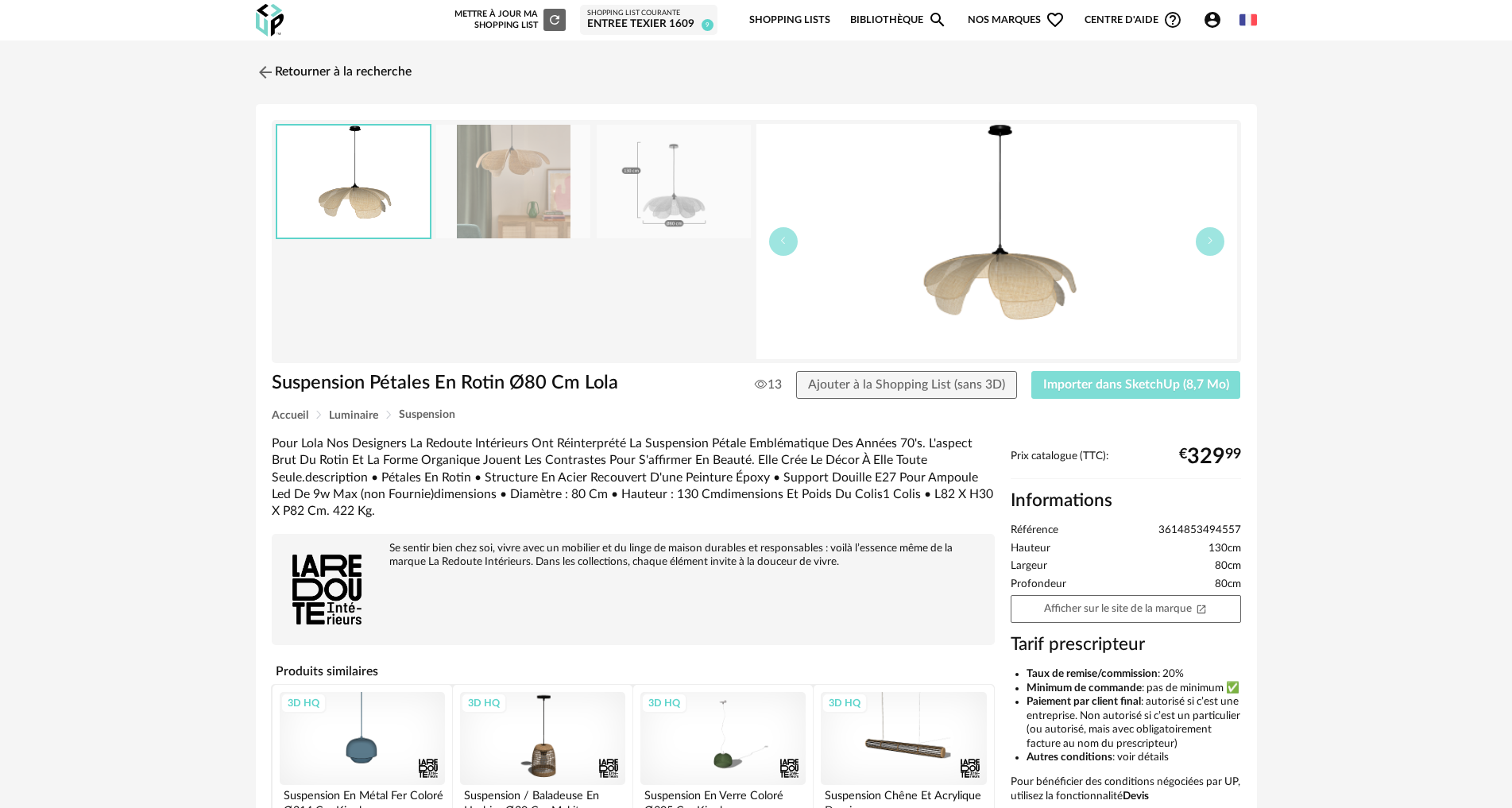
click at [1100, 386] on span "Importer dans SketchUp (8,7 Mo)" at bounding box center [1136, 385] width 186 height 13
click at [265, 74] on img at bounding box center [263, 71] width 23 height 23
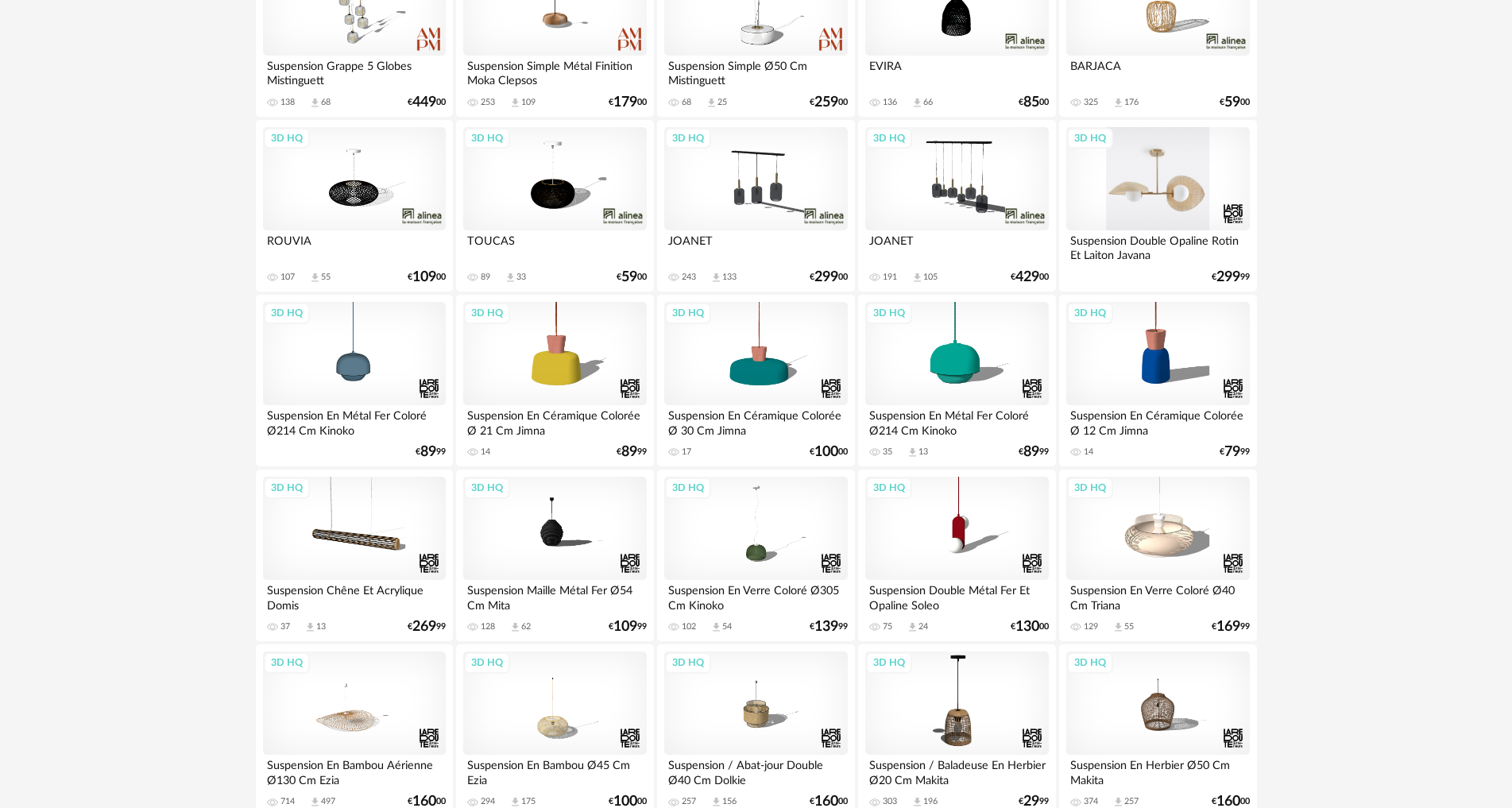
scroll to position [1722, 0]
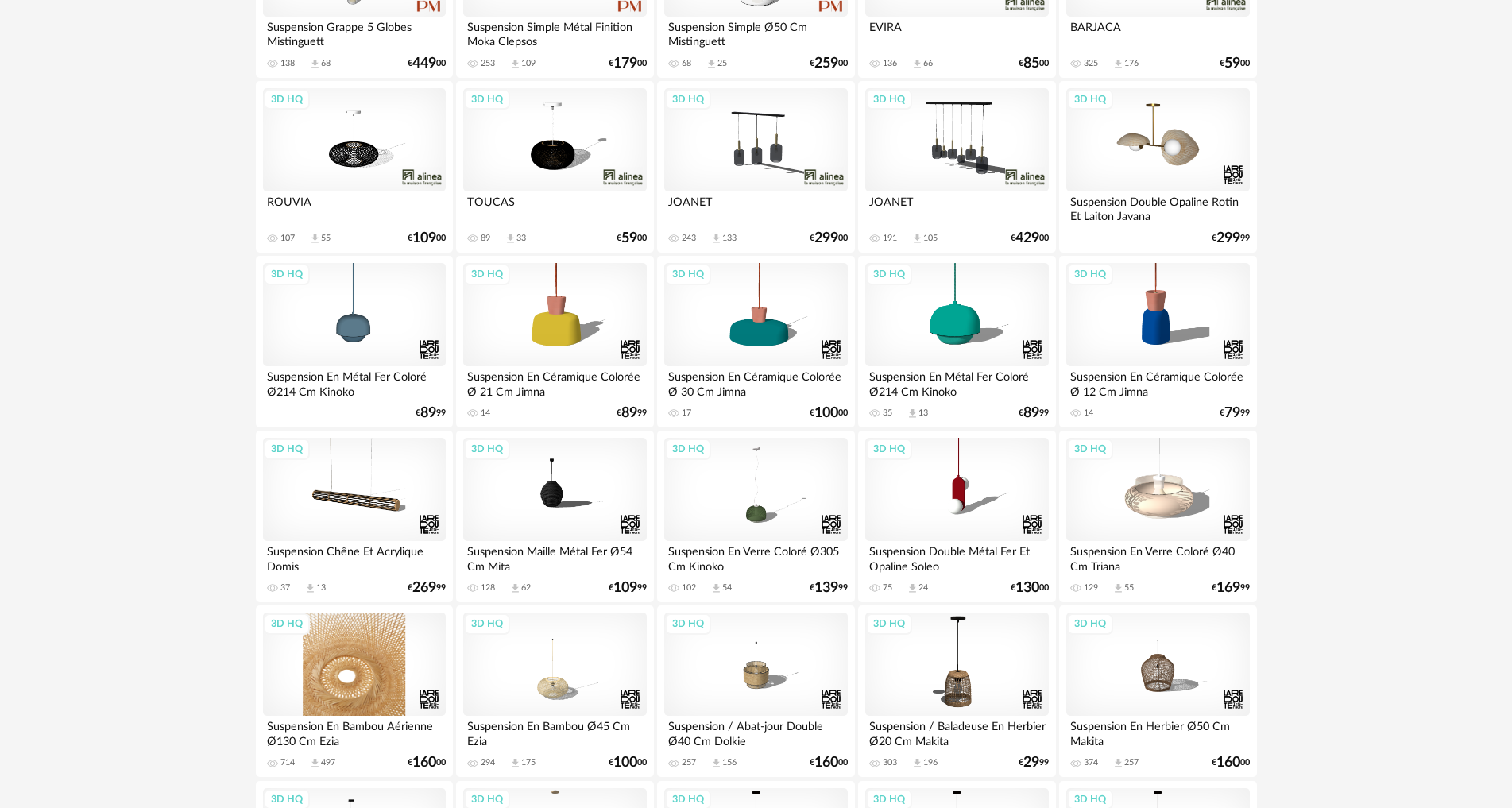
click at [362, 683] on div "3D HQ" at bounding box center [354, 664] width 182 height 103
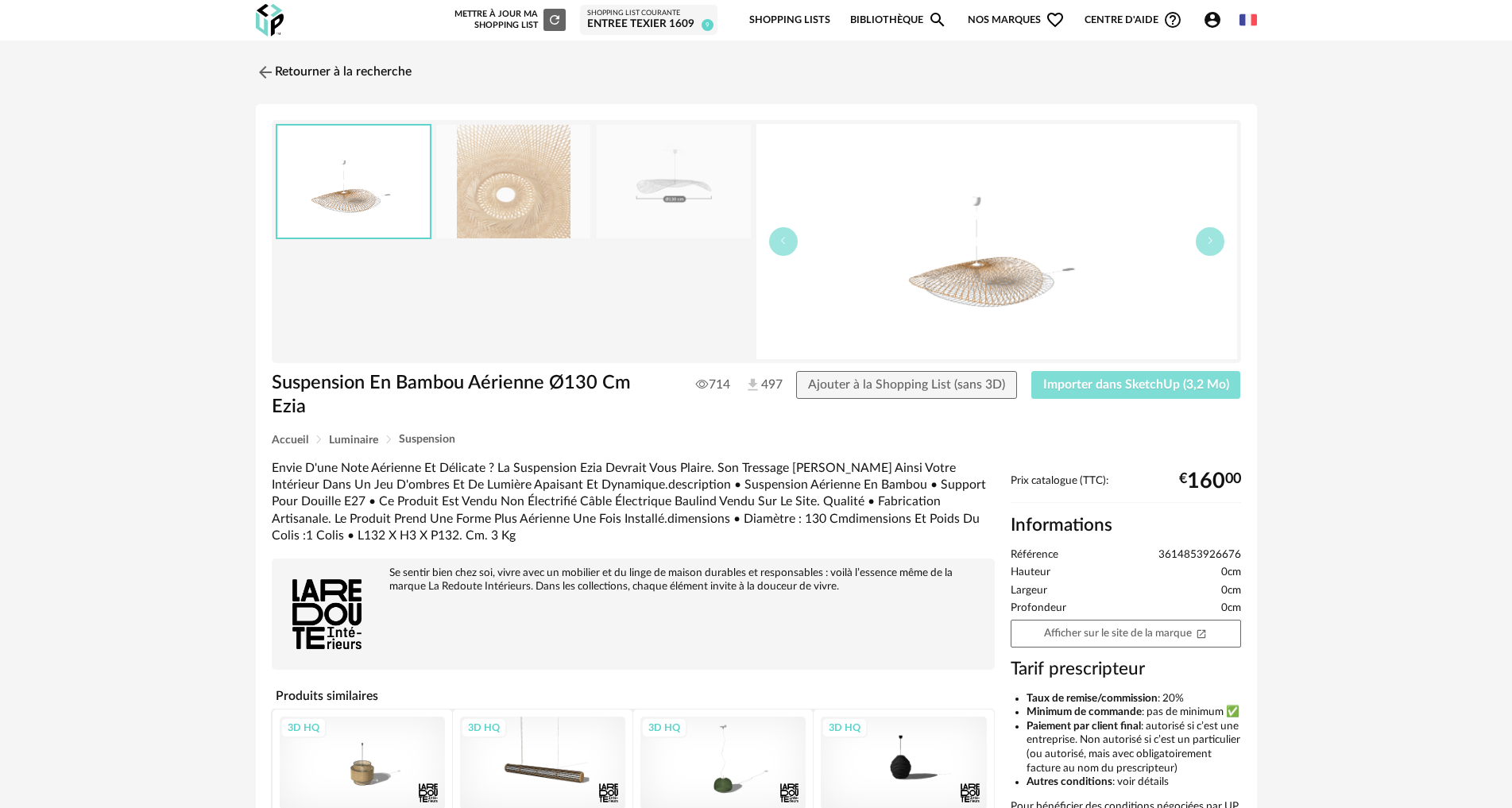
click at [1139, 386] on span "Importer dans SketchUp (3,2 Mo)" at bounding box center [1136, 385] width 186 height 13
click at [266, 73] on img at bounding box center [263, 71] width 23 height 23
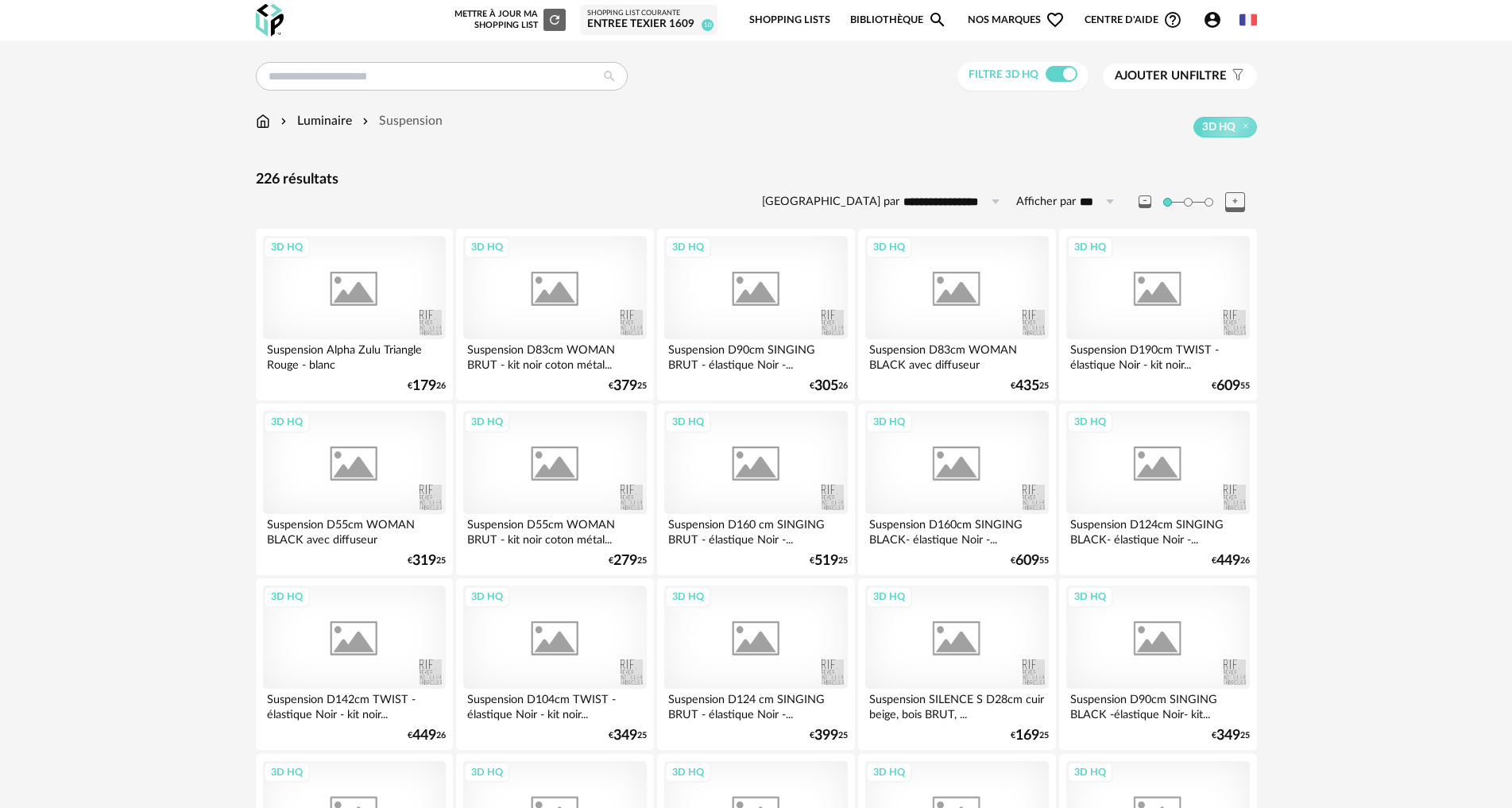
scroll to position [1722, 0]
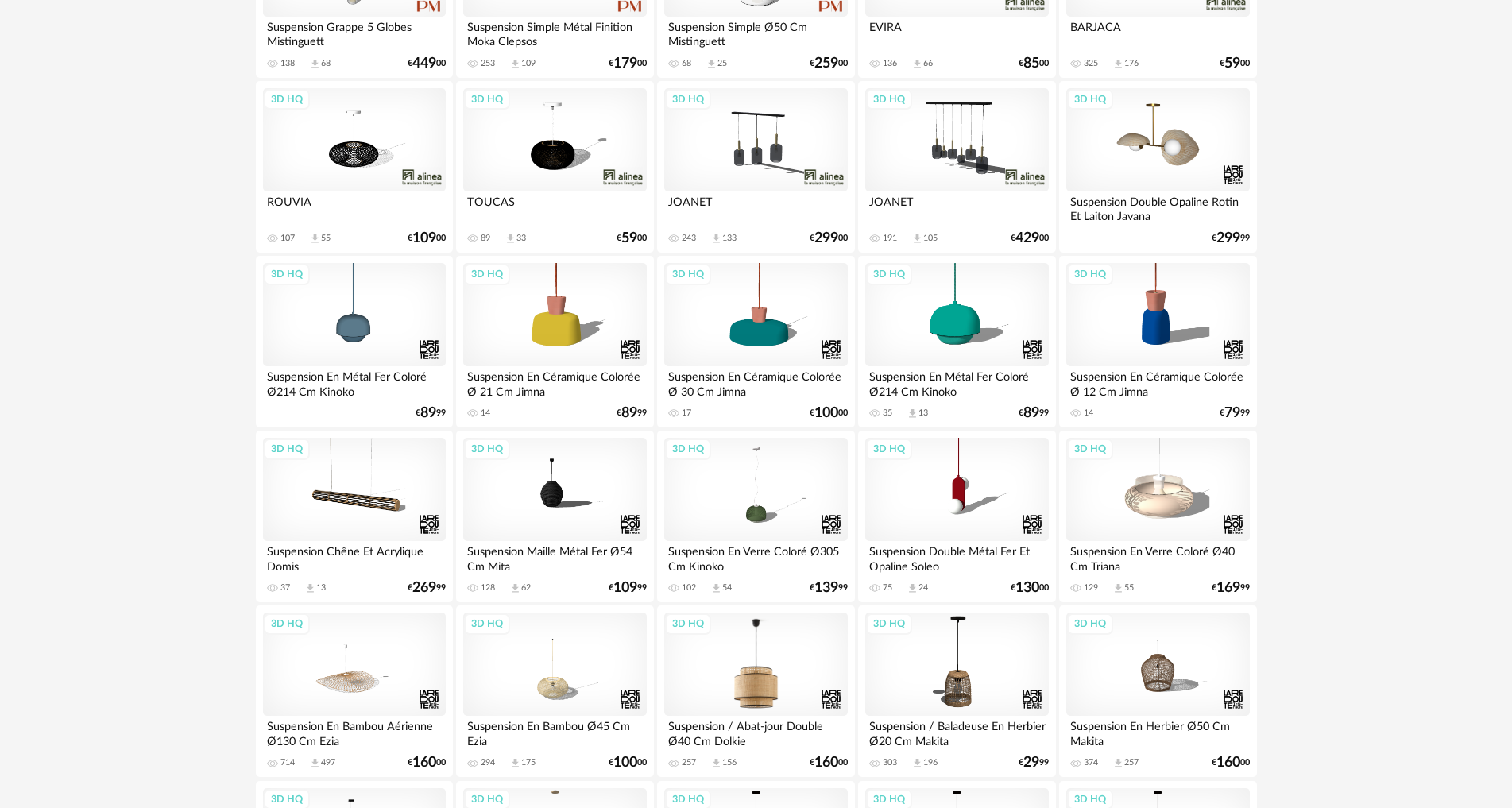
click at [783, 668] on div "3D HQ" at bounding box center [755, 664] width 182 height 103
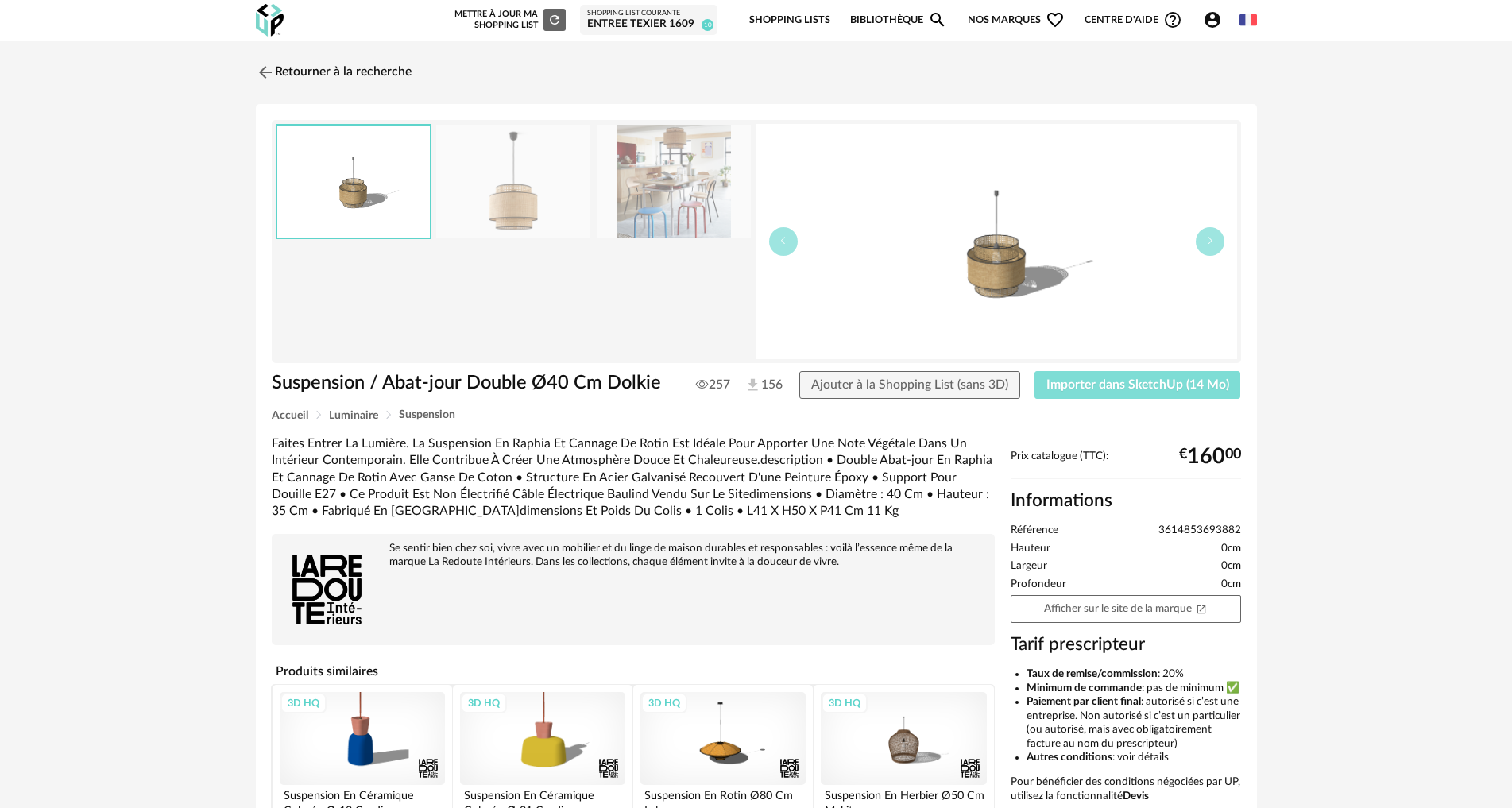
click at [1129, 385] on span "Importer dans SketchUp (14 Mo)" at bounding box center [1138, 385] width 182 height 13
click at [275, 75] on link "Retourner à la recherche" at bounding box center [330, 73] width 156 height 35
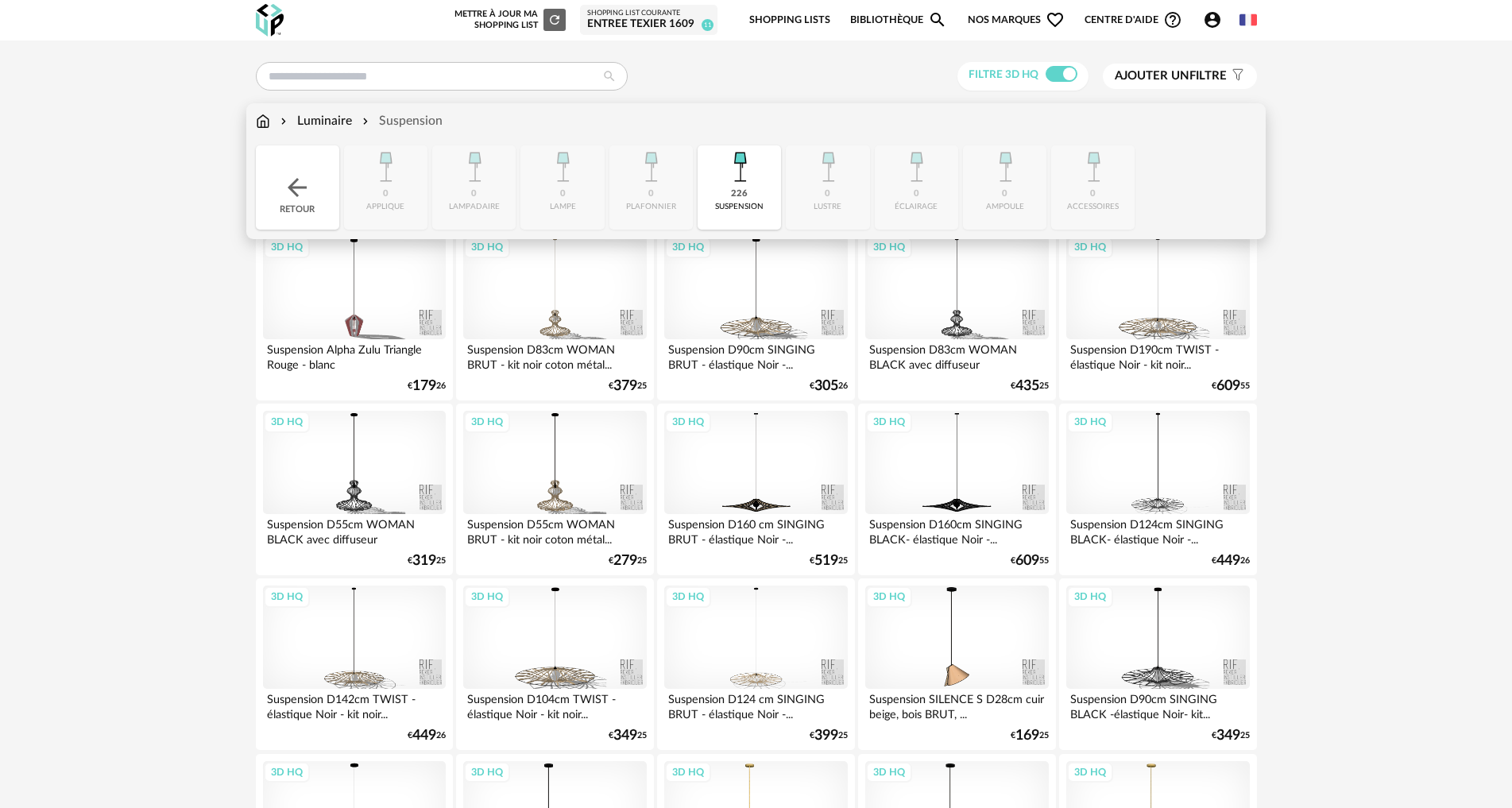
click at [264, 122] on img at bounding box center [263, 121] width 14 height 18
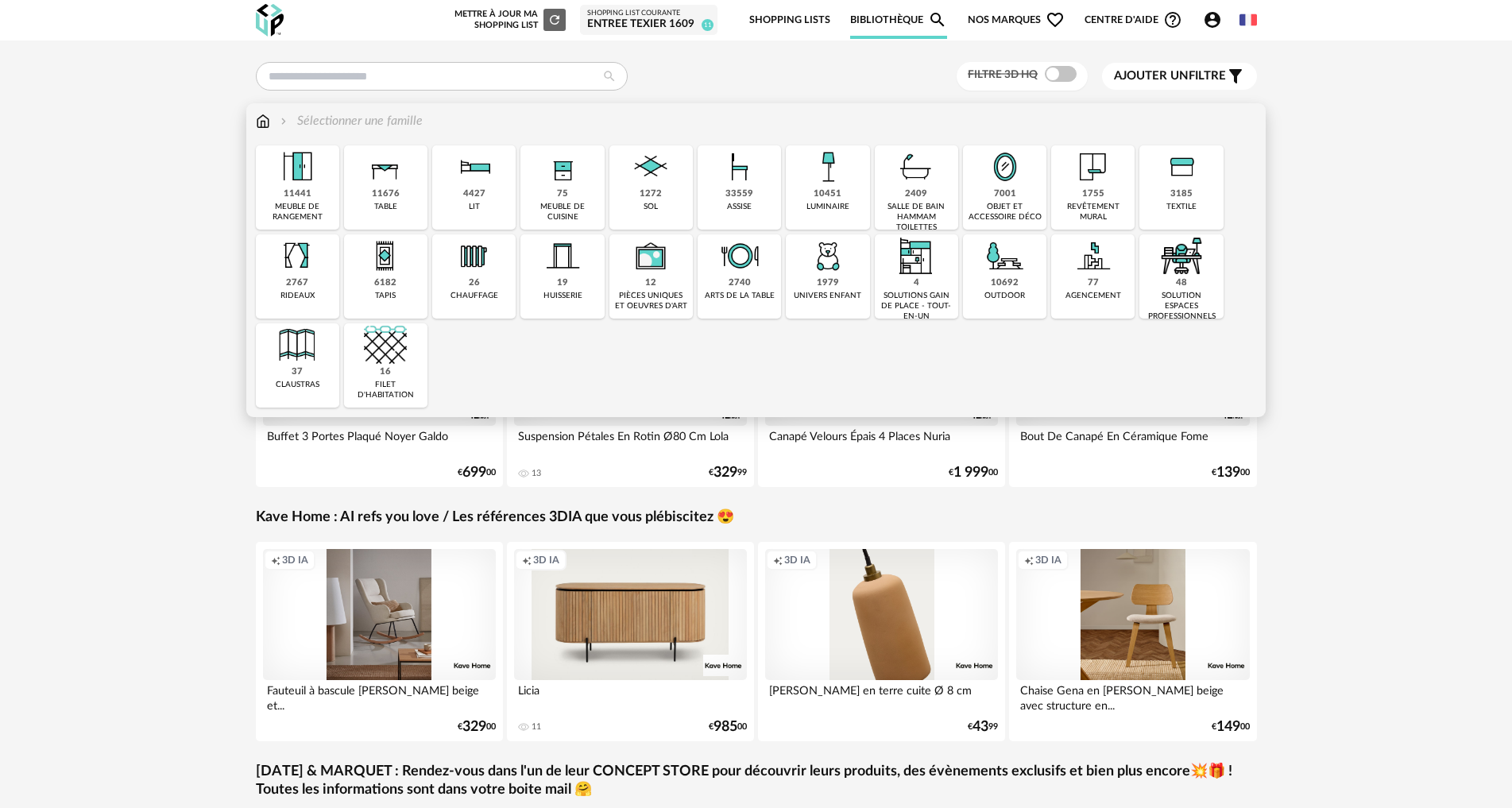
click at [392, 273] on img at bounding box center [386, 256] width 43 height 43
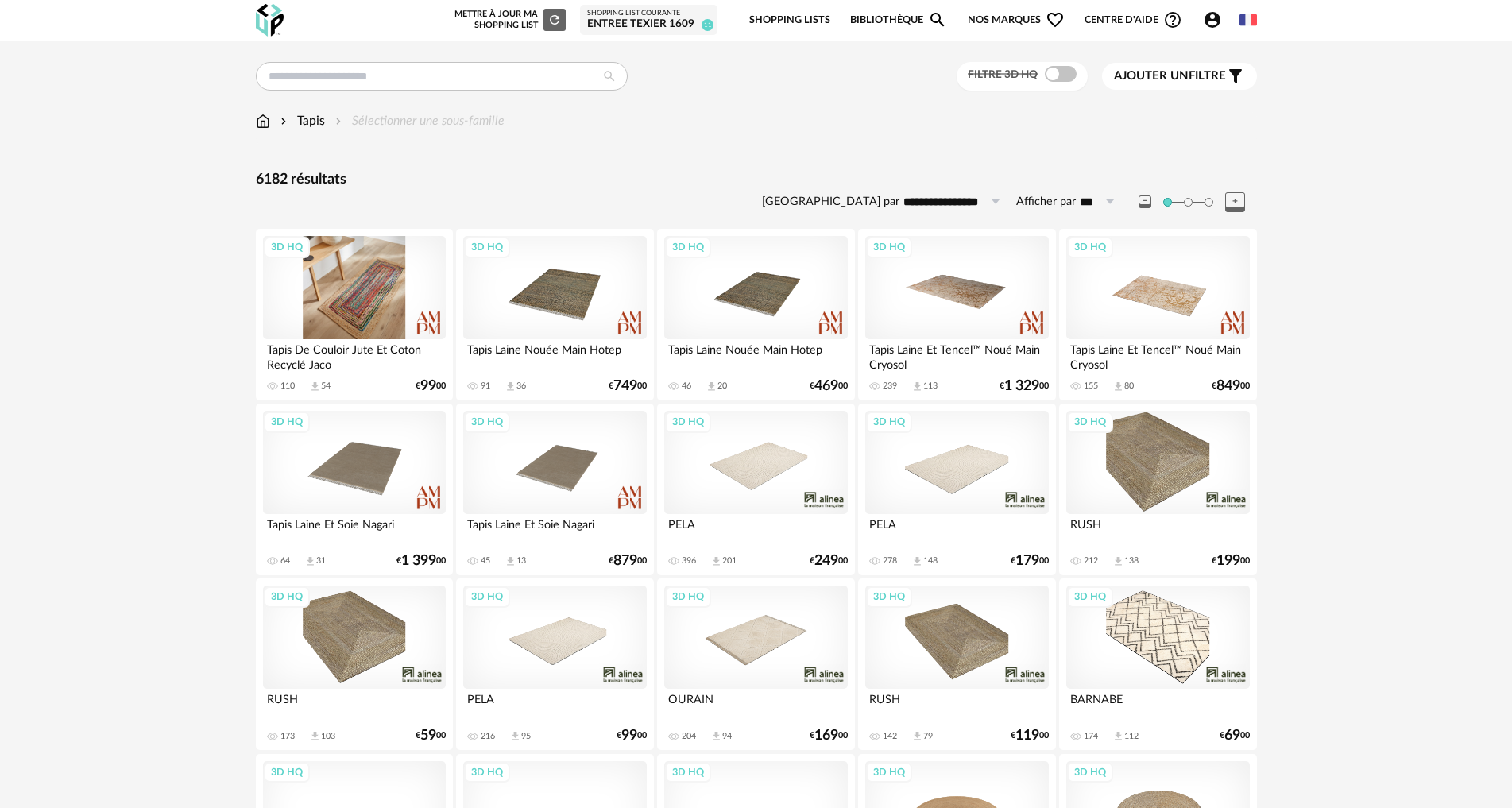
click at [381, 303] on div "3D HQ" at bounding box center [354, 287] width 182 height 103
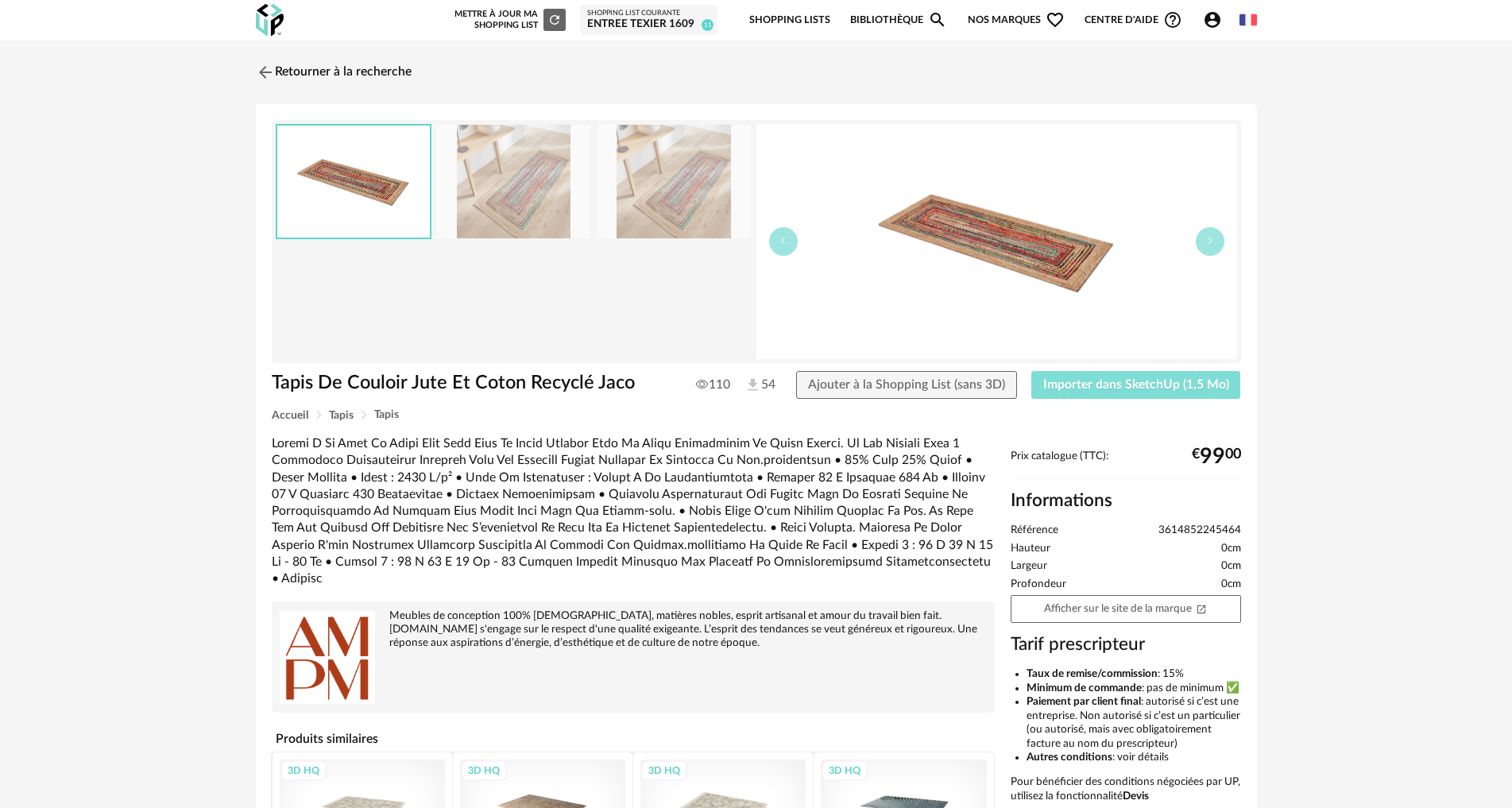
click at [1145, 386] on span "Importer dans SketchUp (1,5 Mo)" at bounding box center [1136, 385] width 186 height 13
click at [269, 69] on img at bounding box center [263, 71] width 23 height 23
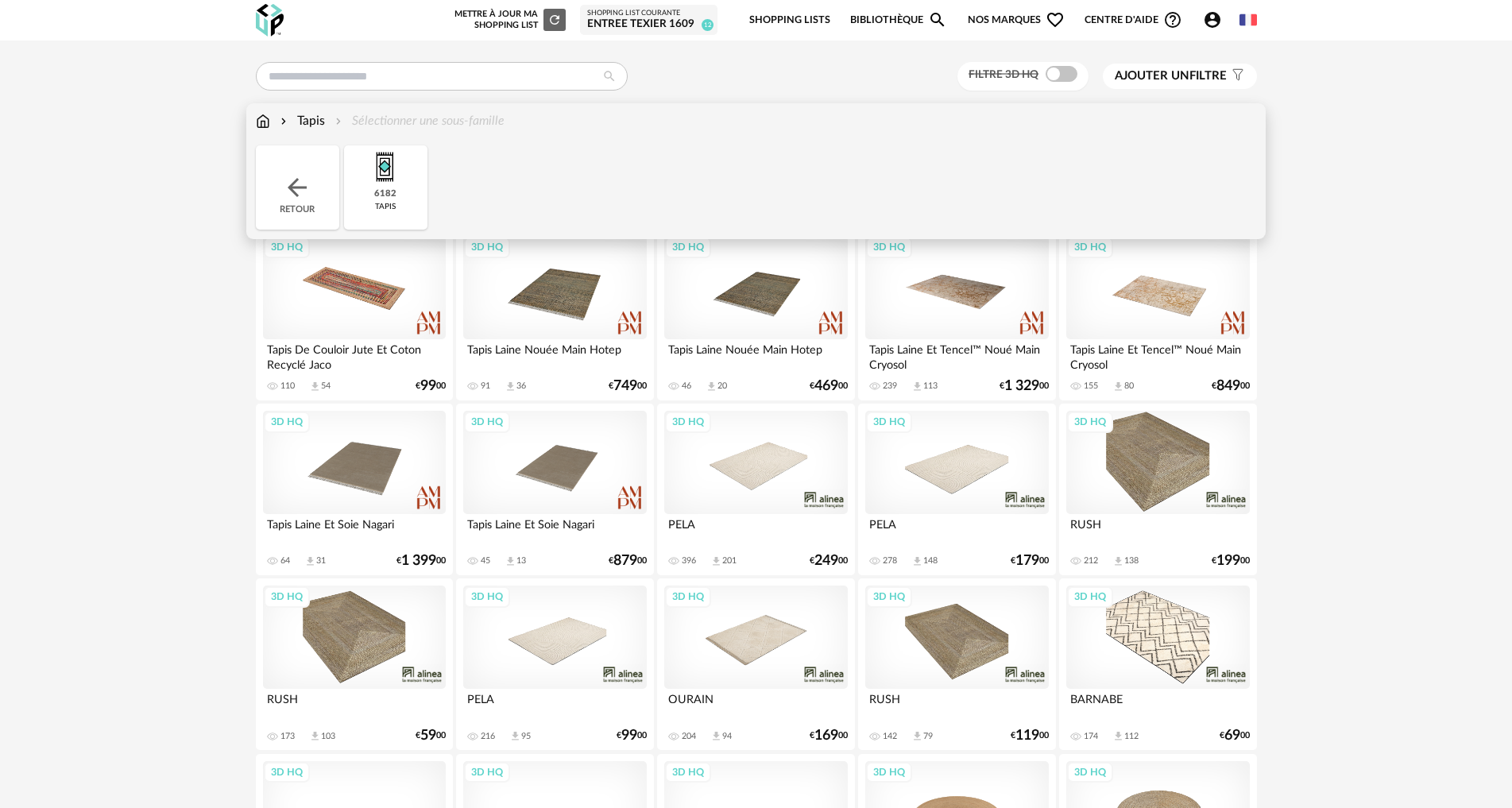
click at [263, 116] on img at bounding box center [263, 121] width 14 height 18
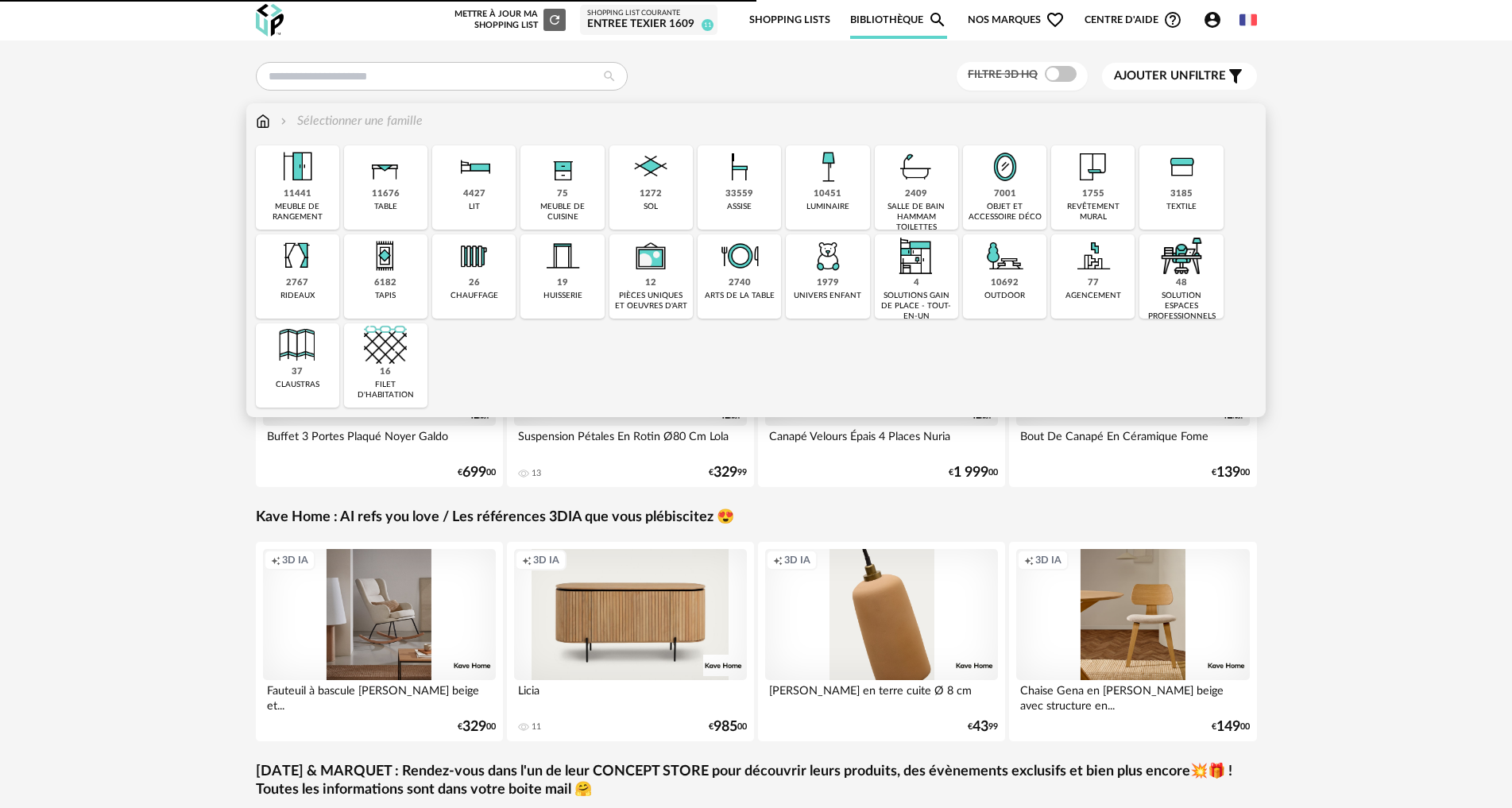
click at [763, 194] on div "33559 assise" at bounding box center [739, 187] width 83 height 84
